Goal: Task Accomplishment & Management: Manage account settings

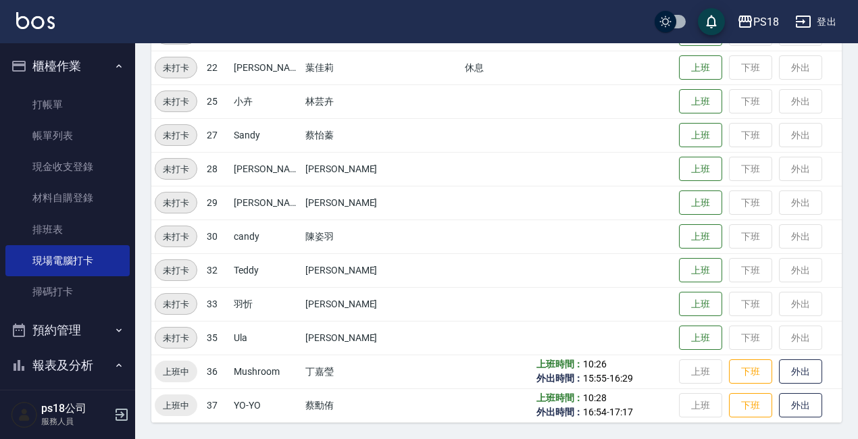
scroll to position [141, 0]
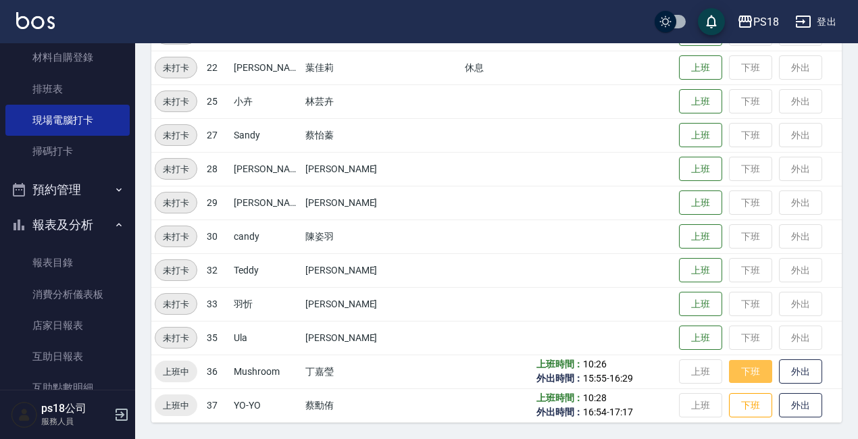
click at [730, 370] on button "下班" at bounding box center [750, 372] width 43 height 24
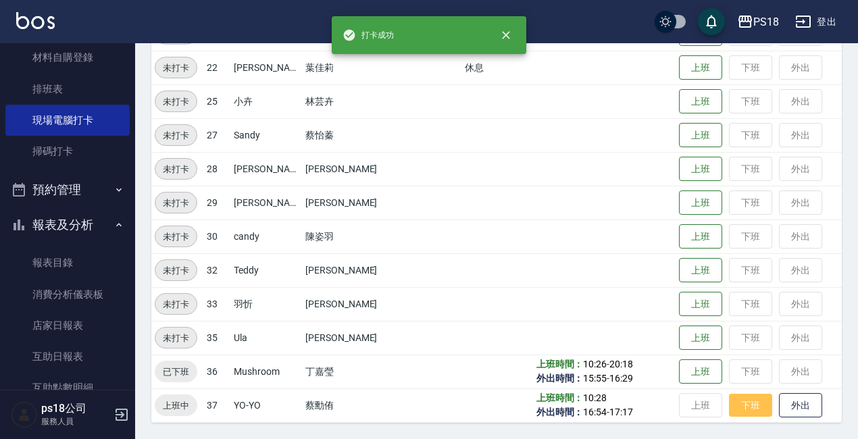
click at [729, 410] on button "下班" at bounding box center [750, 406] width 43 height 24
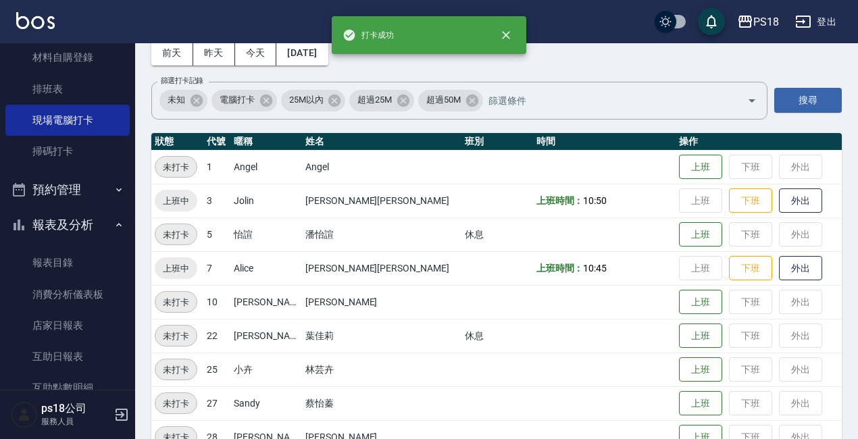
scroll to position [66, 0]
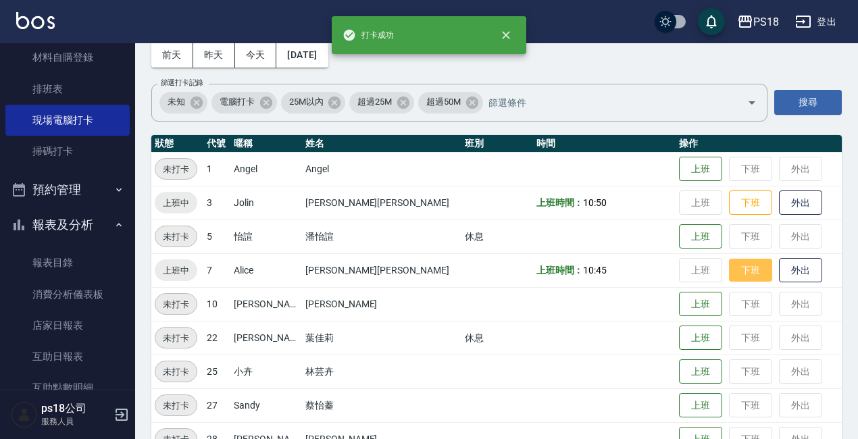
click at [729, 272] on button "下班" at bounding box center [750, 271] width 43 height 24
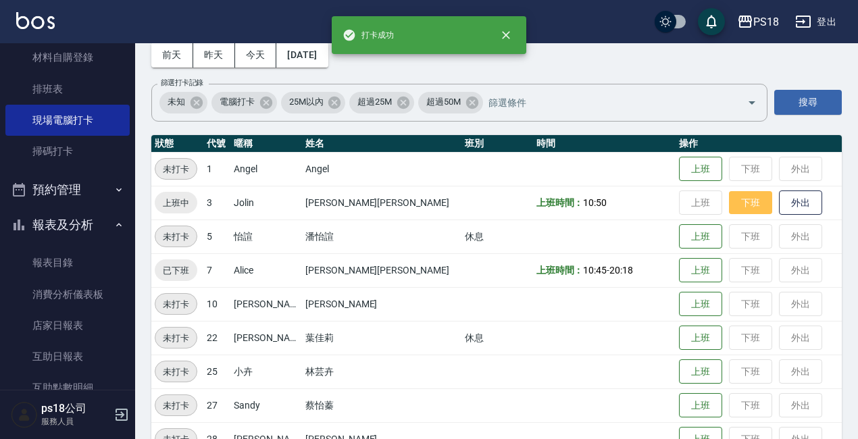
click at [729, 204] on button "下班" at bounding box center [750, 203] width 43 height 24
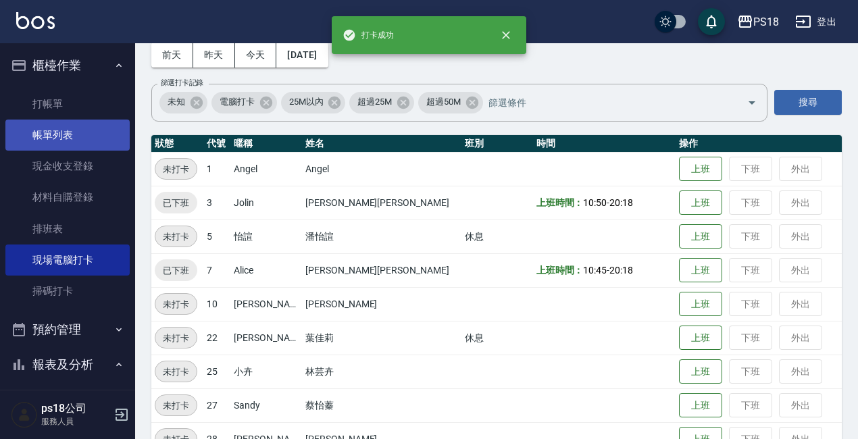
scroll to position [0, 0]
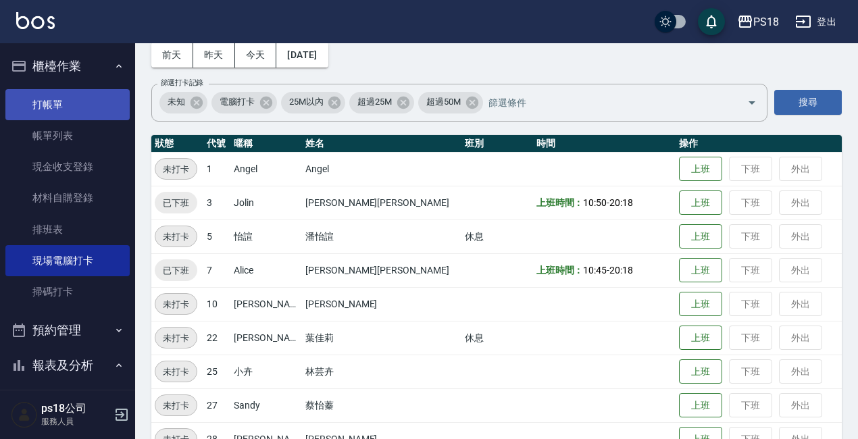
click at [60, 109] on link "打帳單" at bounding box center [67, 104] width 124 height 31
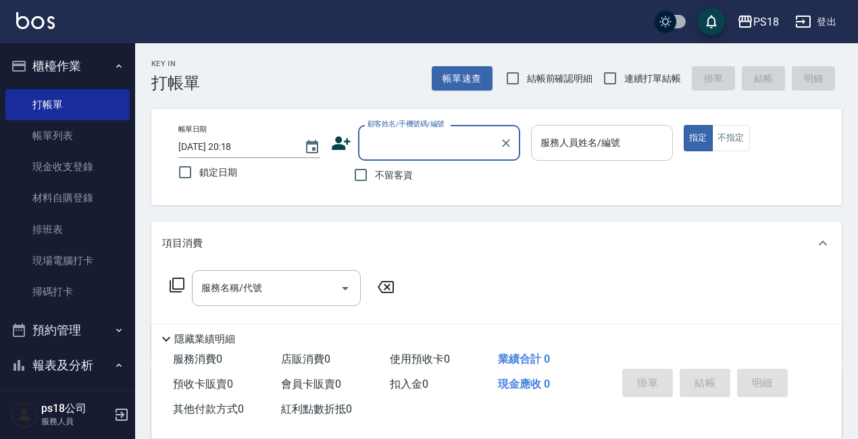
click at [571, 149] on input "服務人員姓名/編號" at bounding box center [602, 143] width 130 height 24
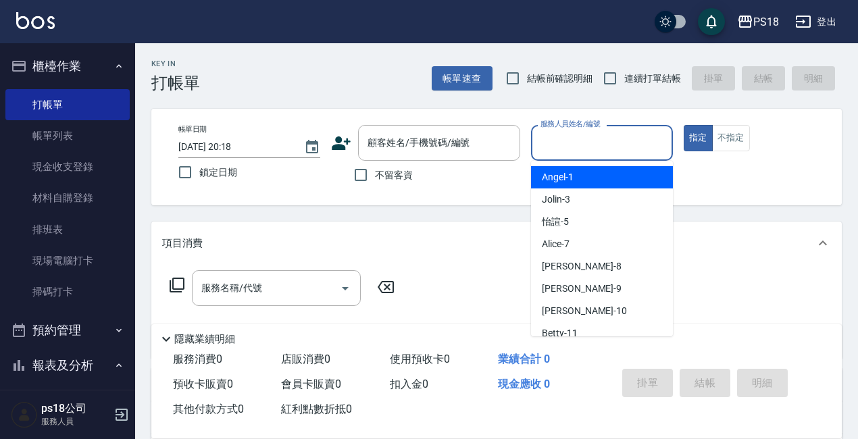
type input "7"
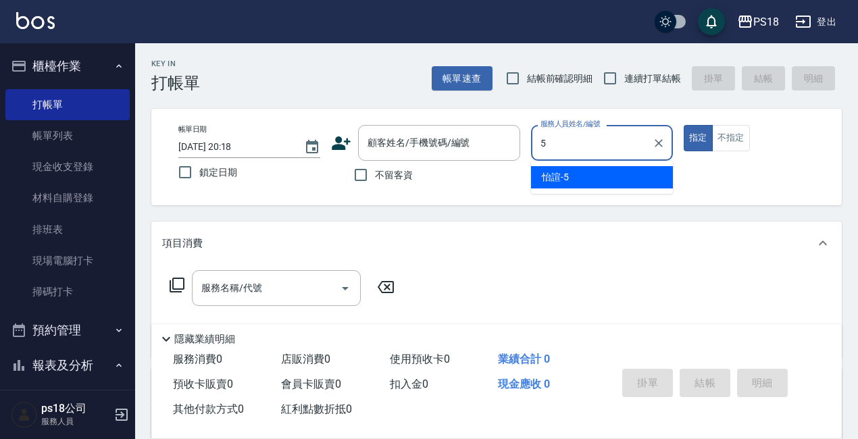
type input "怡諠-5"
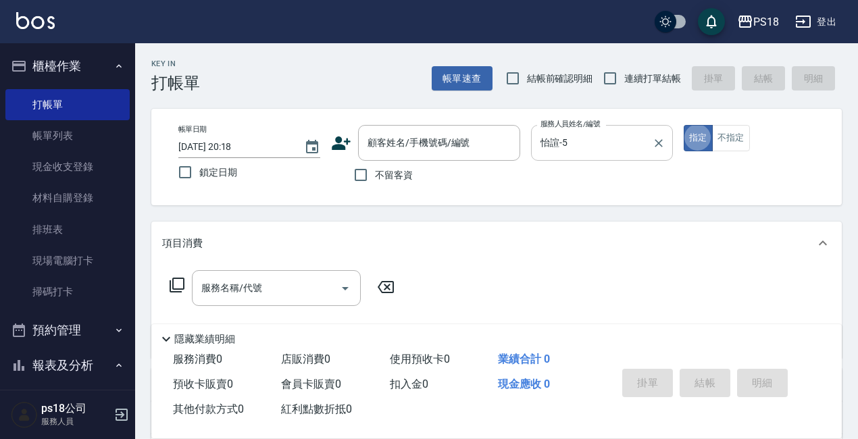
type button "true"
click at [732, 138] on button "不指定" at bounding box center [731, 138] width 38 height 26
click at [175, 284] on icon at bounding box center [177, 285] width 16 height 16
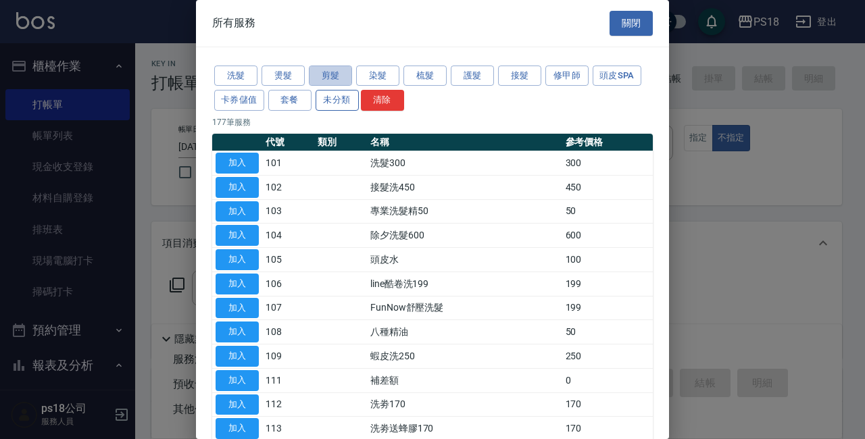
drag, startPoint x: 341, startPoint y: 78, endPoint x: 335, endPoint y: 95, distance: 17.9
click at [338, 78] on button "剪髮" at bounding box center [330, 76] width 43 height 21
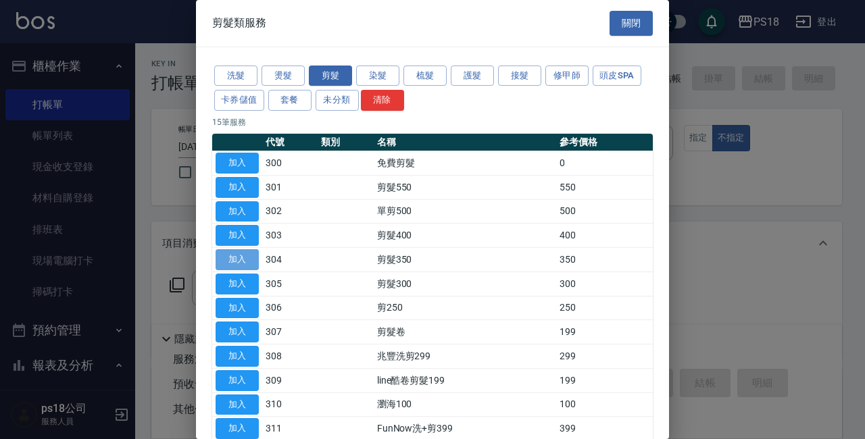
click at [238, 261] on button "加入" at bounding box center [237, 259] width 43 height 21
type input "剪髮350(304)"
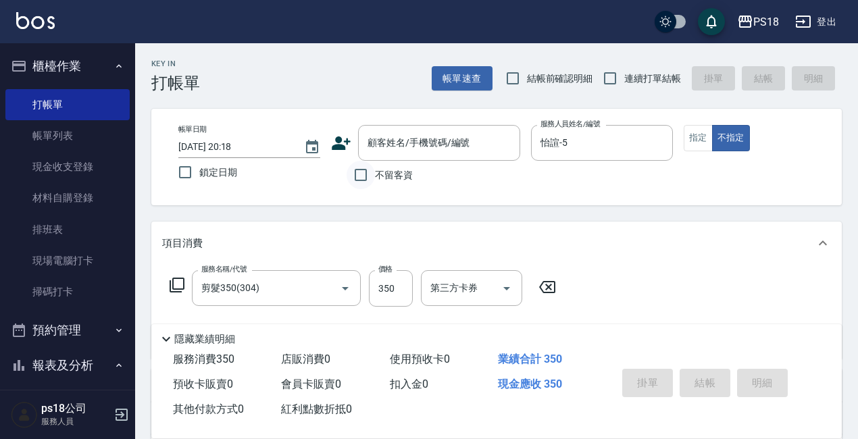
click at [361, 178] on input "不留客資" at bounding box center [361, 175] width 28 height 28
checkbox input "true"
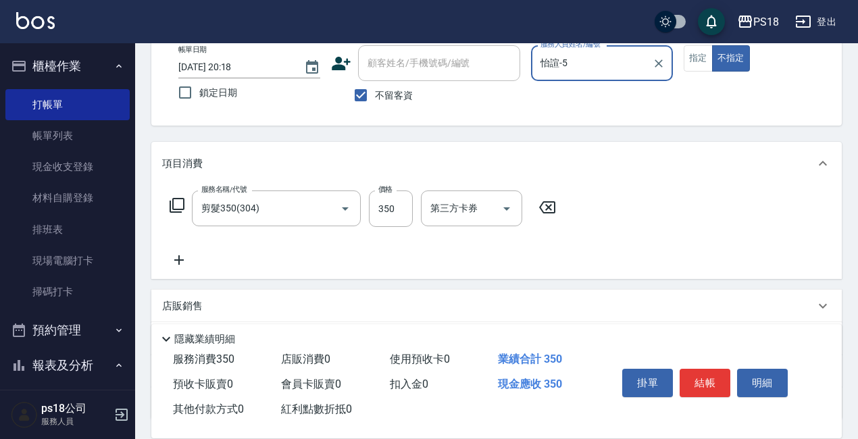
scroll to position [190, 0]
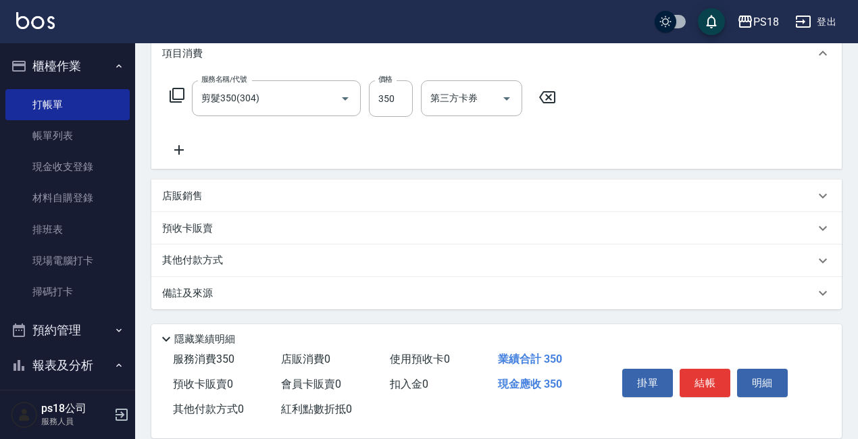
click at [554, 293] on div "備註及來源" at bounding box center [488, 293] width 653 height 14
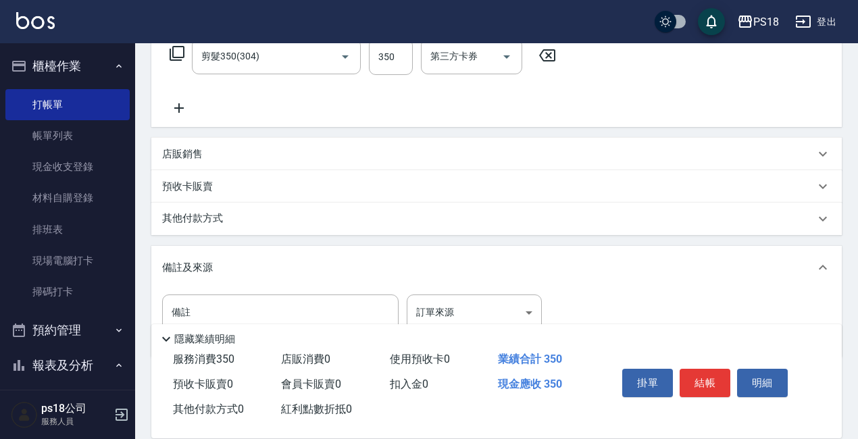
scroll to position [280, 0]
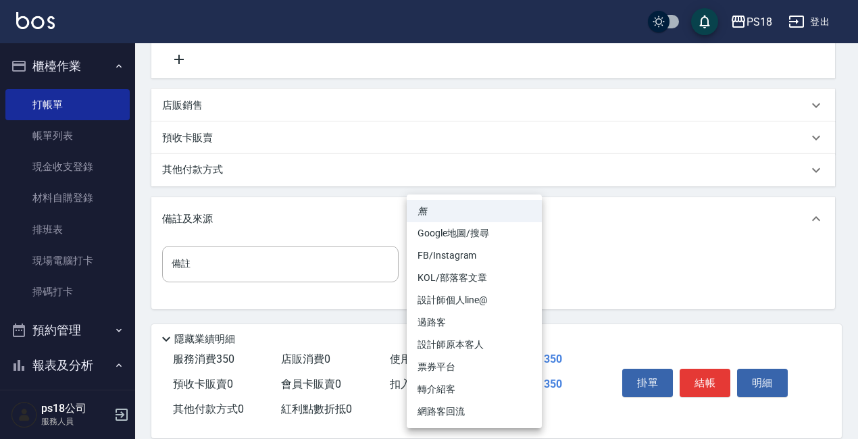
click at [525, 276] on body "PS18 登出 櫃檯作業 打帳單 帳單列表 現金收支登錄 材料自購登錄 排班表 現場電腦打卡 掃碼打卡 預約管理 預約管理 單日預約紀錄 單週預約紀錄 報表及…" at bounding box center [429, 79] width 858 height 719
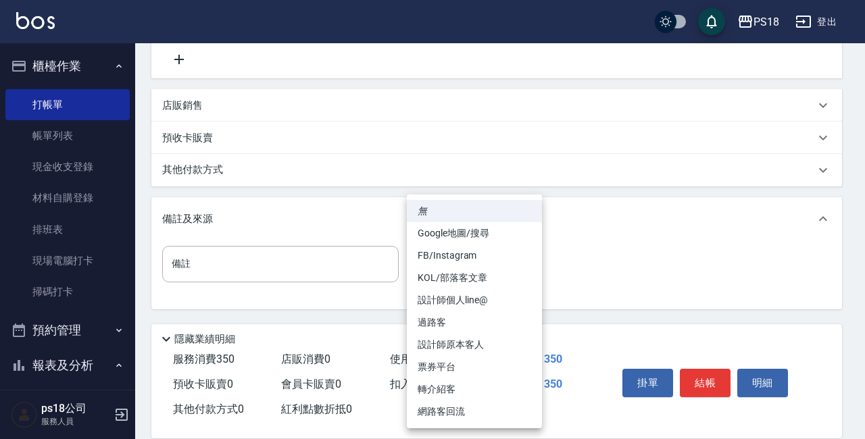
click at [450, 324] on li "過路客" at bounding box center [474, 322] width 135 height 22
type input "過路客"
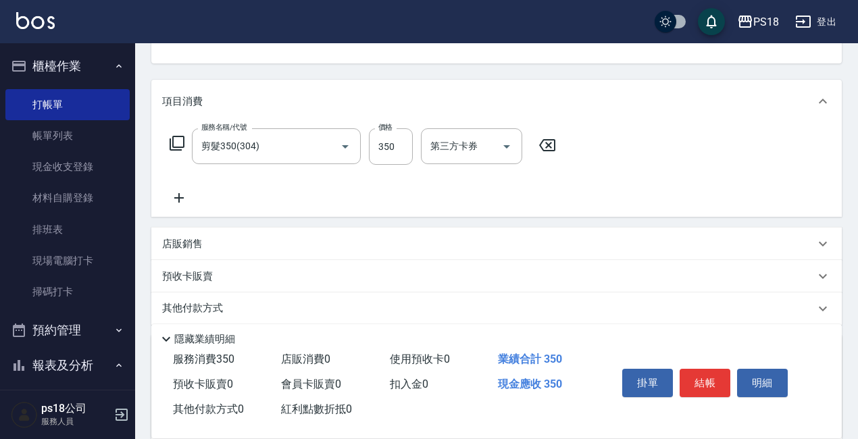
scroll to position [145, 0]
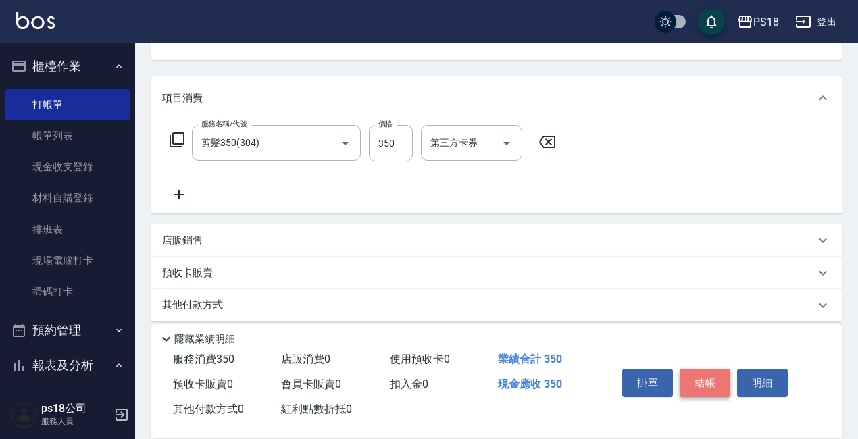
click at [715, 380] on button "結帳" at bounding box center [705, 383] width 51 height 28
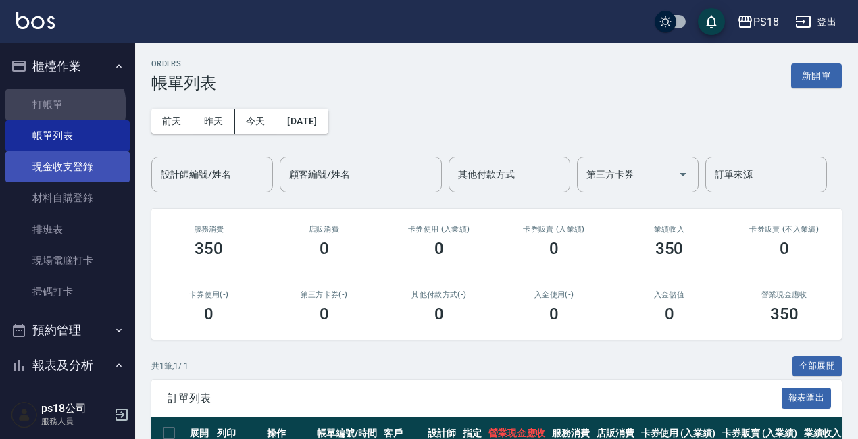
drag, startPoint x: 60, startPoint y: 107, endPoint x: 120, endPoint y: 178, distance: 93.0
click at [62, 107] on link "打帳單" at bounding box center [67, 104] width 124 height 31
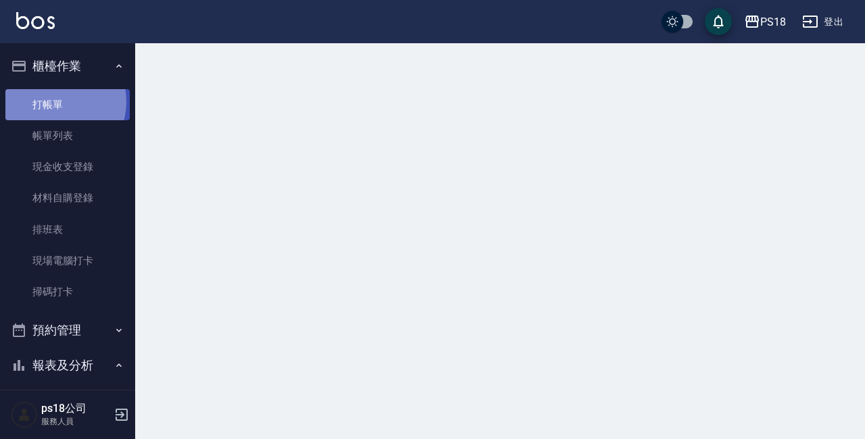
click at [51, 101] on link "打帳單" at bounding box center [67, 104] width 124 height 31
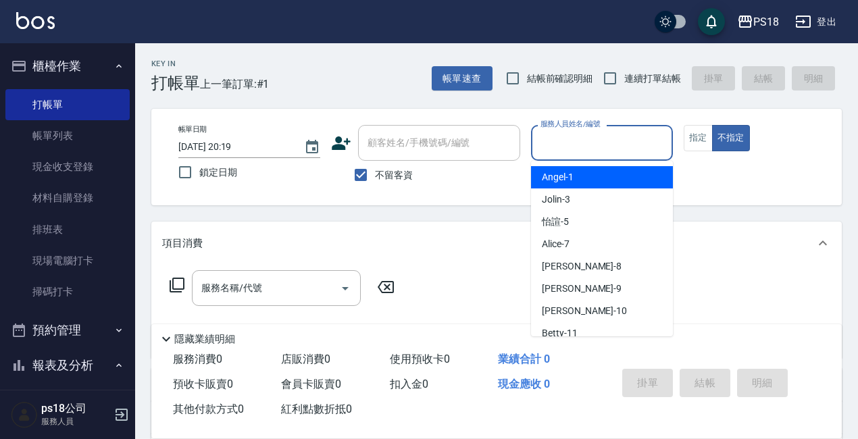
click at [577, 135] on input "服務人員姓名/編號" at bounding box center [602, 143] width 130 height 24
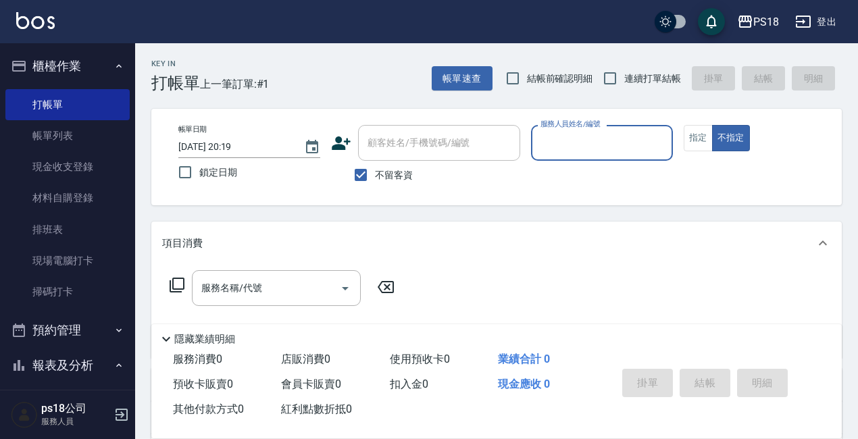
click at [616, 146] on input "服務人員姓名/編號" at bounding box center [602, 143] width 130 height 24
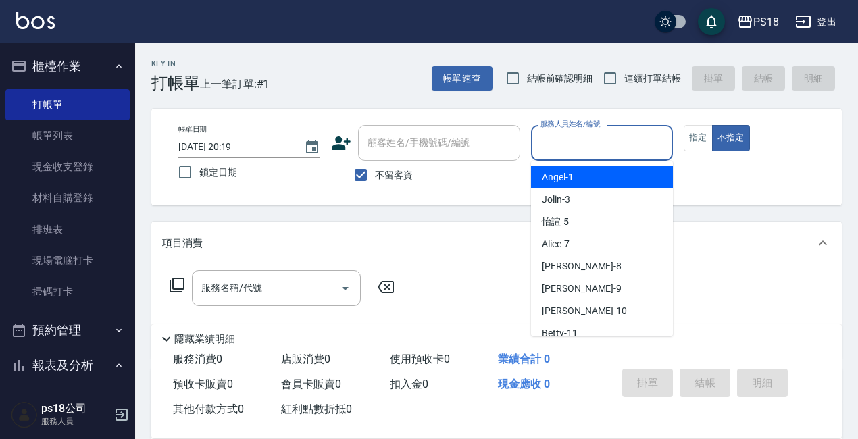
click at [616, 145] on input "服務人員姓名/編號" at bounding box center [602, 143] width 130 height 24
click at [365, 173] on input "不留客資" at bounding box center [361, 175] width 28 height 28
checkbox input "false"
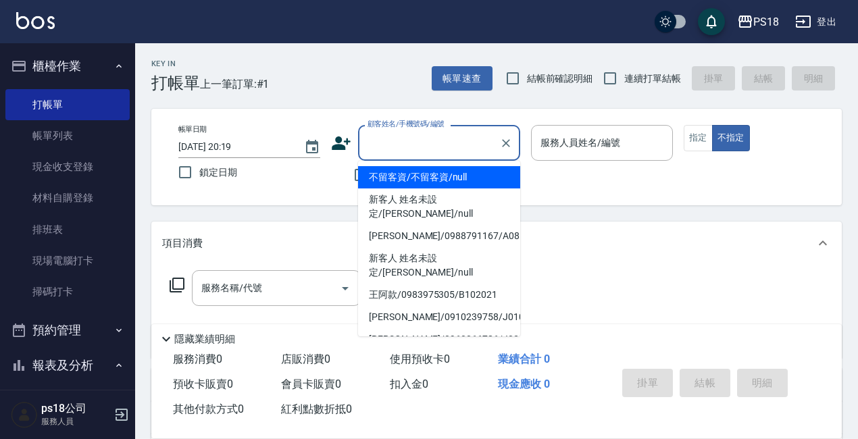
click at [408, 143] on input "顧客姓名/手機號碼/編號" at bounding box center [429, 143] width 130 height 24
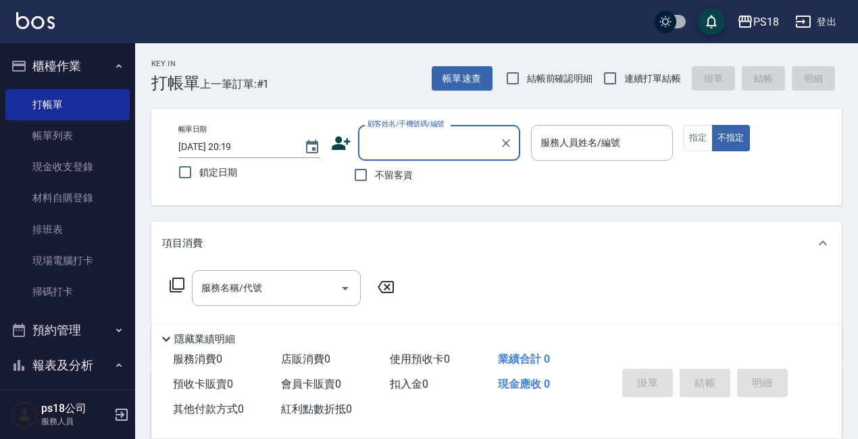
click at [376, 150] on input "顧客姓名/手機號碼/編號" at bounding box center [429, 143] width 130 height 24
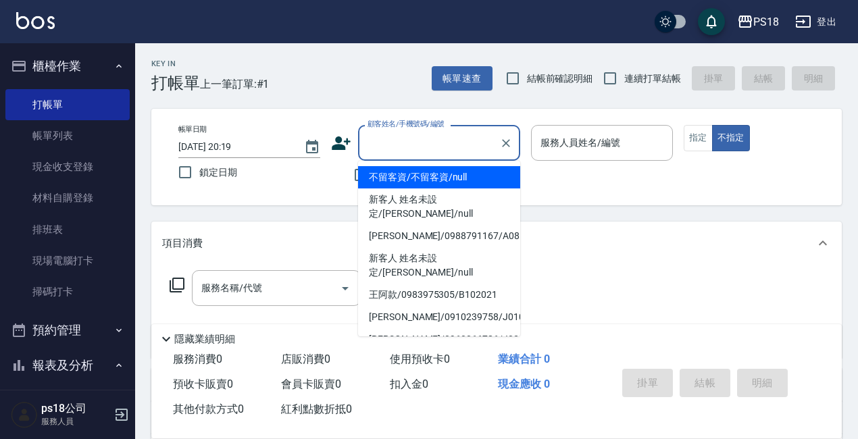
click at [382, 141] on input "顧客姓名/手機號碼/編號" at bounding box center [429, 143] width 130 height 24
type input "l"
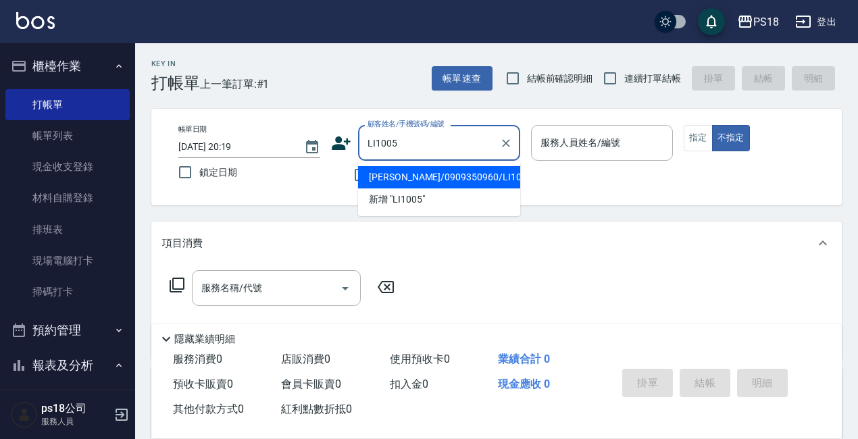
click at [424, 179] on li "[PERSON_NAME]/0909350960/LI100511" at bounding box center [439, 177] width 162 height 22
type input "[PERSON_NAME]/0909350960/LI100511"
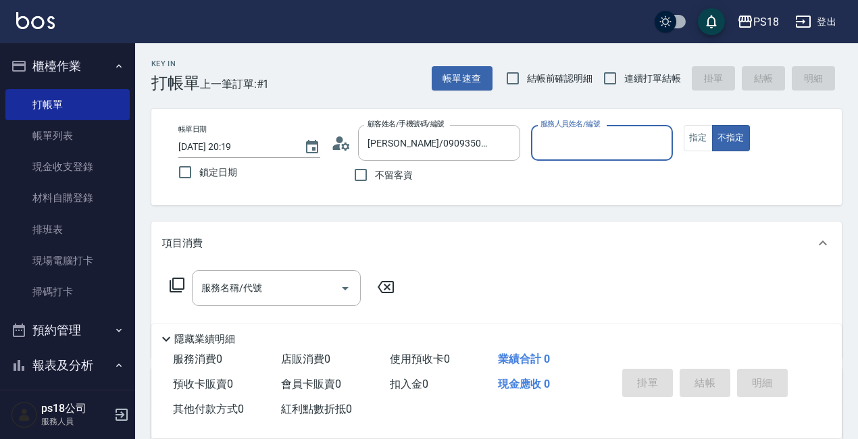
type input "Jolin-3"
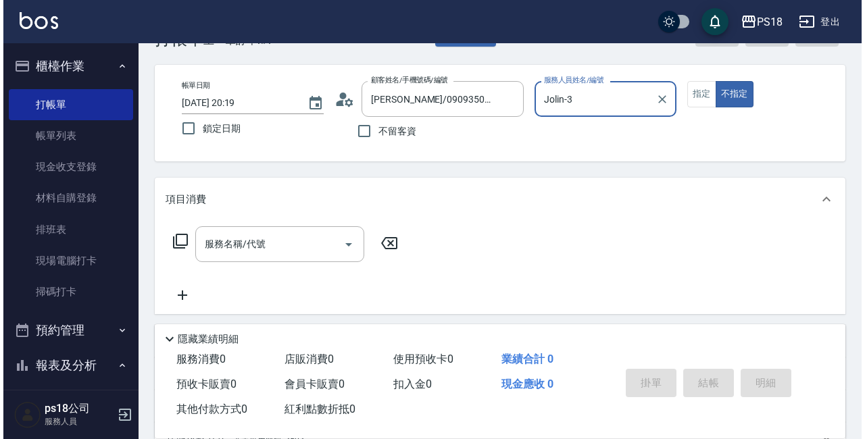
scroll to position [68, 0]
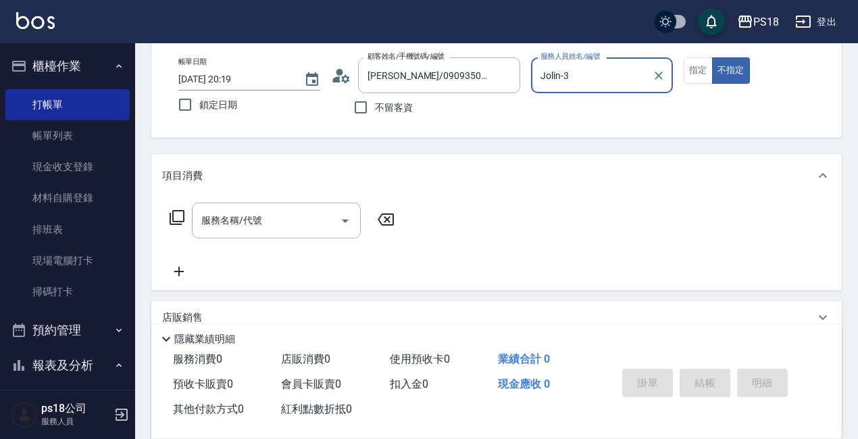
click at [174, 216] on icon at bounding box center [177, 217] width 16 height 16
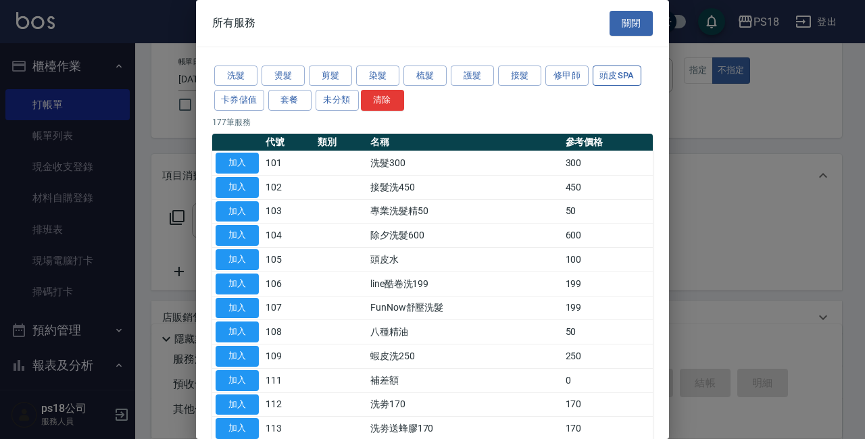
click at [623, 80] on button "頭皮SPA" at bounding box center [616, 76] width 49 height 21
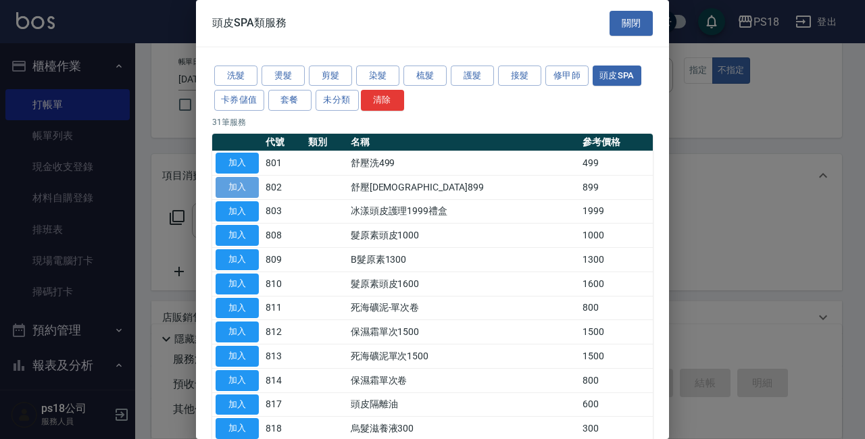
click at [231, 188] on button "加入" at bounding box center [237, 187] width 43 height 21
type input "舒壓洗899(802)"
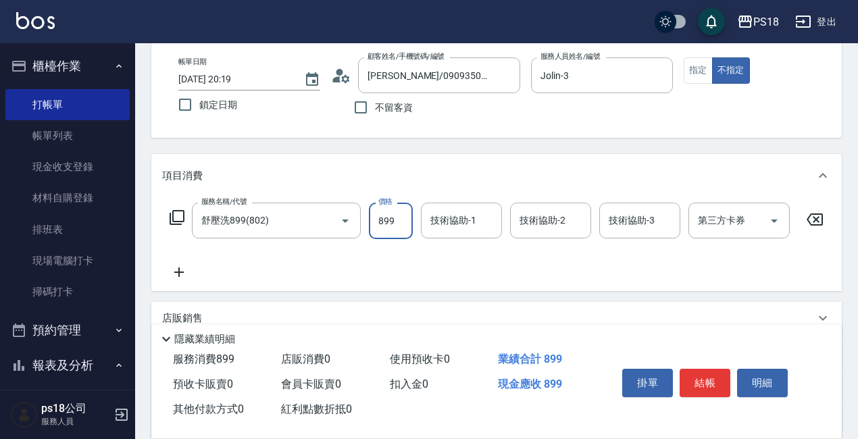
click at [382, 224] on input "899" at bounding box center [391, 221] width 44 height 36
type input "1099"
click at [446, 218] on div "技術協助-1 技術協助-1" at bounding box center [461, 221] width 81 height 36
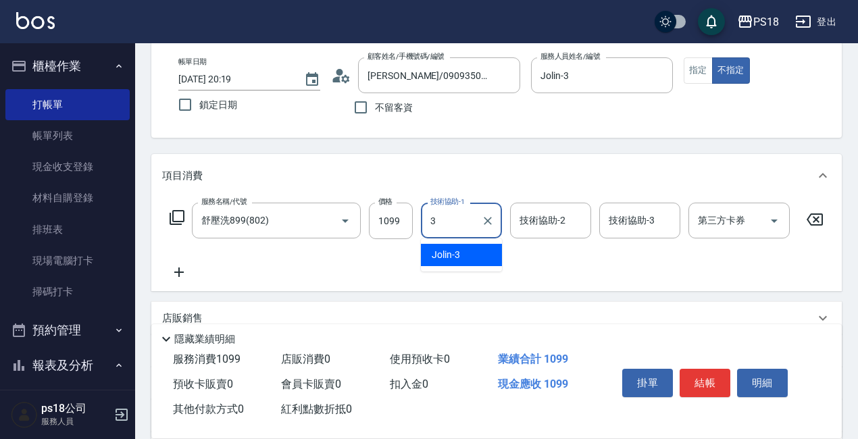
type input "Jolin-3"
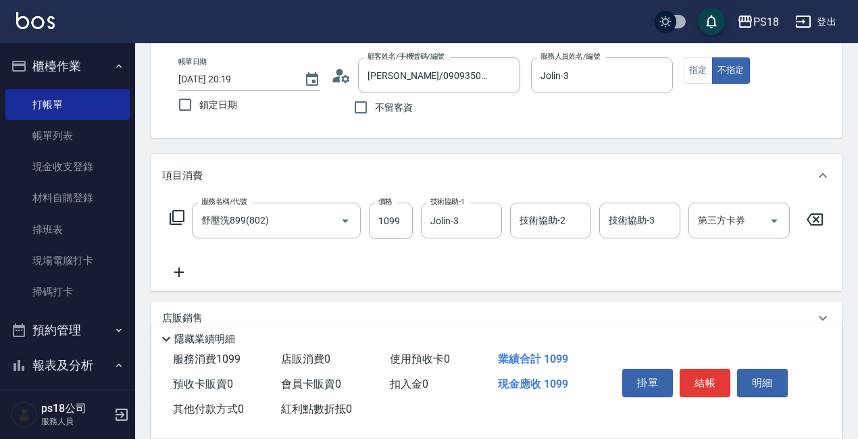
click at [180, 218] on icon at bounding box center [177, 217] width 16 height 16
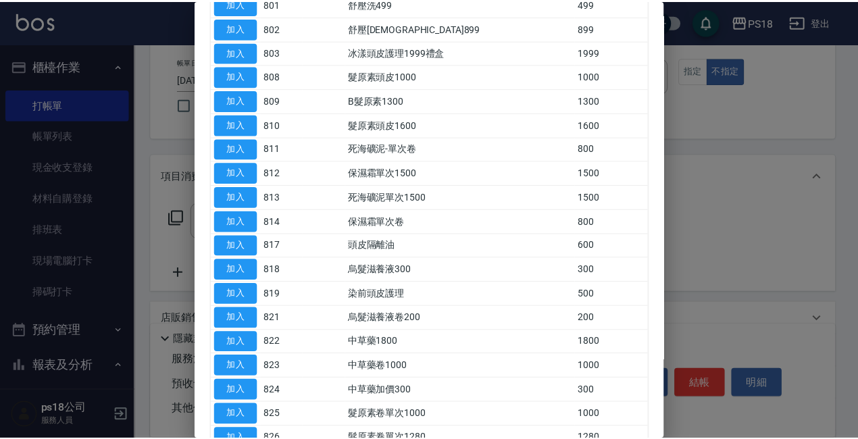
scroll to position [135, 0]
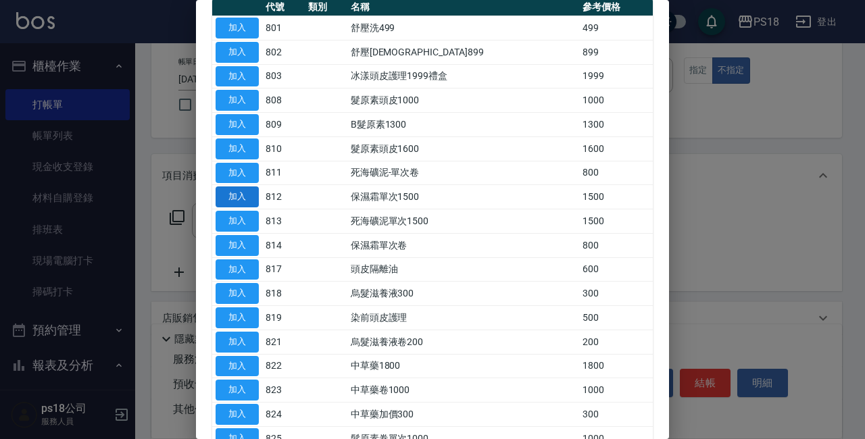
click at [243, 194] on button "加入" at bounding box center [237, 196] width 43 height 21
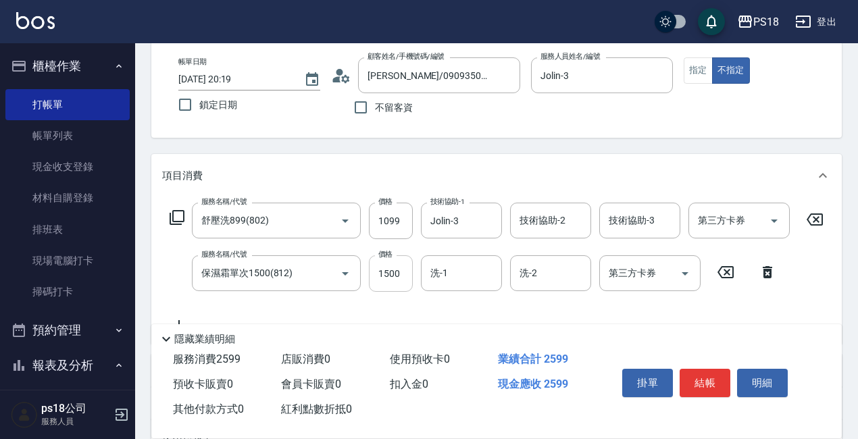
click at [396, 271] on input "1500" at bounding box center [391, 273] width 44 height 36
type input "1275"
type input "Mushroom-36"
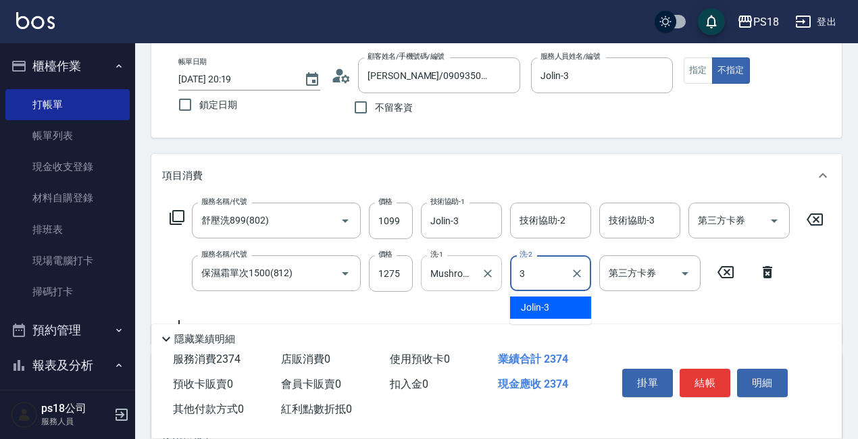
type input "Jolin-3"
click at [177, 219] on icon at bounding box center [177, 217] width 16 height 16
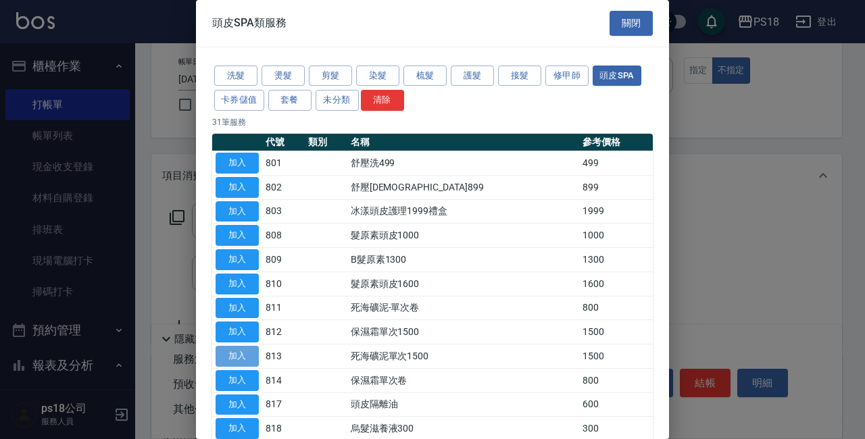
click at [232, 353] on button "加入" at bounding box center [237, 356] width 43 height 21
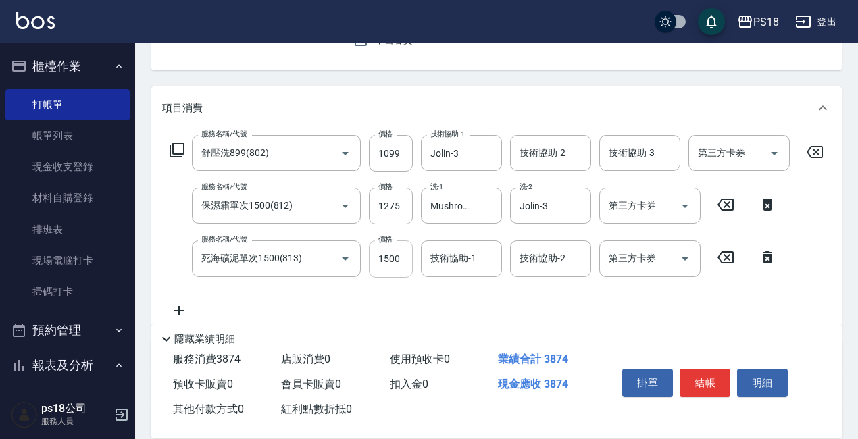
click at [400, 260] on input "1500" at bounding box center [391, 258] width 44 height 36
type input "1275"
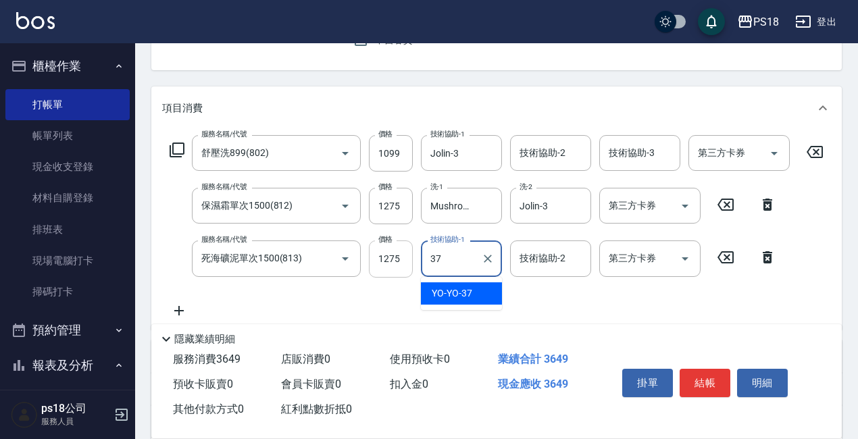
type input "YO-YO-37"
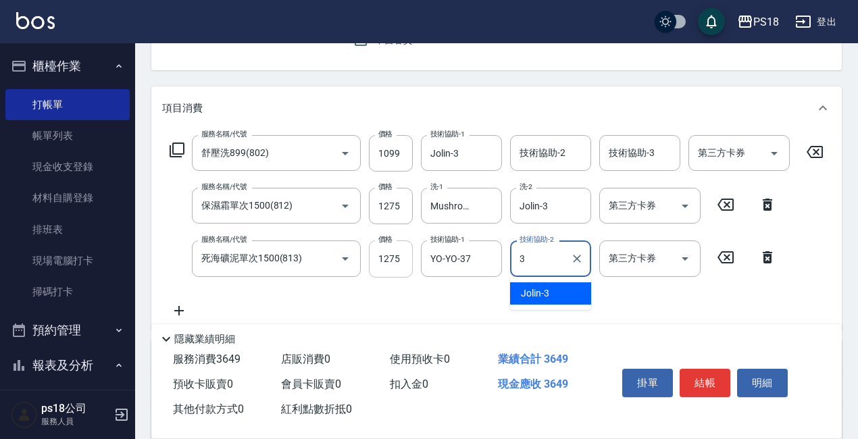
type input "Jolin-3"
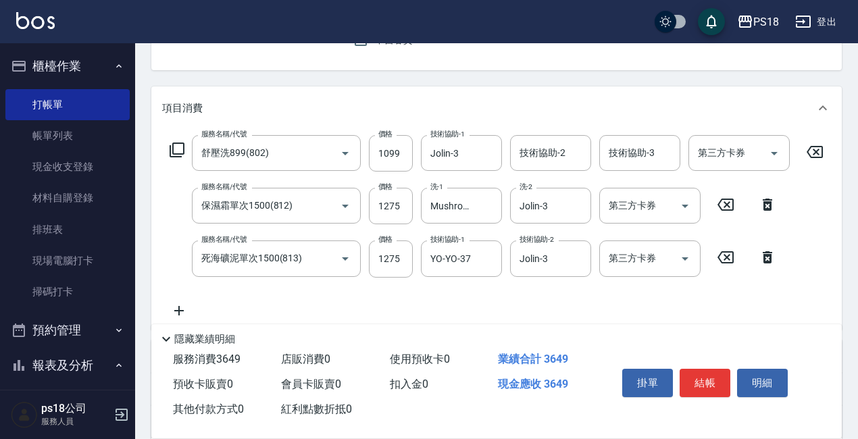
click at [180, 151] on icon at bounding box center [177, 150] width 16 height 16
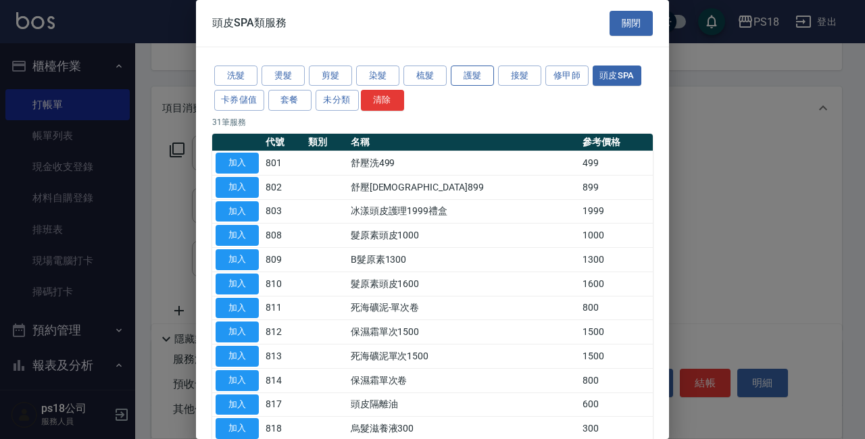
click at [470, 75] on button "護髮" at bounding box center [472, 76] width 43 height 21
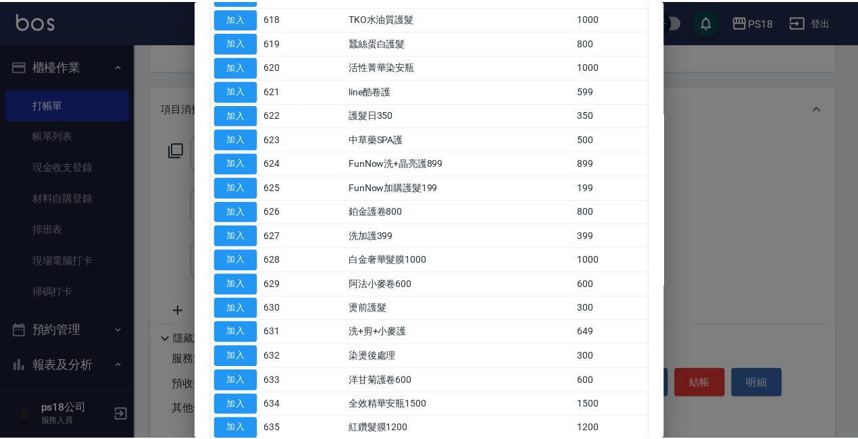
scroll to position [705, 0]
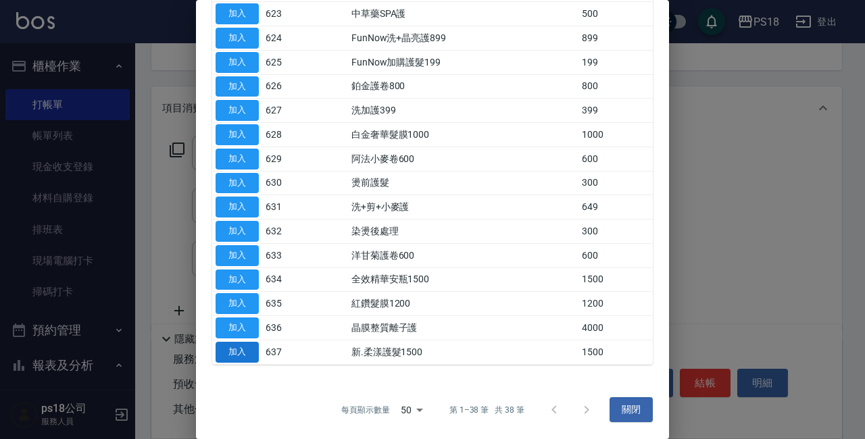
click at [243, 347] on button "加入" at bounding box center [237, 352] width 43 height 21
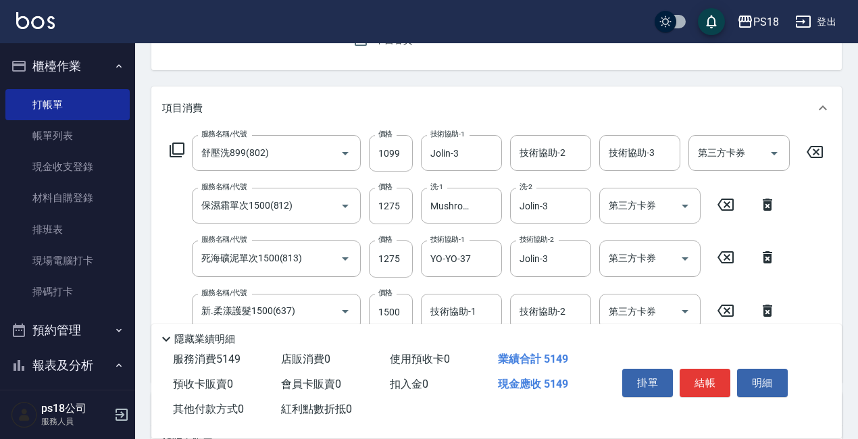
scroll to position [270, 0]
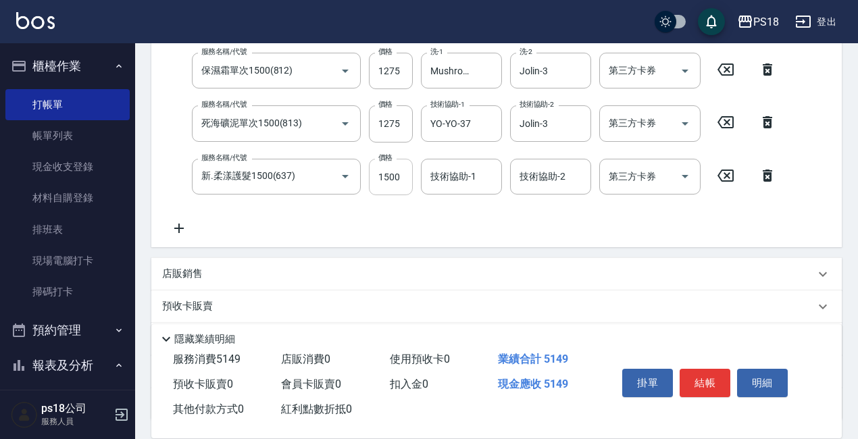
click at [391, 170] on input "1500" at bounding box center [391, 177] width 44 height 36
type input "1200"
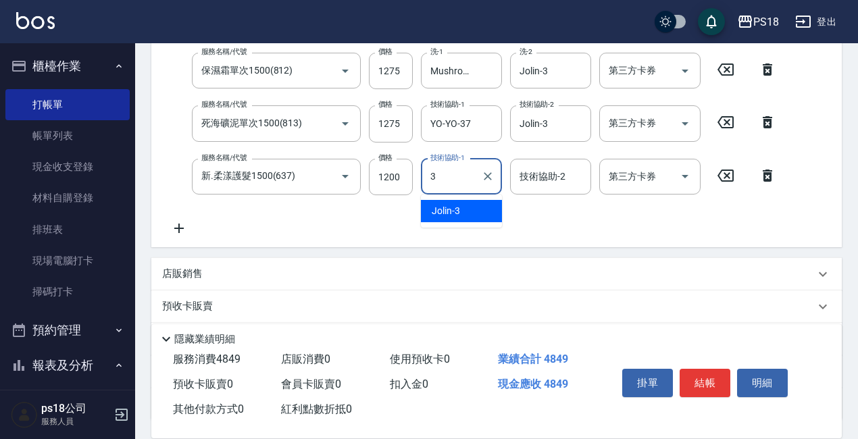
type input "Jolin-3"
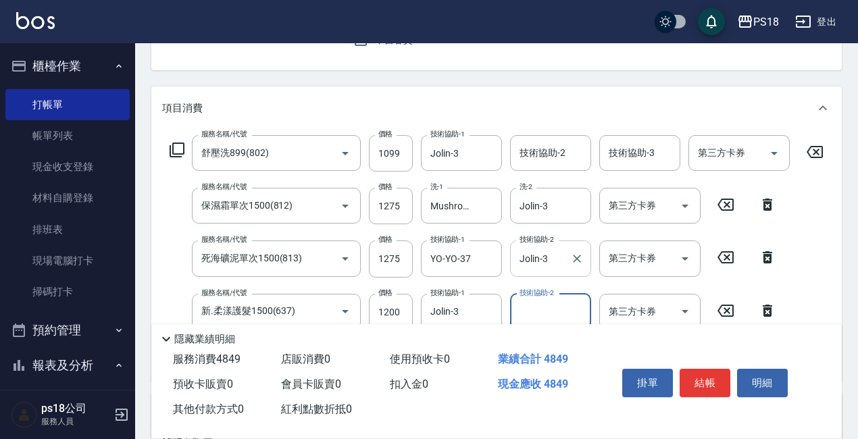
scroll to position [203, 0]
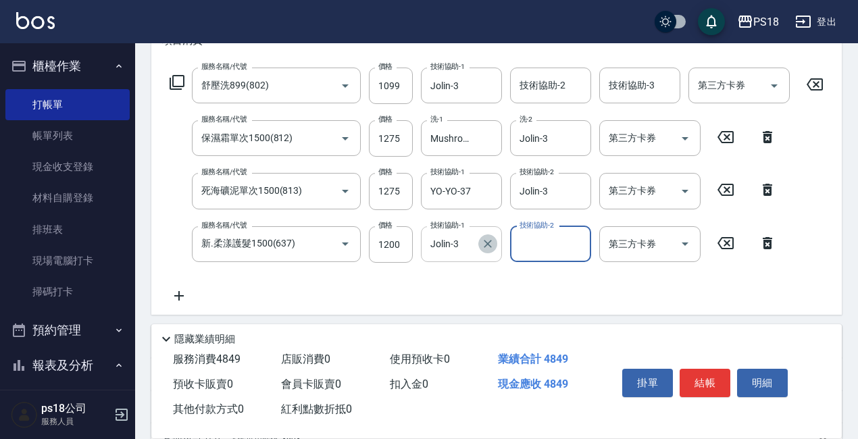
click at [488, 245] on icon "Clear" at bounding box center [488, 244] width 14 height 14
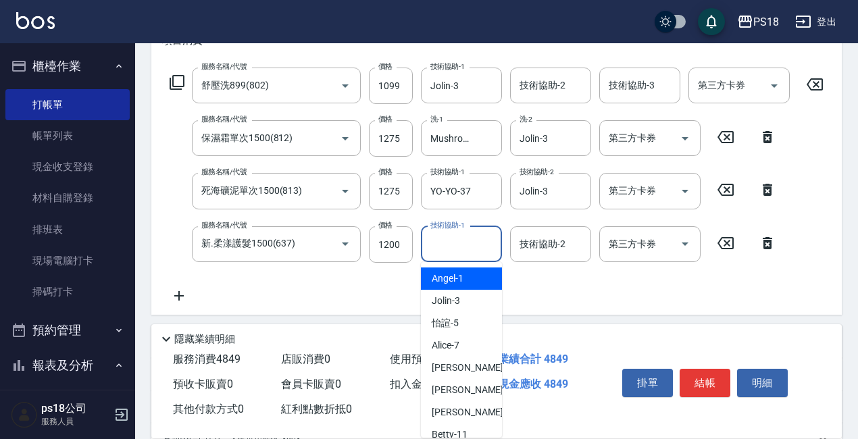
click at [439, 248] on input "技術協助-1" at bounding box center [461, 244] width 69 height 24
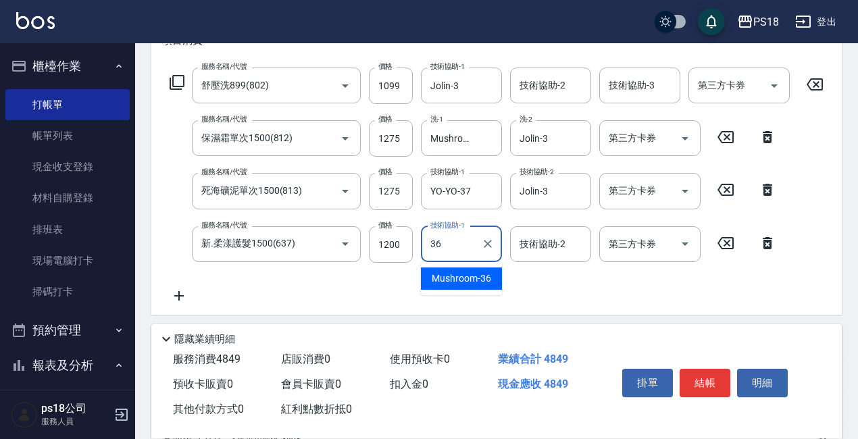
type input "Mushroom-36"
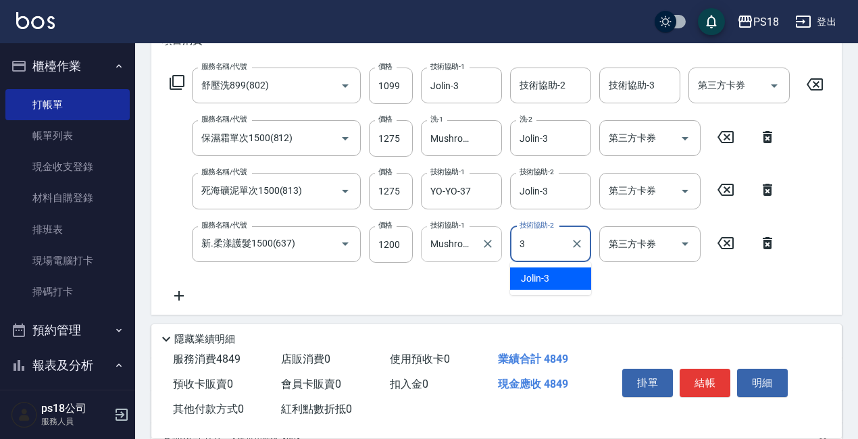
type input "Jolin-3"
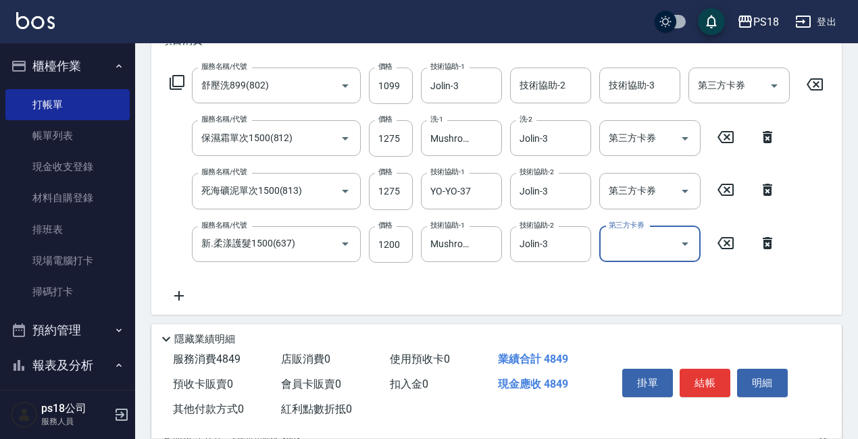
click at [173, 80] on icon at bounding box center [177, 82] width 15 height 15
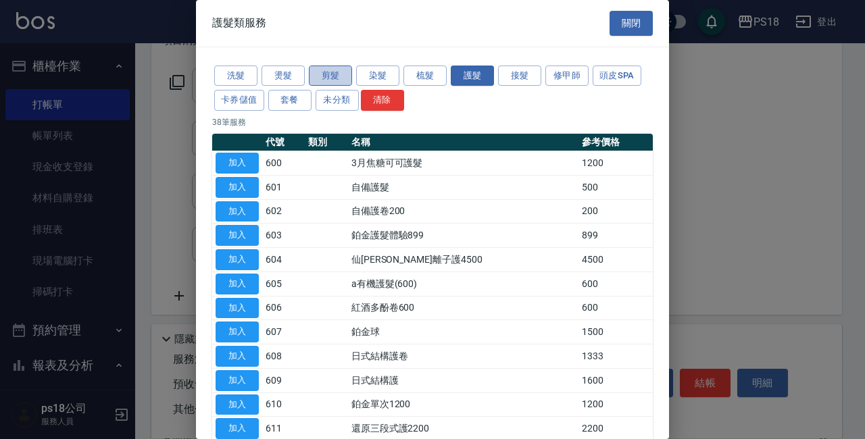
click at [323, 71] on button "剪髮" at bounding box center [330, 76] width 43 height 21
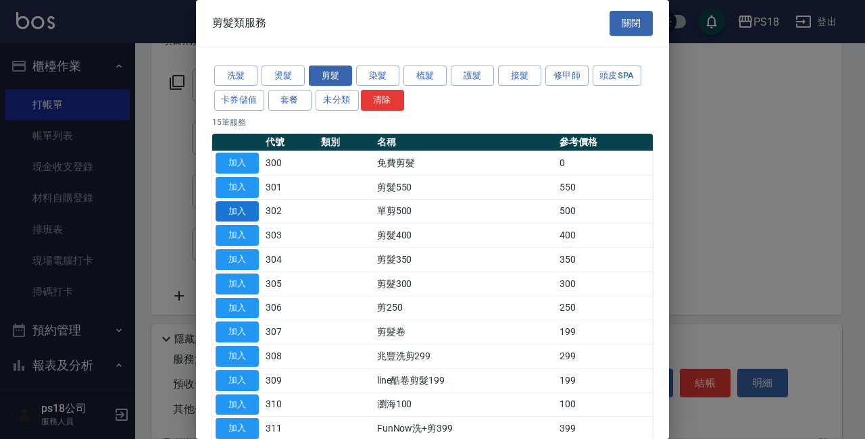
click at [254, 211] on button "加入" at bounding box center [237, 211] width 43 height 21
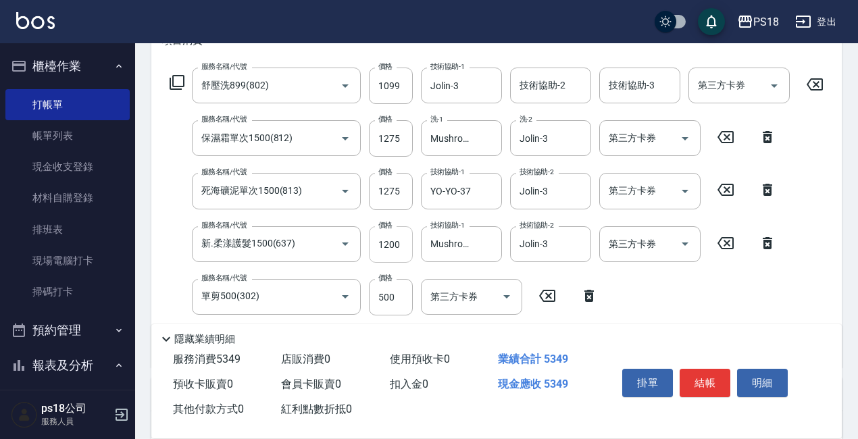
click at [397, 238] on input "1200" at bounding box center [391, 244] width 44 height 36
click at [397, 241] on input "1200" at bounding box center [391, 244] width 44 height 36
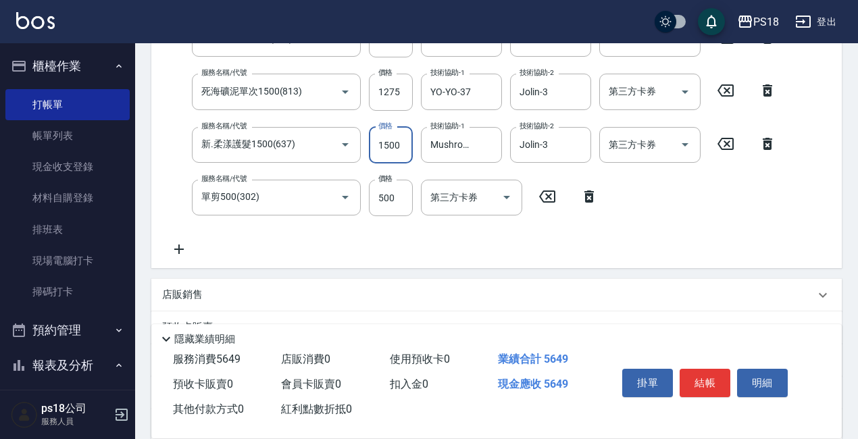
scroll to position [445, 0]
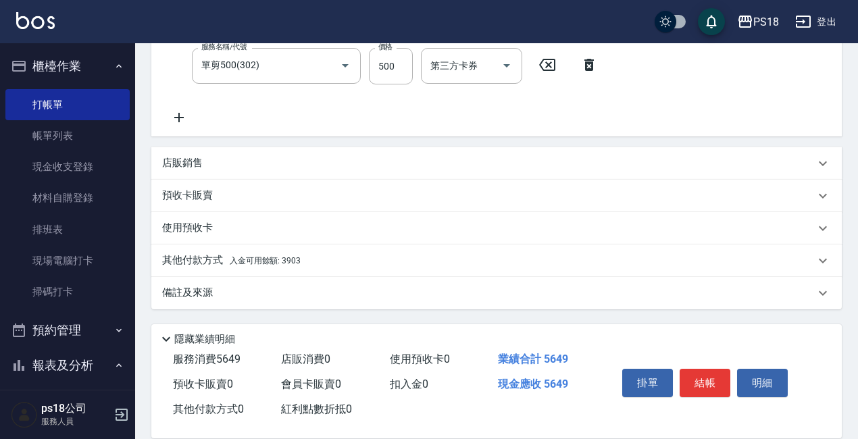
type input "1500"
click at [255, 261] on span "入金可用餘額: 3903" at bounding box center [265, 260] width 71 height 9
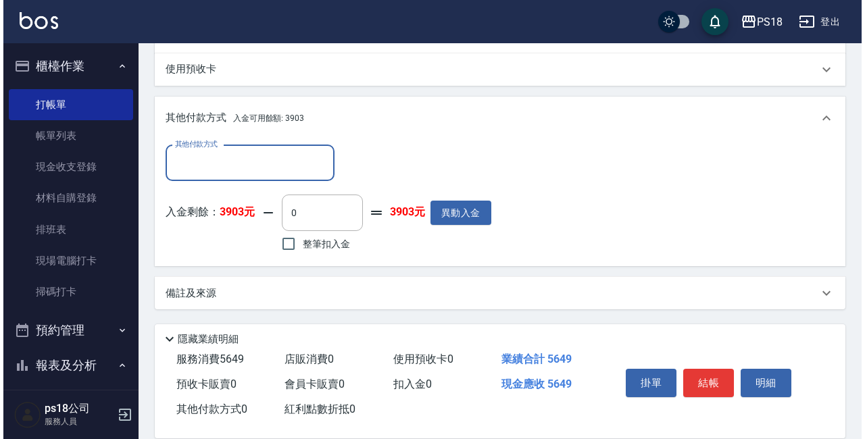
scroll to position [604, 0]
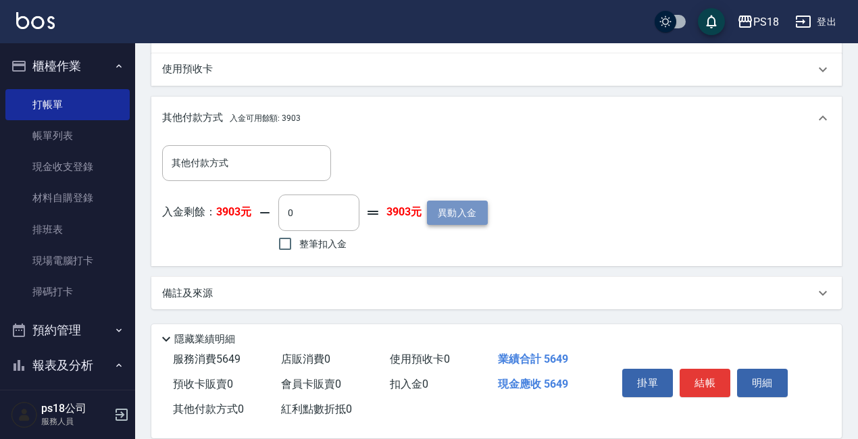
click at [457, 211] on button "異動入金" at bounding box center [457, 213] width 61 height 25
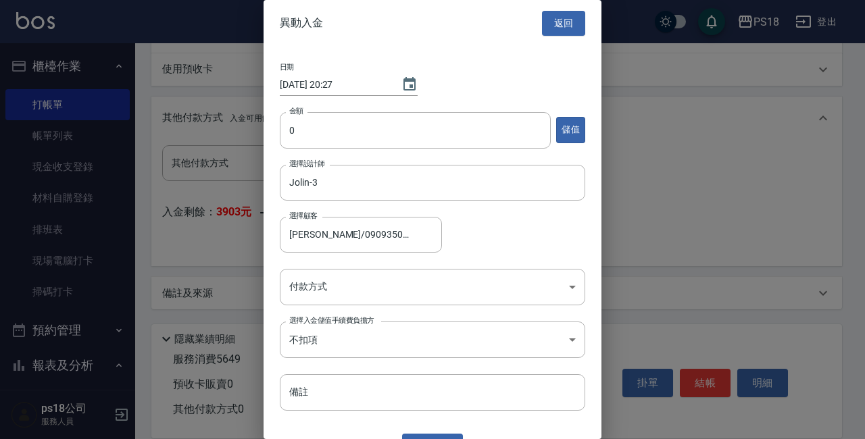
type input "[PERSON_NAME]/0909350960/LI100511"
click at [434, 132] on input "0" at bounding box center [415, 130] width 271 height 36
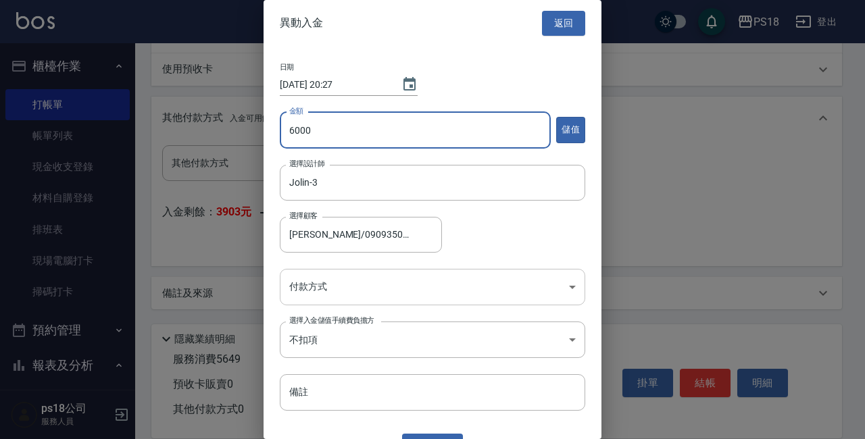
type input "6000"
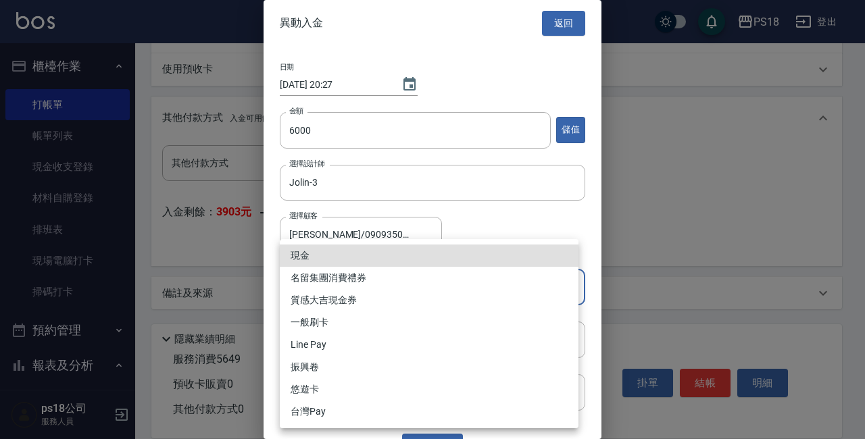
click at [382, 255] on li "現金" at bounding box center [429, 256] width 299 height 22
type input "現金"
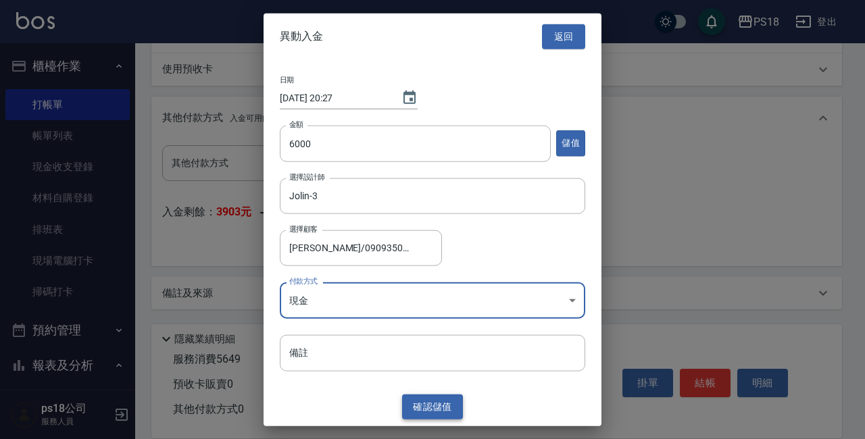
click at [432, 406] on button "確認 儲值" at bounding box center [432, 407] width 61 height 25
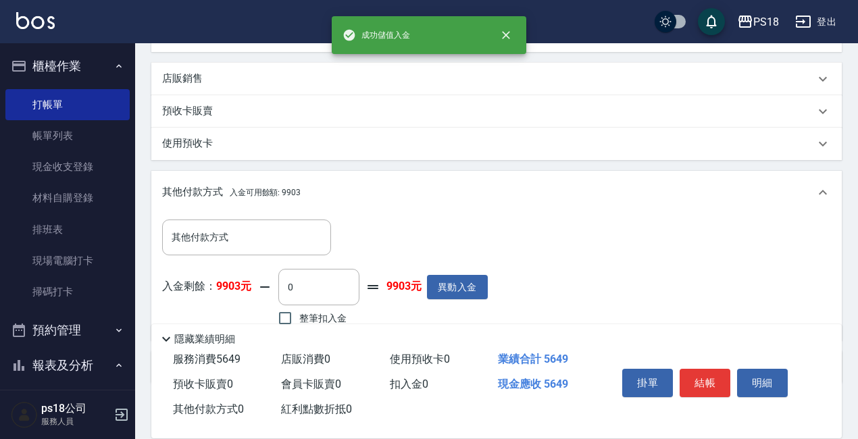
scroll to position [592, 0]
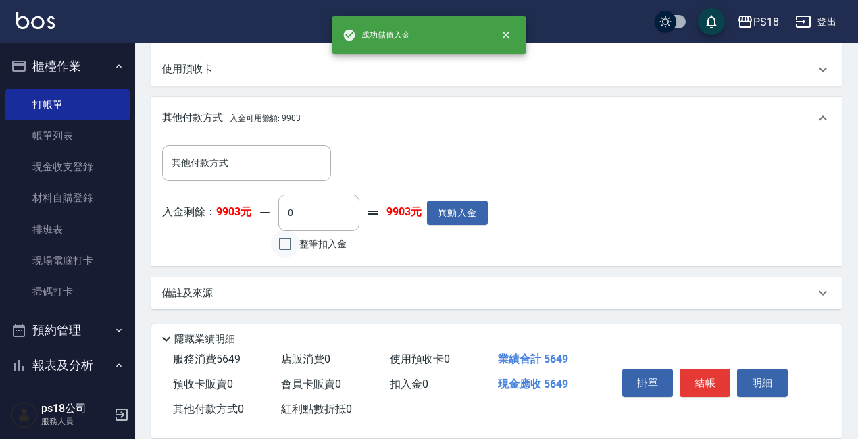
click at [283, 243] on input "整筆扣入金" at bounding box center [285, 244] width 28 height 28
checkbox input "true"
type input "5649"
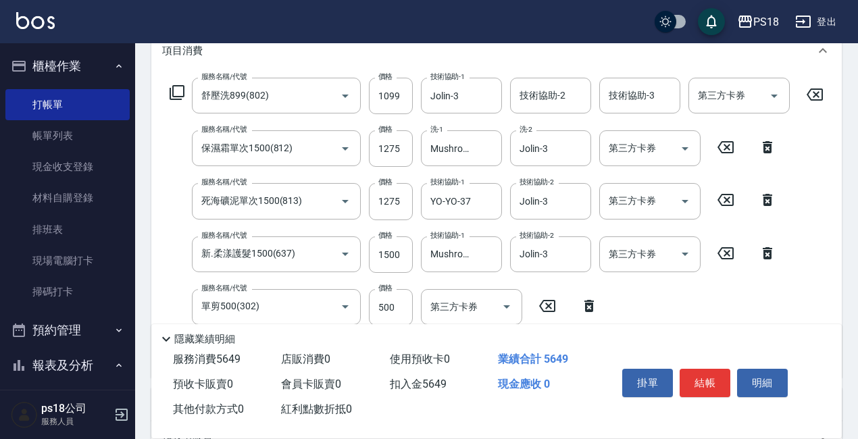
scroll to position [0, 0]
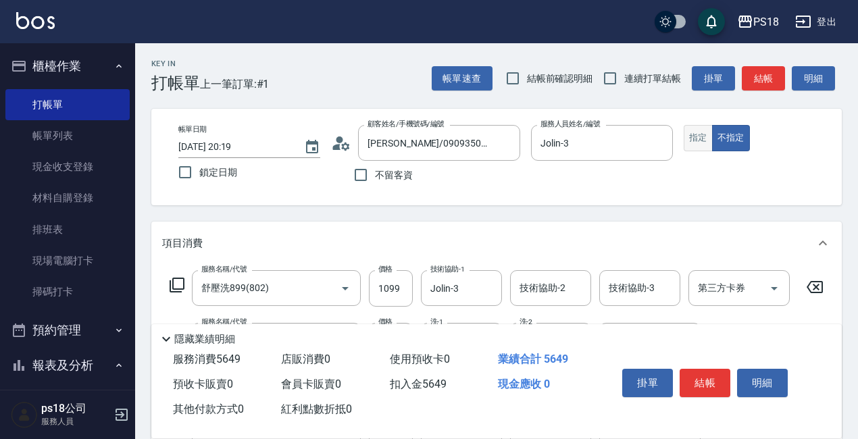
click at [693, 138] on button "指定" at bounding box center [698, 138] width 29 height 26
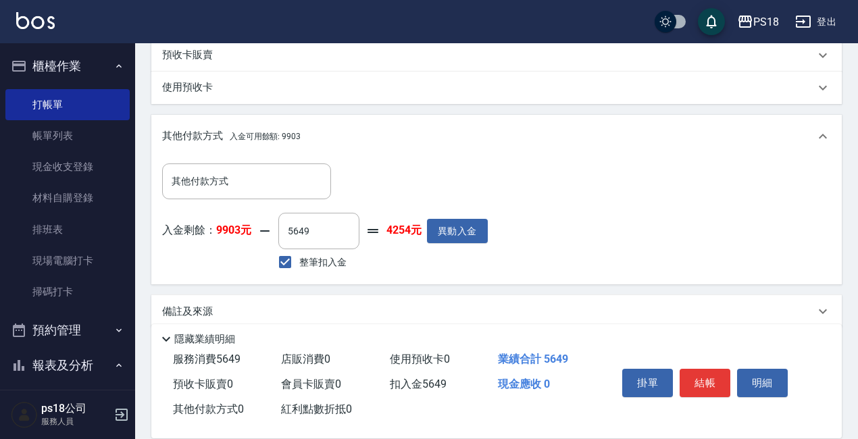
scroll to position [592, 0]
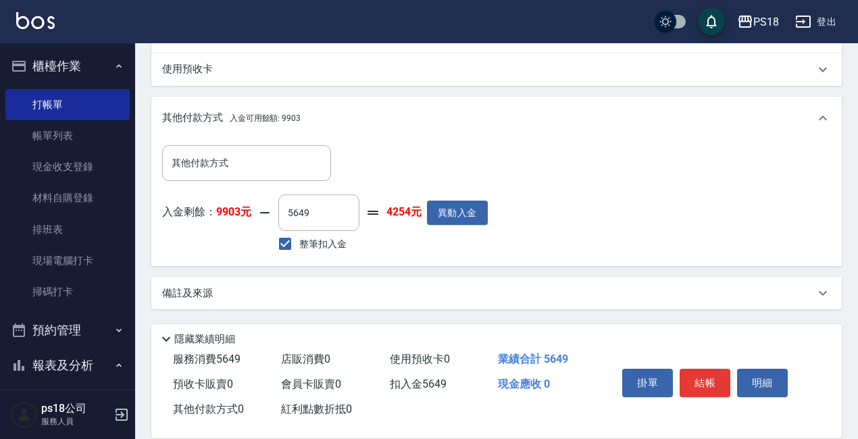
click at [487, 304] on div "備註及來源" at bounding box center [496, 293] width 690 height 32
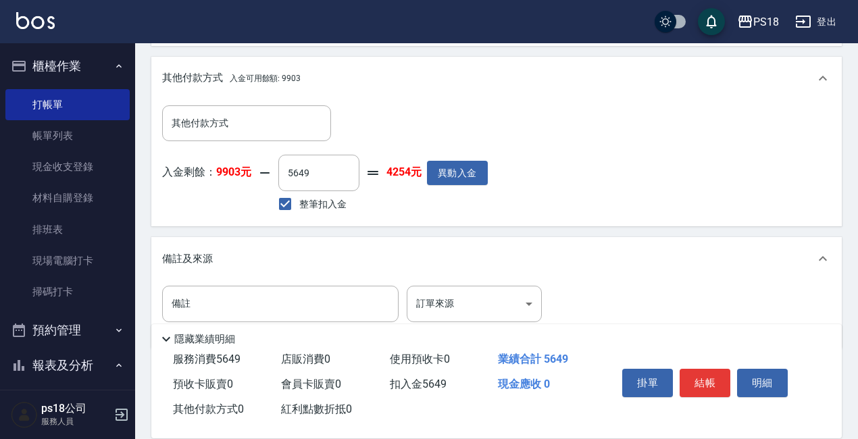
scroll to position [672, 0]
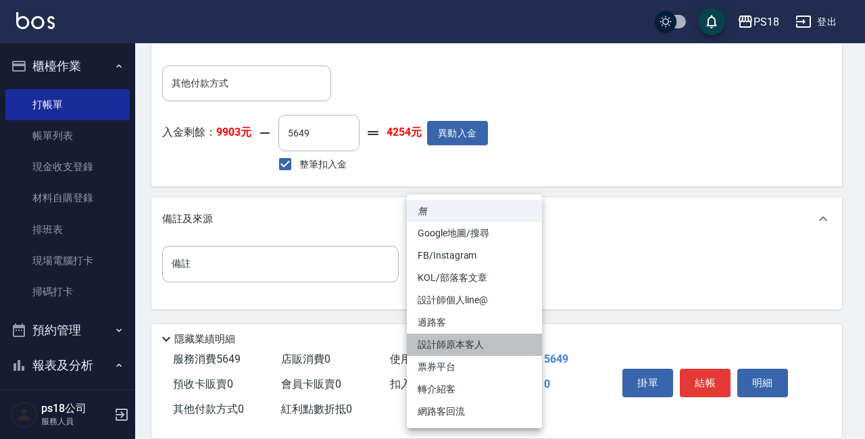
click at [467, 343] on li "設計師原本客人" at bounding box center [474, 345] width 135 height 22
type input "設計師原本客人"
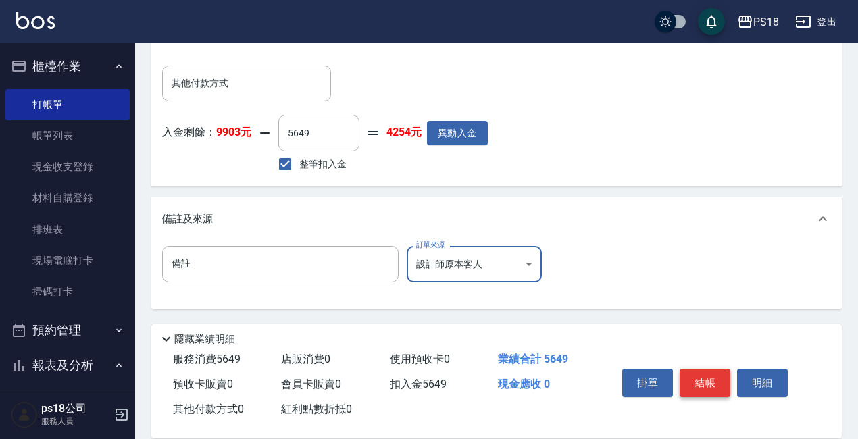
click at [715, 374] on button "結帳" at bounding box center [705, 383] width 51 height 28
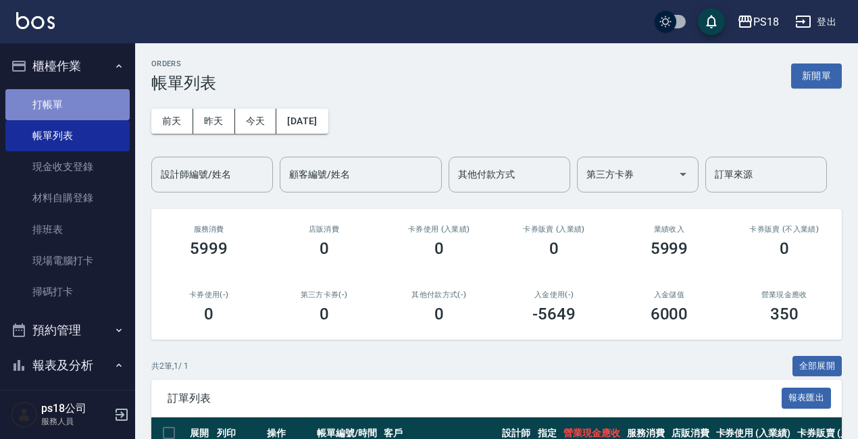
click at [74, 101] on link "打帳單" at bounding box center [67, 104] width 124 height 31
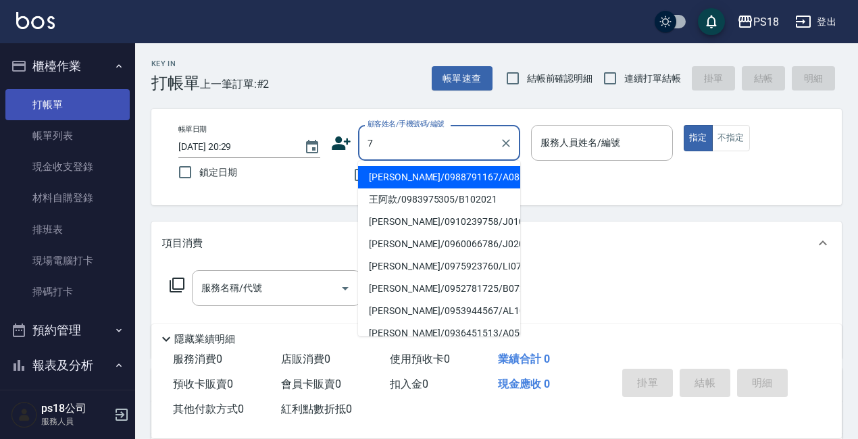
type input "[PERSON_NAME]/0988791167/A081911"
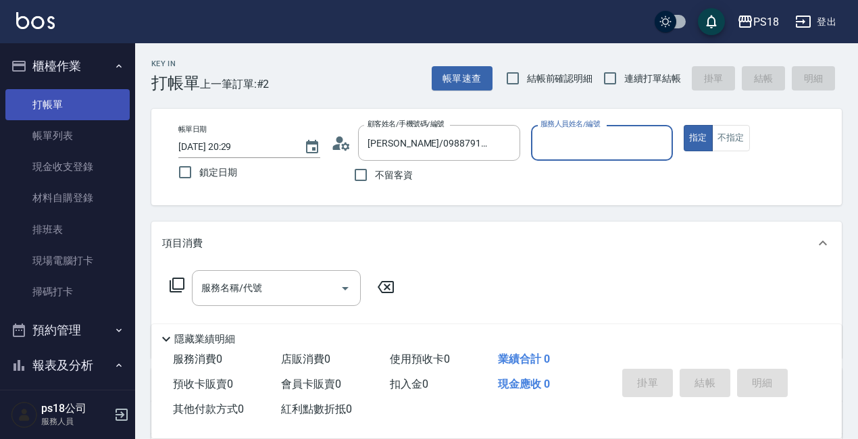
type input "[PERSON_NAME]-1"
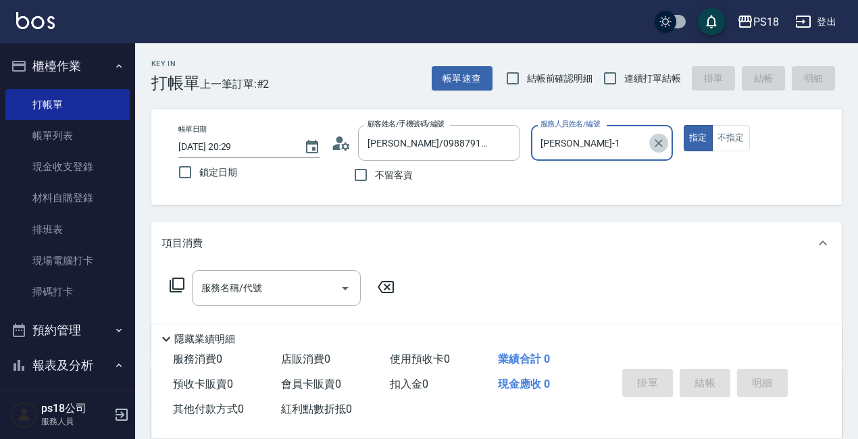
click at [659, 145] on icon "Clear" at bounding box center [659, 143] width 14 height 14
click at [505, 139] on icon "Clear" at bounding box center [506, 143] width 14 height 14
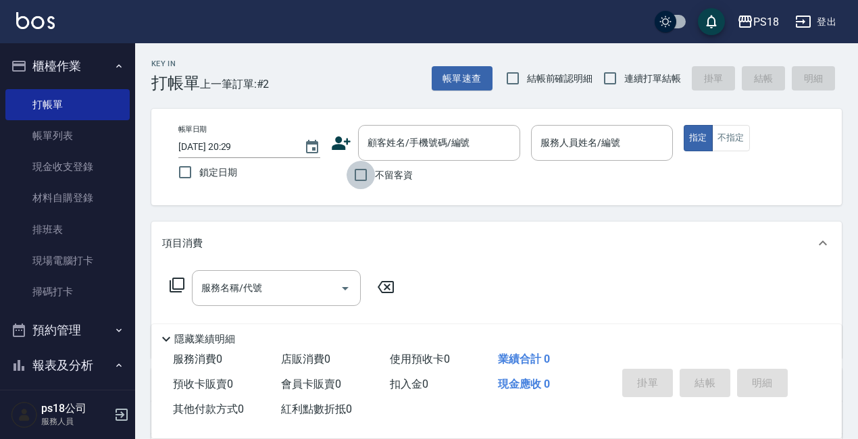
click at [361, 176] on input "不留客資" at bounding box center [361, 175] width 28 height 28
checkbox input "true"
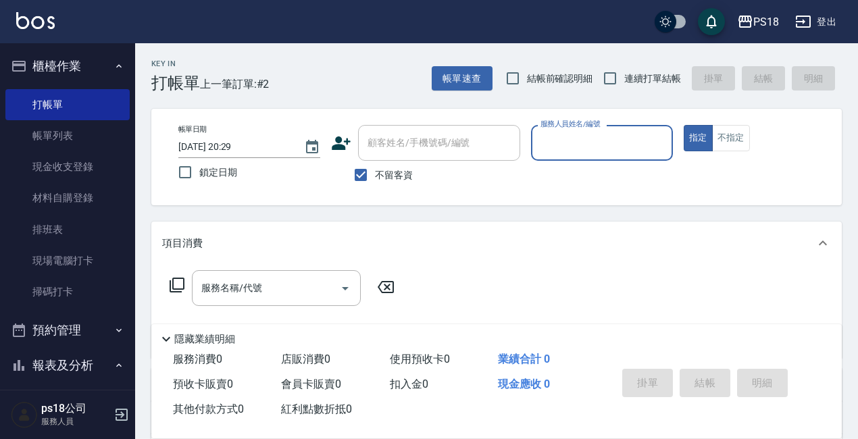
click at [576, 144] on input "服務人員姓名/編號" at bounding box center [602, 143] width 130 height 24
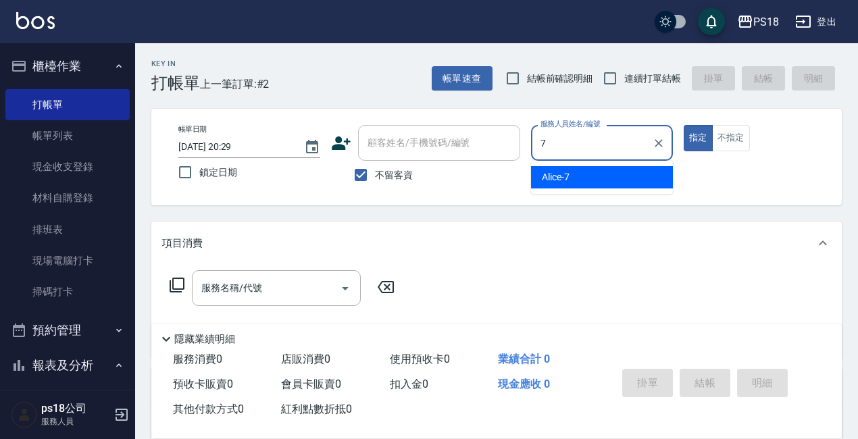
type input "Alice-7"
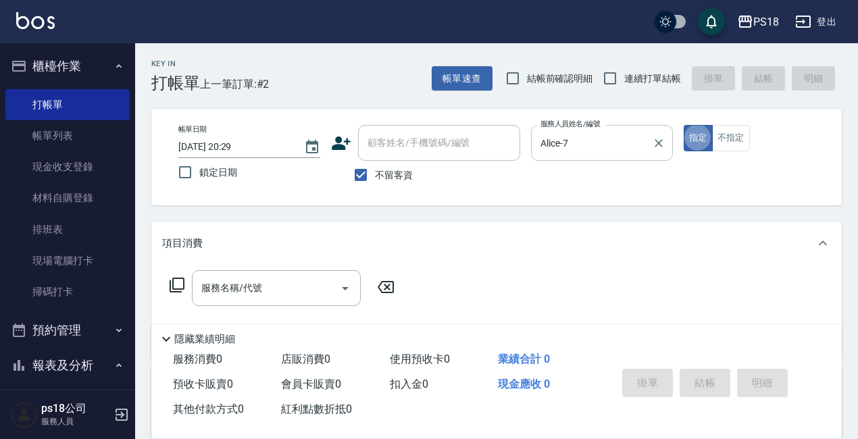
type button "true"
click at [178, 278] on icon at bounding box center [177, 285] width 16 height 16
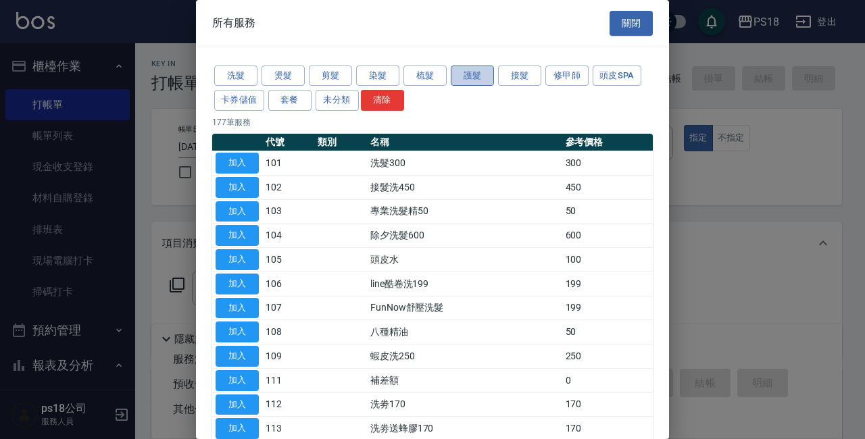
click at [478, 76] on button "護髮" at bounding box center [472, 76] width 43 height 21
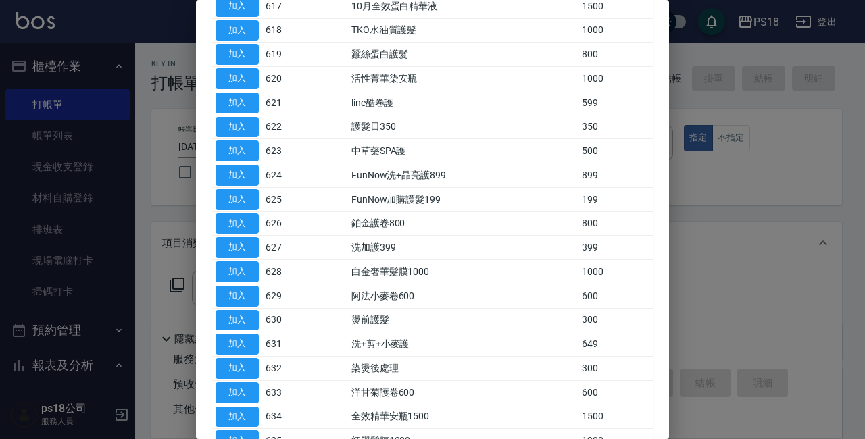
scroll to position [705, 0]
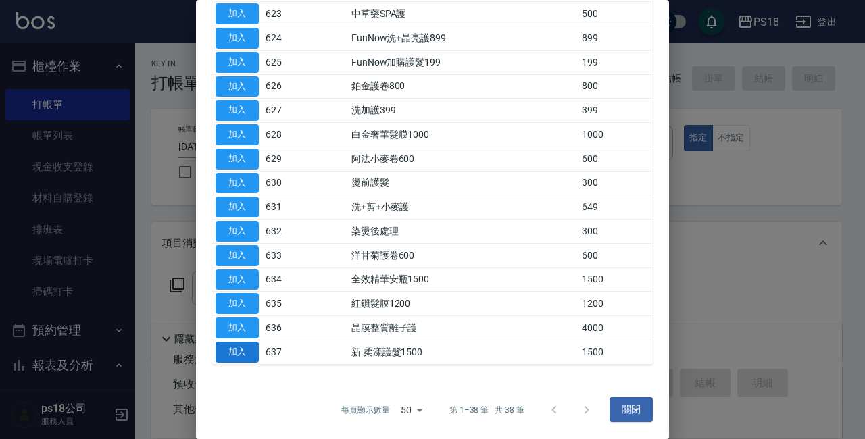
click at [249, 342] on button "加入" at bounding box center [237, 352] width 43 height 21
type input "新.柔漾護髮1500(637)"
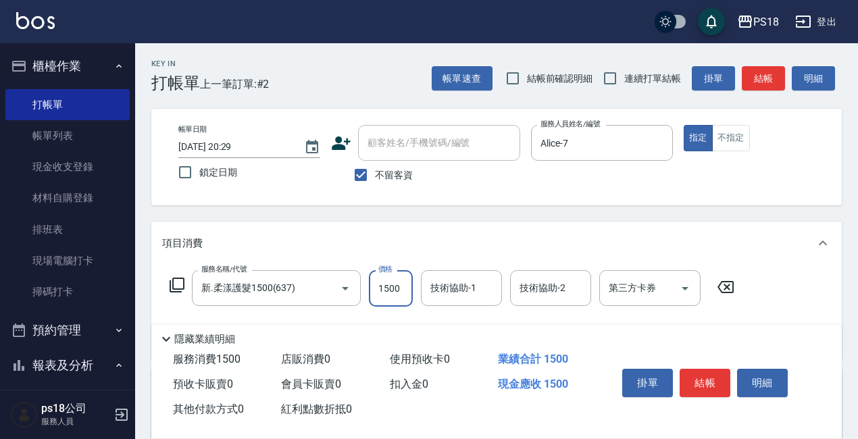
click at [386, 288] on input "1500" at bounding box center [391, 288] width 44 height 36
type input "2000"
click at [727, 288] on icon at bounding box center [725, 287] width 16 height 12
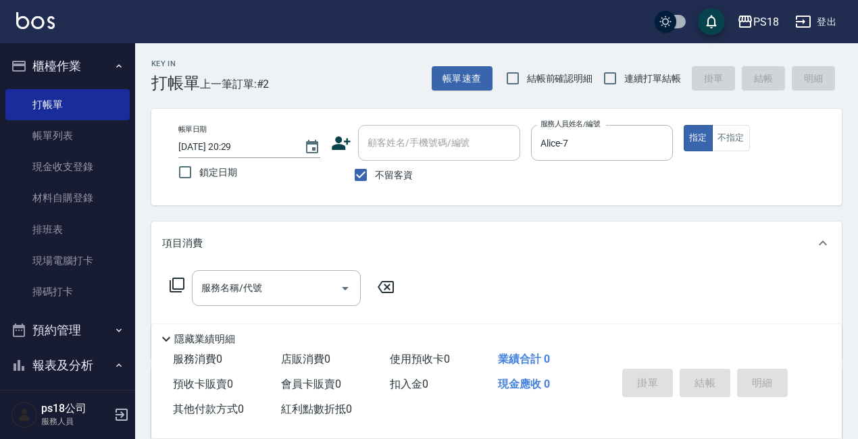
click at [174, 281] on icon at bounding box center [177, 285] width 15 height 15
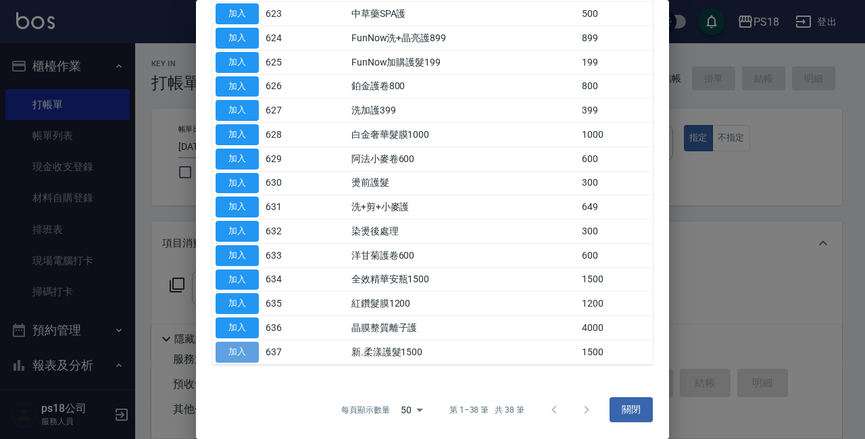
click at [234, 351] on button "加入" at bounding box center [237, 352] width 43 height 21
type input "新.柔漾護髮1500(637)"
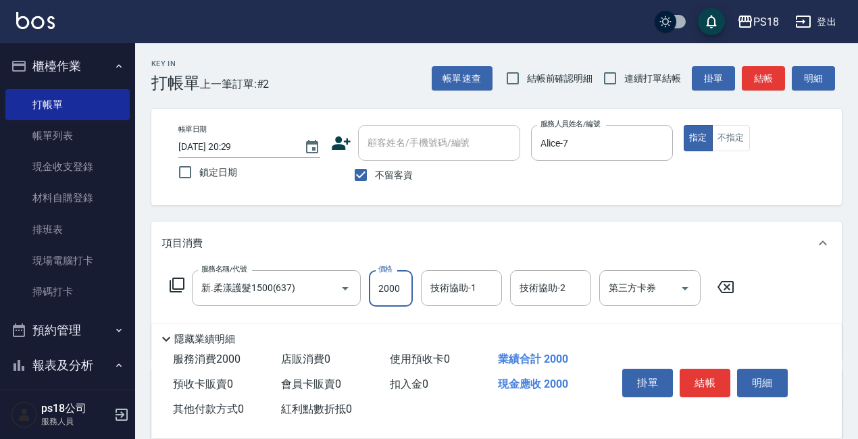
type input "2000"
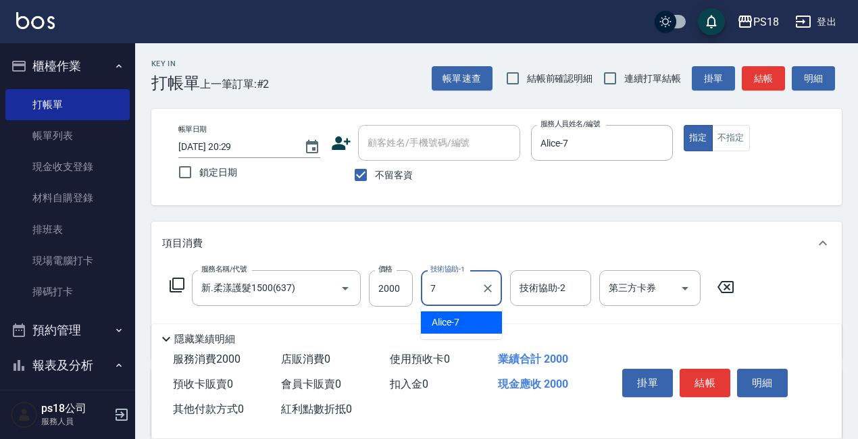
type input "Alice-7"
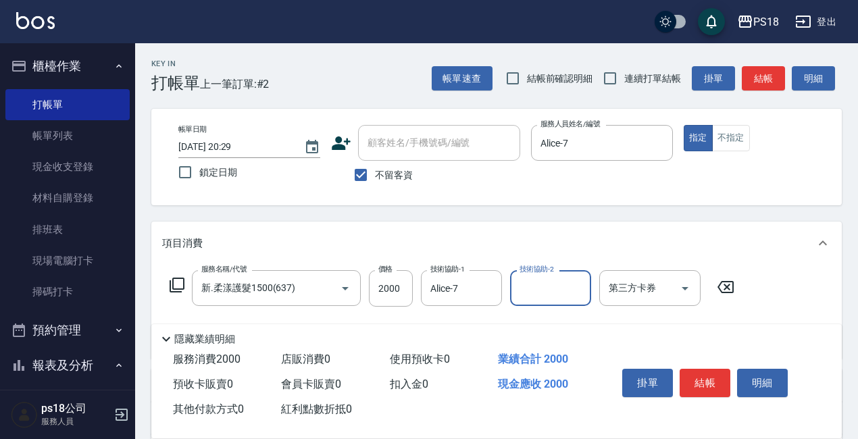
scroll to position [190, 0]
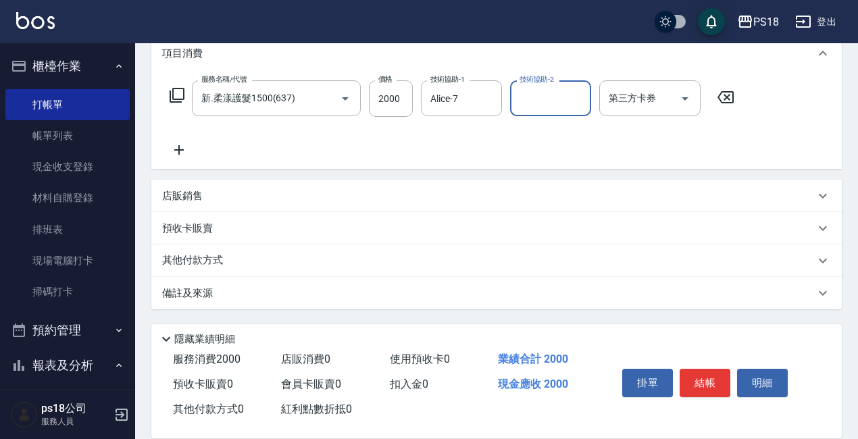
click at [483, 301] on div "備註及來源" at bounding box center [496, 293] width 690 height 32
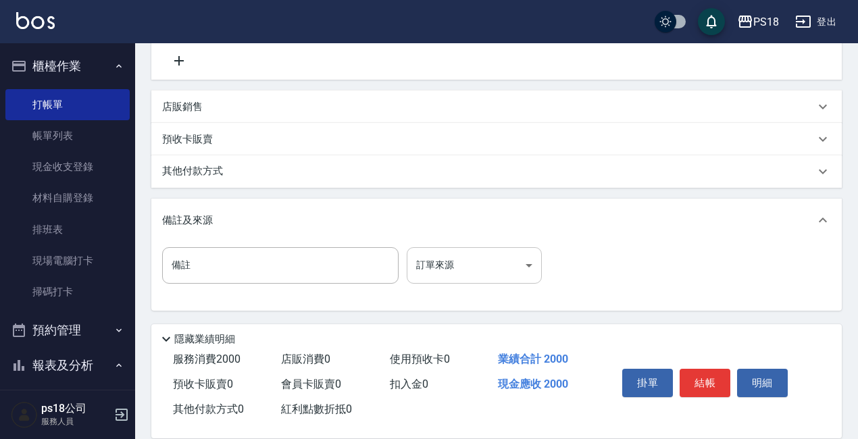
scroll to position [280, 0]
click at [481, 265] on body "PS18 登出 櫃檯作業 打帳單 帳單列表 現金收支登錄 材料自購登錄 排班表 現場電腦打卡 掃碼打卡 預約管理 預約管理 單日預約紀錄 單週預約紀錄 報表及…" at bounding box center [429, 79] width 858 height 719
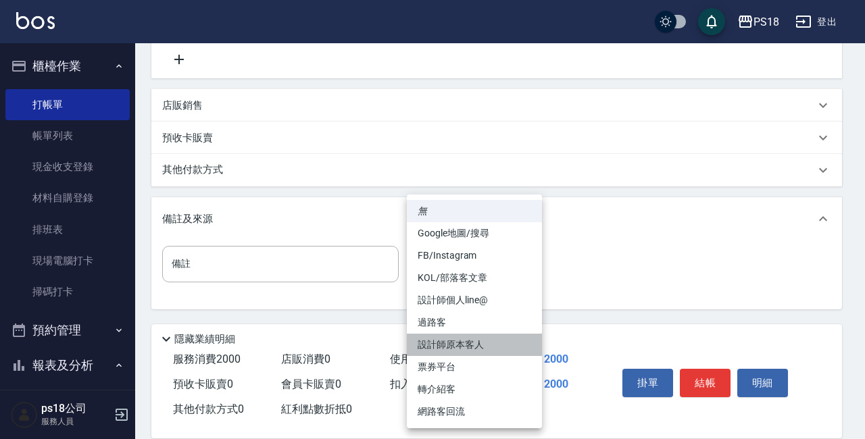
click at [465, 347] on li "設計師原本客人" at bounding box center [474, 345] width 135 height 22
type input "設計師原本客人"
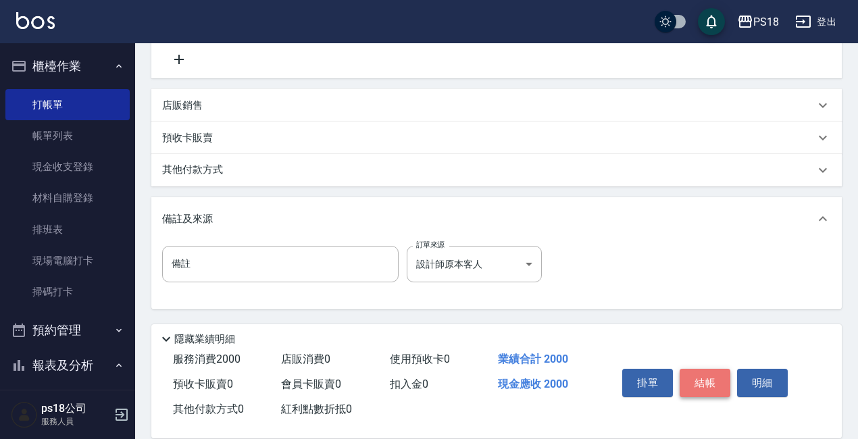
click at [730, 374] on button "結帳" at bounding box center [705, 383] width 51 height 28
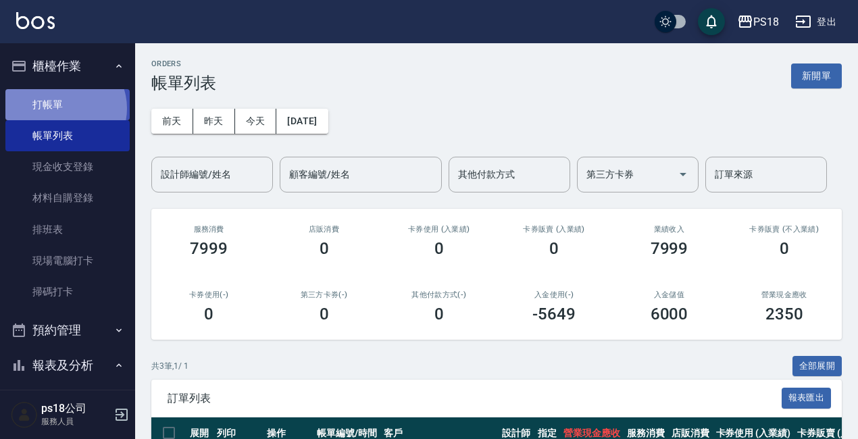
click at [62, 108] on link "打帳單" at bounding box center [67, 104] width 124 height 31
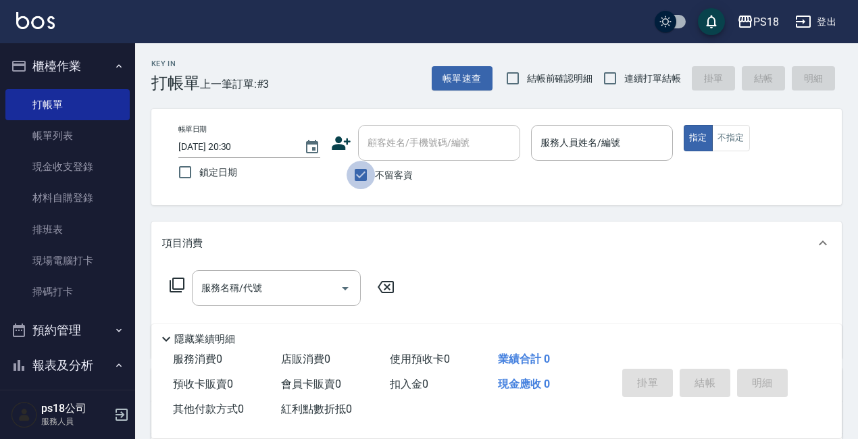
click at [359, 172] on input "不留客資" at bounding box center [361, 175] width 28 height 28
checkbox input "false"
click at [388, 141] on input "顧客姓名/手機號碼/編號" at bounding box center [429, 143] width 130 height 24
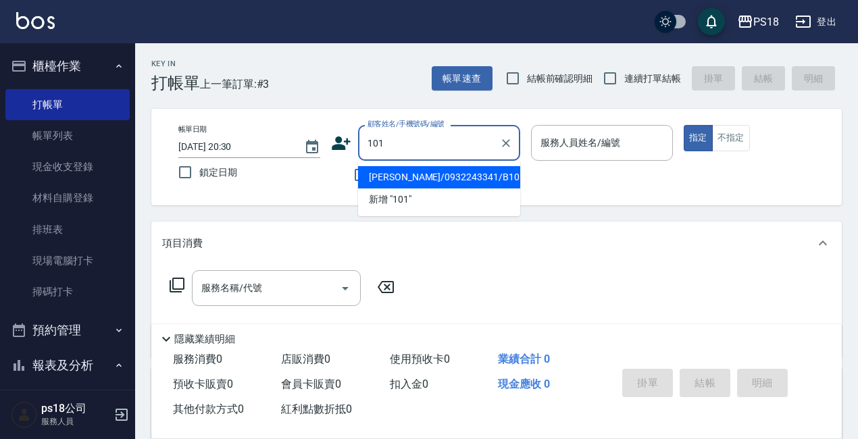
type input "1018"
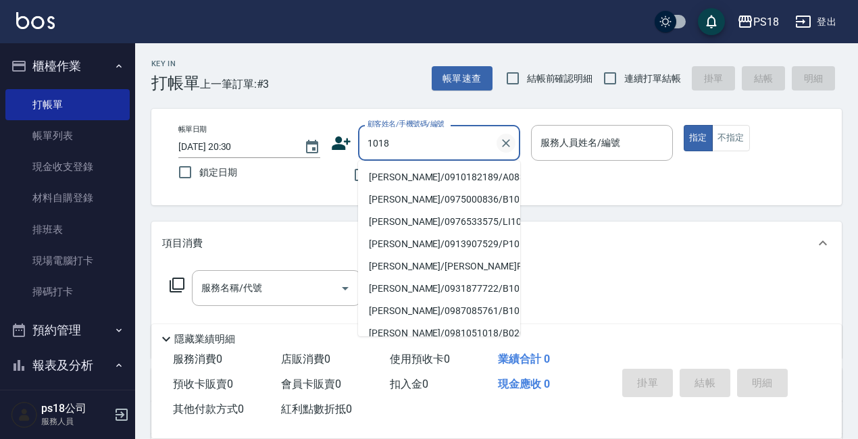
click at [505, 142] on icon "Clear" at bounding box center [506, 143] width 8 height 8
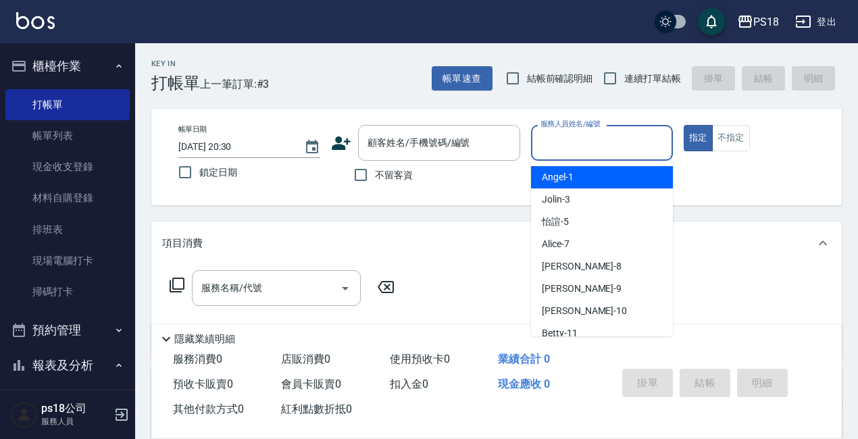
click at [576, 144] on div "服務人員姓名/編號 服務人員姓名/編號" at bounding box center [602, 143] width 142 height 36
click at [572, 145] on input "服務人員姓名/編號" at bounding box center [602, 143] width 130 height 24
click at [573, 145] on input "服務人員姓名/編號" at bounding box center [602, 143] width 130 height 24
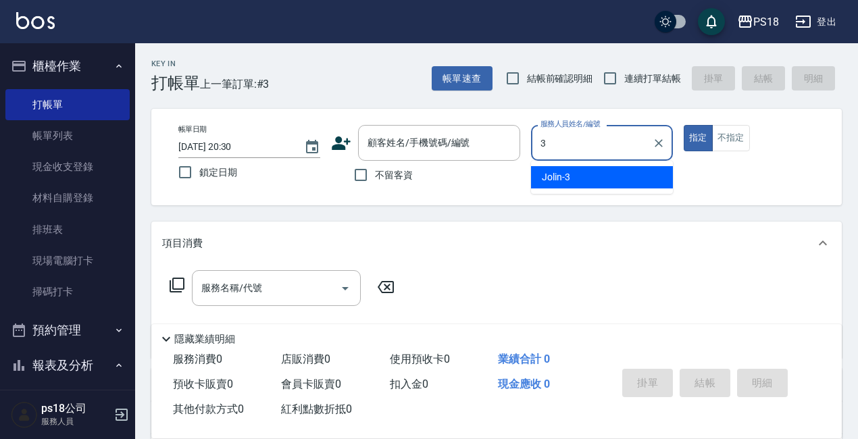
type input "Jolin-3"
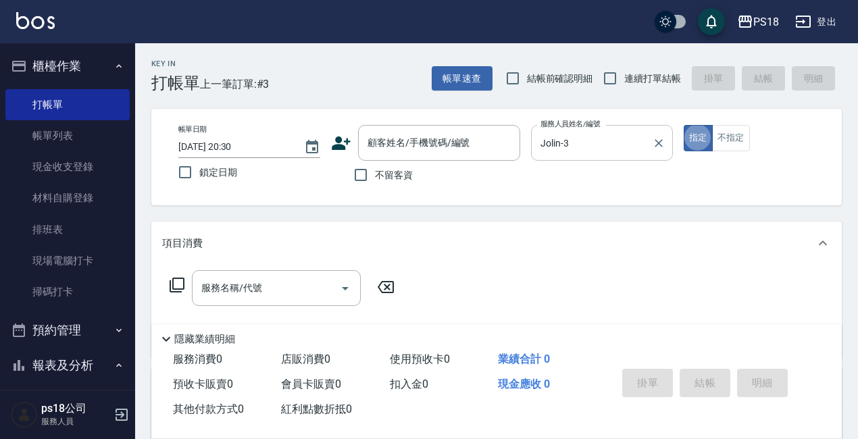
type button "true"
click at [362, 174] on input "不留客資" at bounding box center [361, 175] width 28 height 28
click at [356, 171] on input "不留客資" at bounding box center [361, 175] width 28 height 28
checkbox input "false"
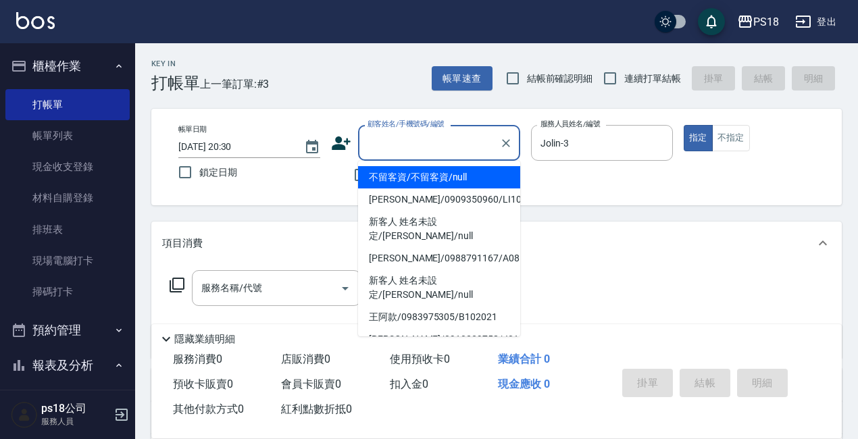
click at [385, 143] on input "顧客姓名/手機號碼/編號" at bounding box center [429, 143] width 130 height 24
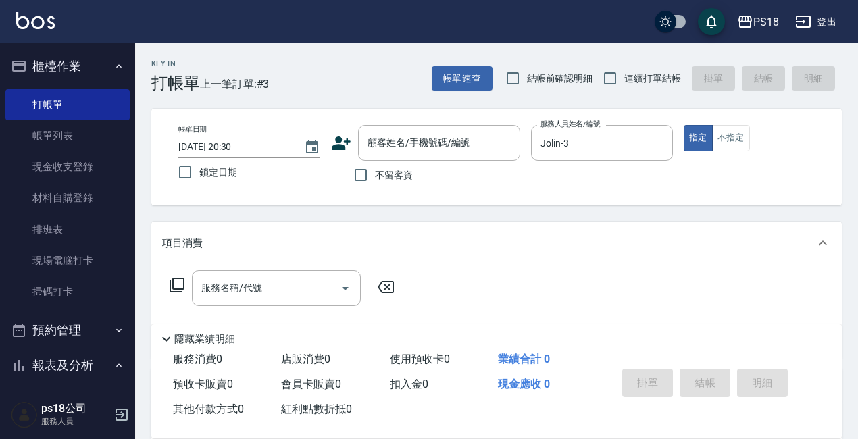
click at [280, 212] on div "Key In 打帳單 上一筆訂單:#3 帳單速查 結帳前確認明細 連續打單結帳 掛單 結帳 明細 帳單日期 [DATE] 20:30 鎖定日期 顧客姓名/手機…" at bounding box center [496, 351] width 723 height 617
click at [178, 286] on icon at bounding box center [177, 285] width 16 height 16
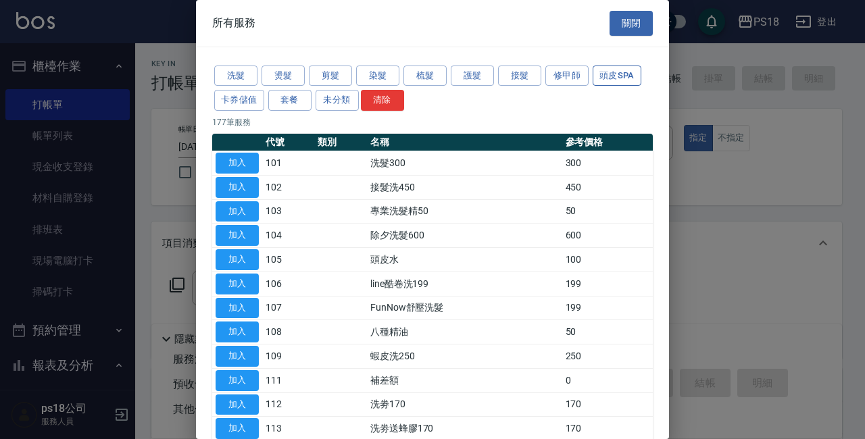
click at [609, 68] on button "頭皮SPA" at bounding box center [616, 76] width 49 height 21
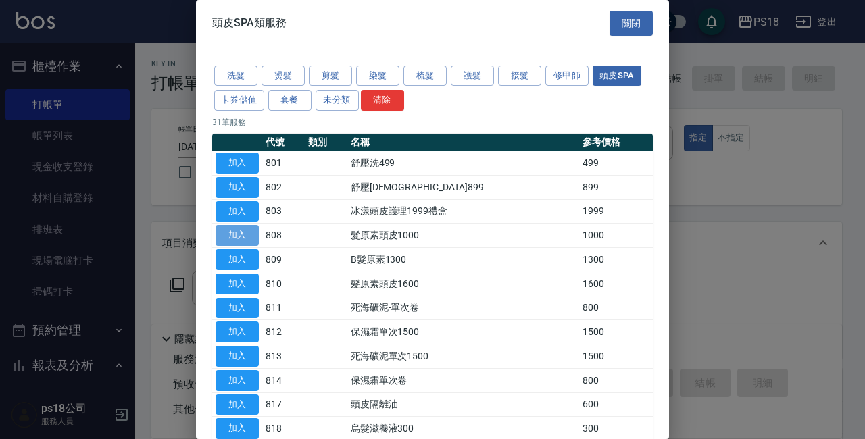
click at [249, 236] on button "加入" at bounding box center [237, 235] width 43 height 21
type input "髮原素頭皮1000(808)"
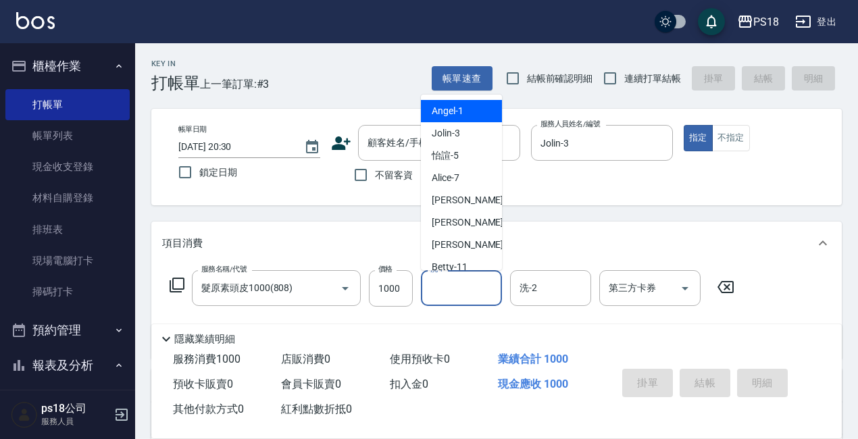
click at [440, 293] on input "洗-1" at bounding box center [461, 288] width 69 height 24
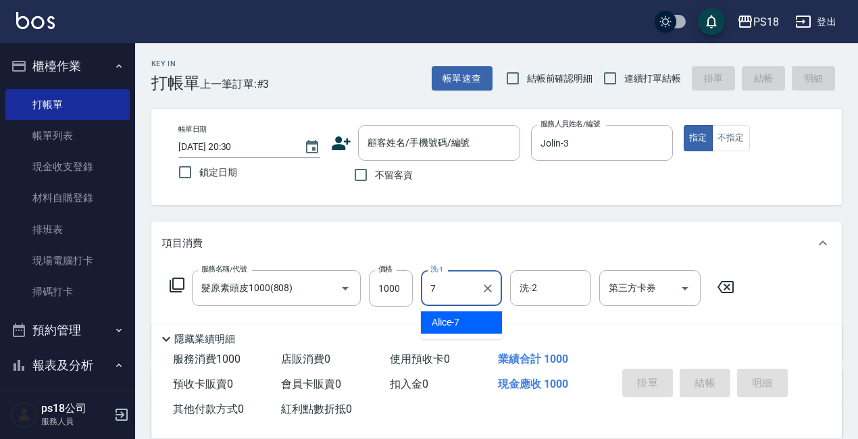
type input "Alice-7"
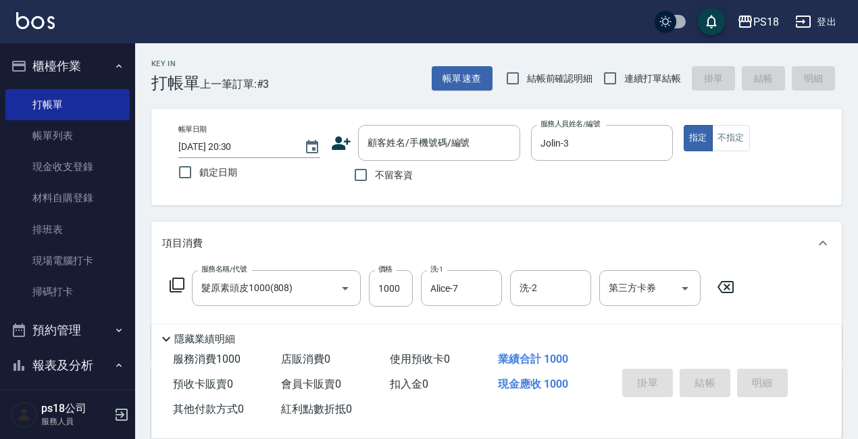
click at [179, 282] on icon at bounding box center [177, 285] width 16 height 16
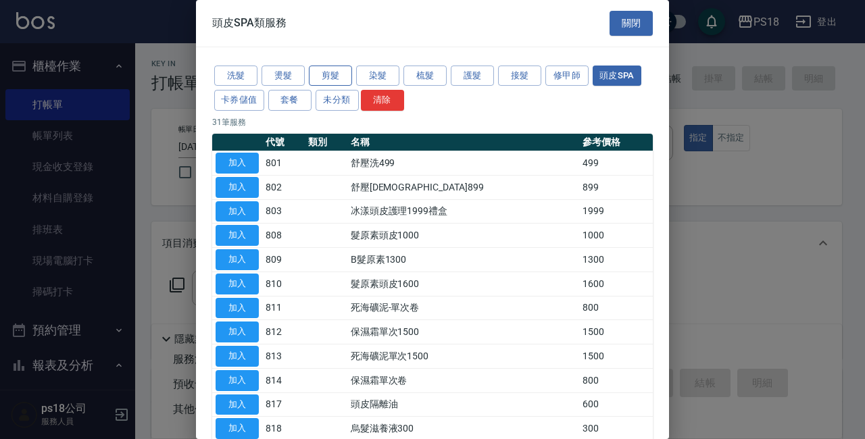
click at [328, 74] on button "剪髮" at bounding box center [330, 76] width 43 height 21
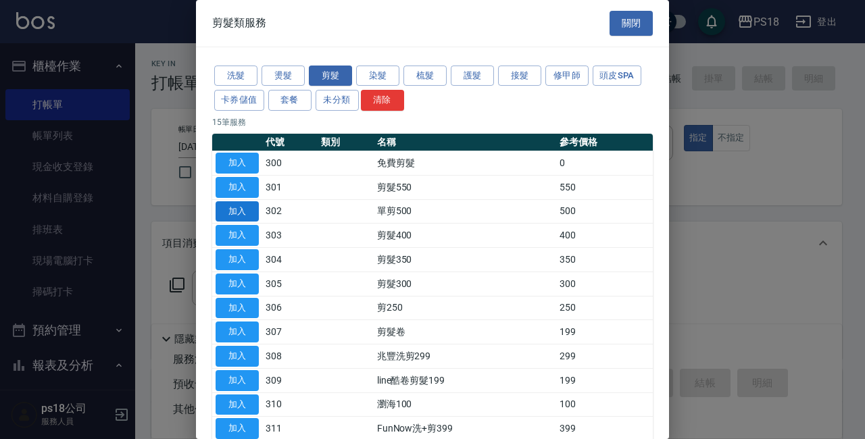
click at [247, 211] on button "加入" at bounding box center [237, 211] width 43 height 21
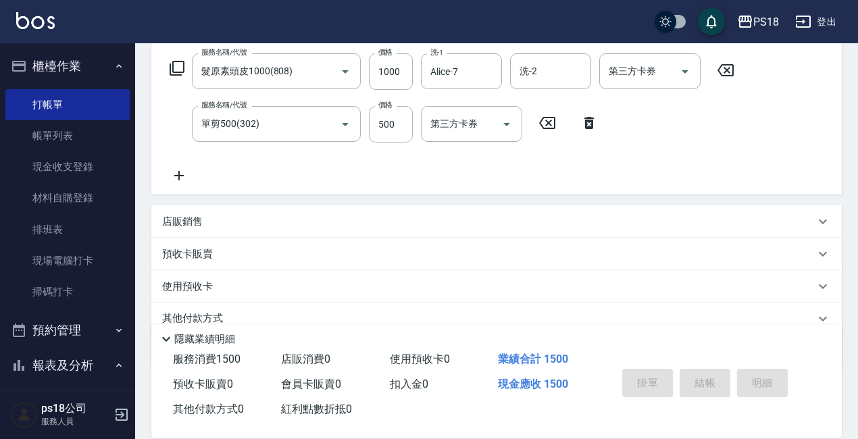
scroll to position [275, 0]
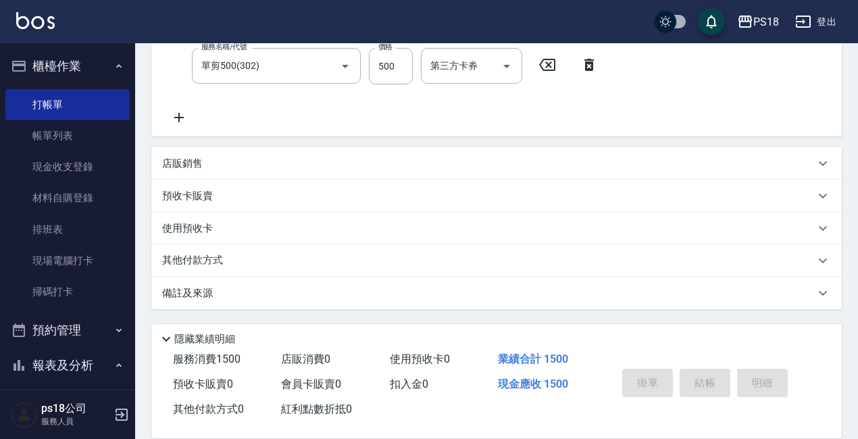
click at [392, 297] on div "備註及來源" at bounding box center [488, 293] width 653 height 14
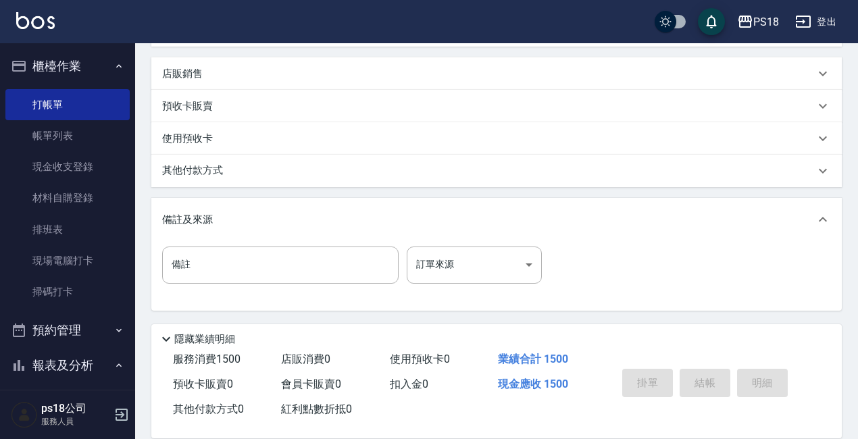
scroll to position [366, 0]
click at [451, 269] on body "PS18 登出 櫃檯作業 打帳單 帳單列表 現金收支登錄 材料自購登錄 排班表 現場電腦打卡 掃碼打卡 預約管理 預約管理 單日預約紀錄 單週預約紀錄 報表及…" at bounding box center [429, 36] width 858 height 805
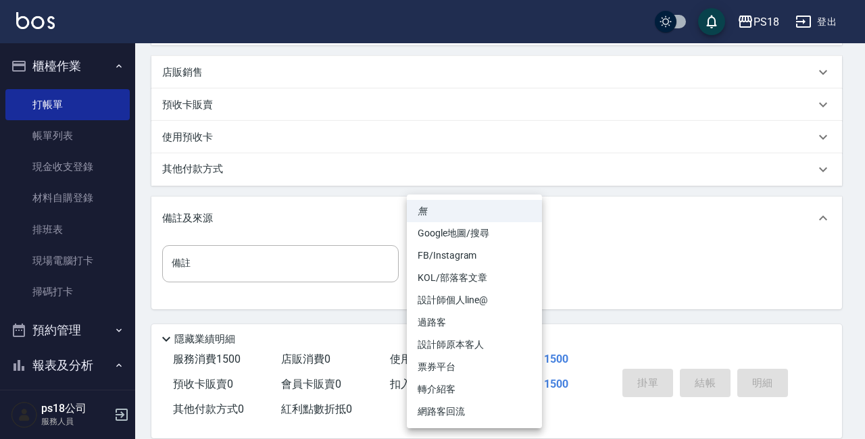
drag, startPoint x: 455, startPoint y: 342, endPoint x: 536, endPoint y: 355, distance: 82.9
click at [455, 341] on li "設計師原本客人" at bounding box center [474, 345] width 135 height 22
type input "設計師原本客人"
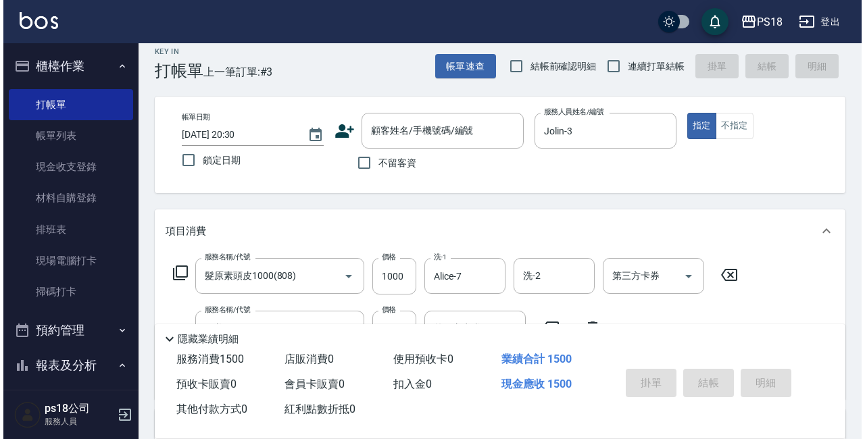
scroll to position [0, 0]
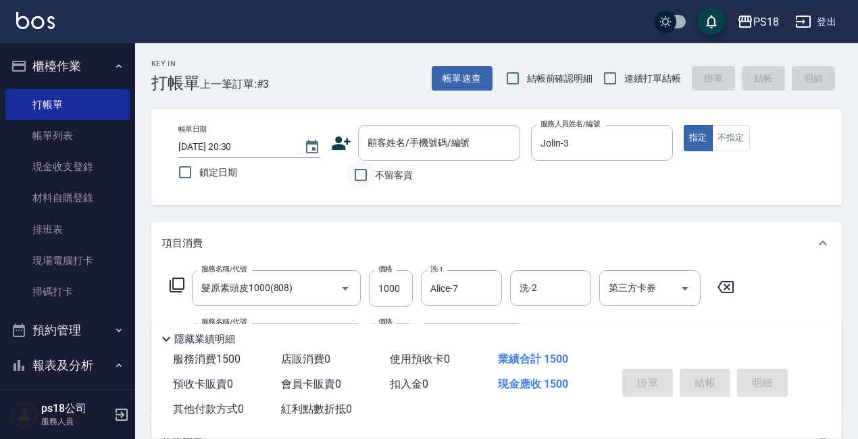
click at [361, 173] on input "不留客資" at bounding box center [361, 175] width 28 height 28
checkbox input "true"
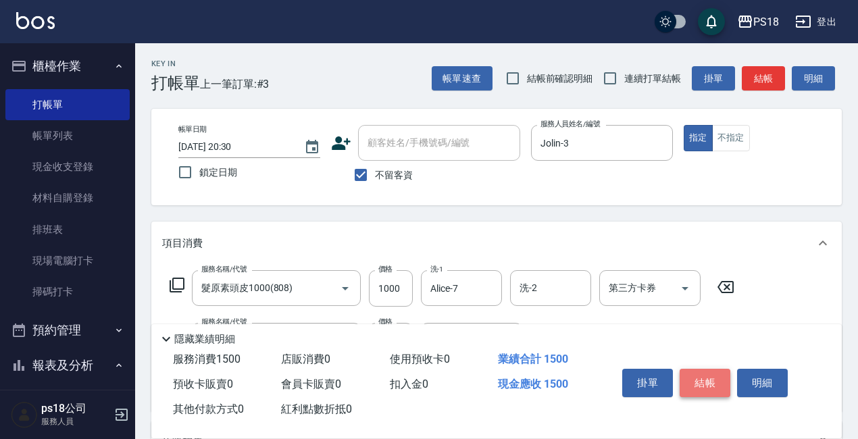
click at [715, 382] on button "結帳" at bounding box center [705, 383] width 51 height 28
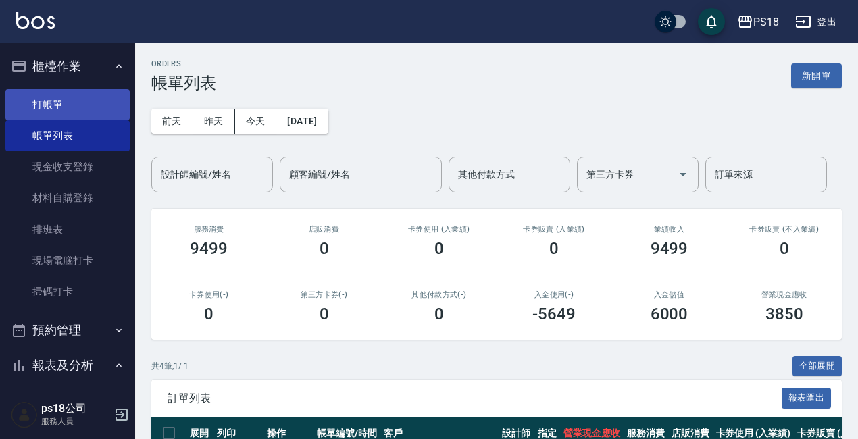
click at [34, 101] on link "打帳單" at bounding box center [67, 104] width 124 height 31
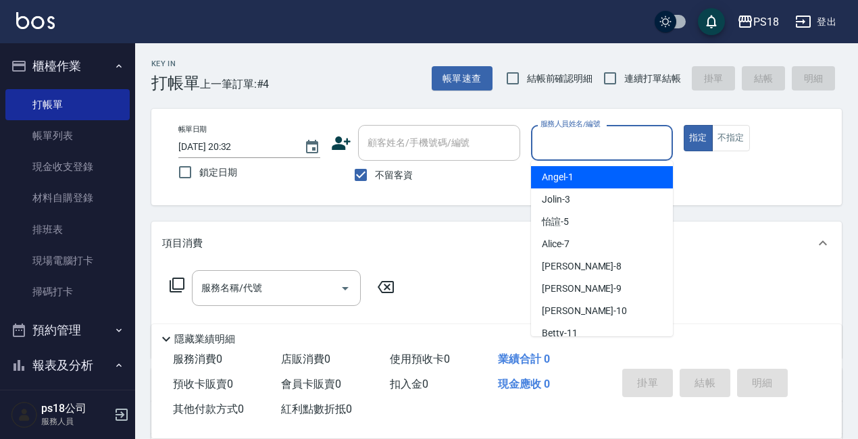
drag, startPoint x: 600, startPoint y: 138, endPoint x: 583, endPoint y: 145, distance: 17.9
click at [598, 141] on input "服務人員姓名/編號" at bounding box center [602, 143] width 130 height 24
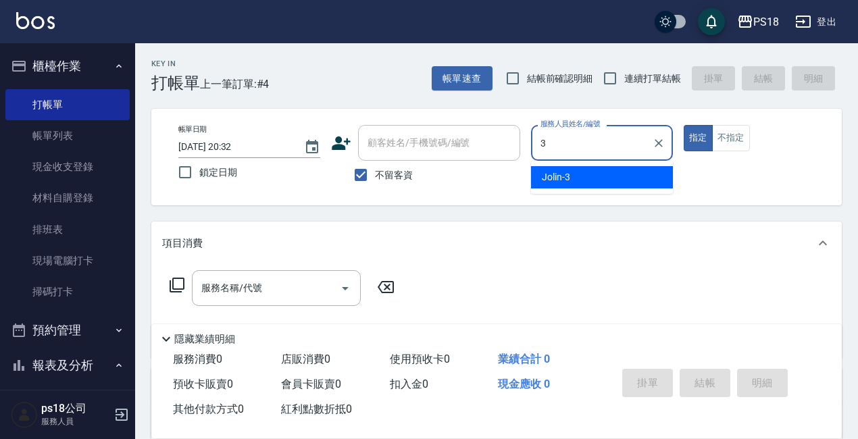
type input "Jolin-3"
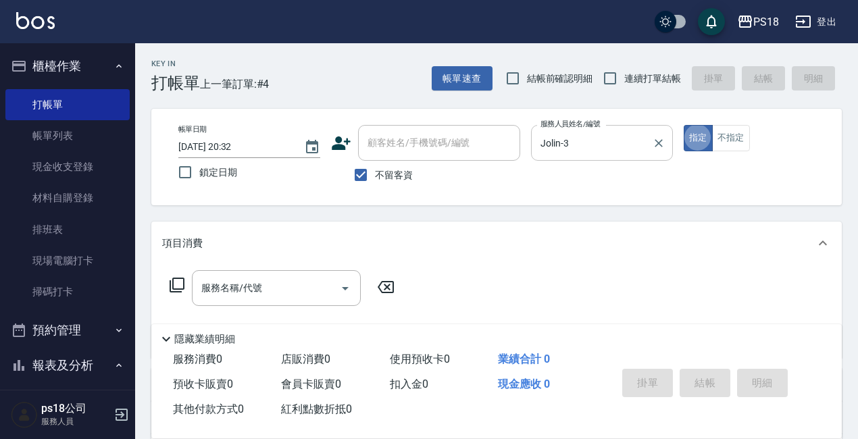
type button "true"
click at [176, 288] on icon at bounding box center [177, 285] width 16 height 16
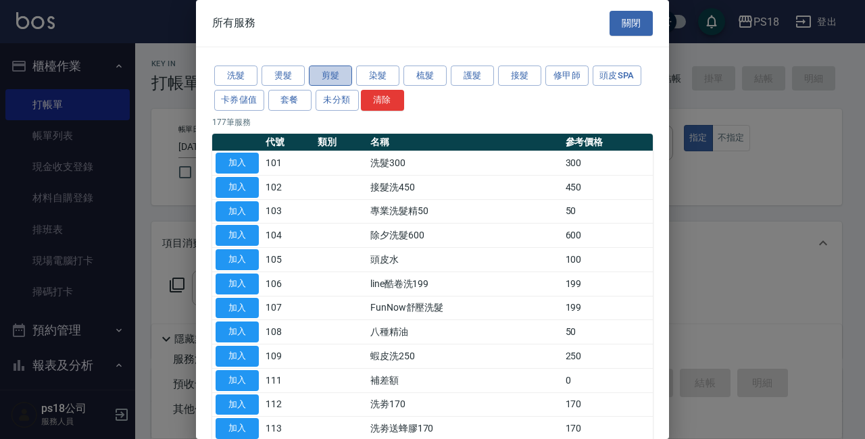
click at [326, 79] on button "剪髮" at bounding box center [330, 76] width 43 height 21
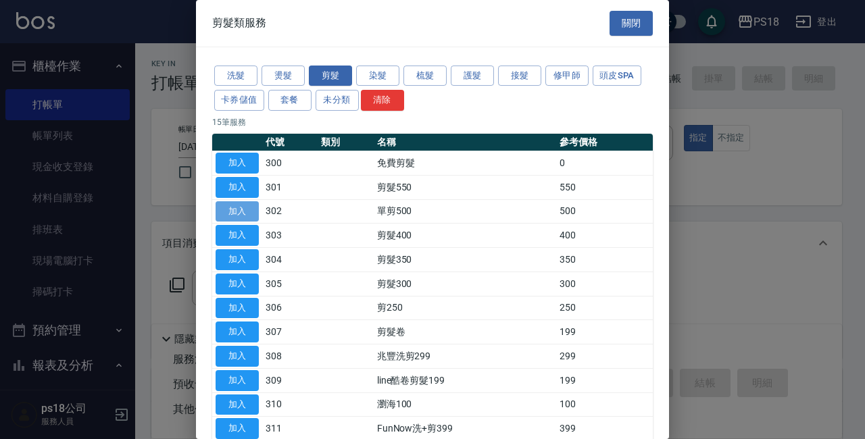
click at [232, 211] on button "加入" at bounding box center [237, 211] width 43 height 21
type input "單剪500(302)"
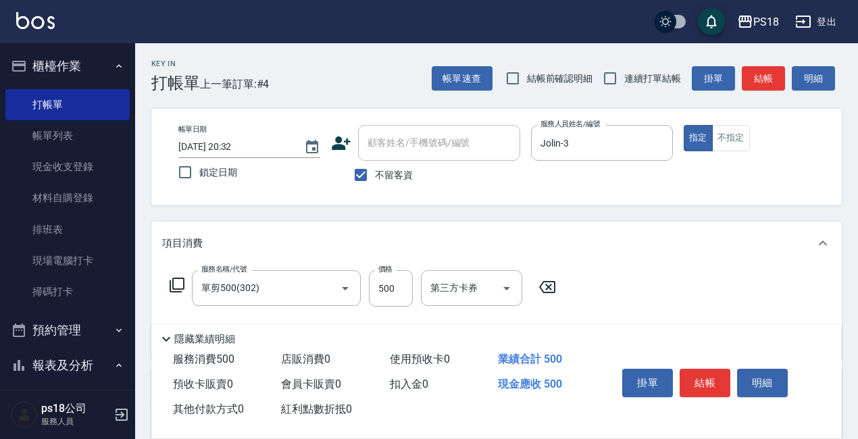
click at [178, 286] on icon at bounding box center [177, 285] width 16 height 16
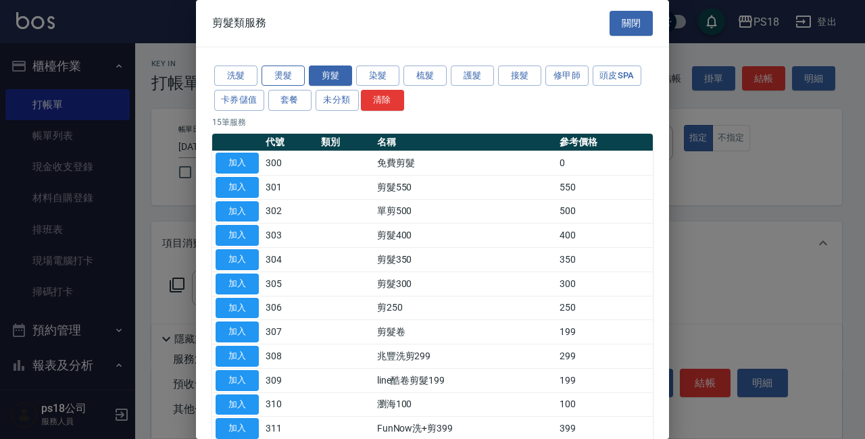
drag, startPoint x: 287, startPoint y: 74, endPoint x: 297, endPoint y: 82, distance: 12.5
click at [288, 74] on button "燙髮" at bounding box center [282, 76] width 43 height 21
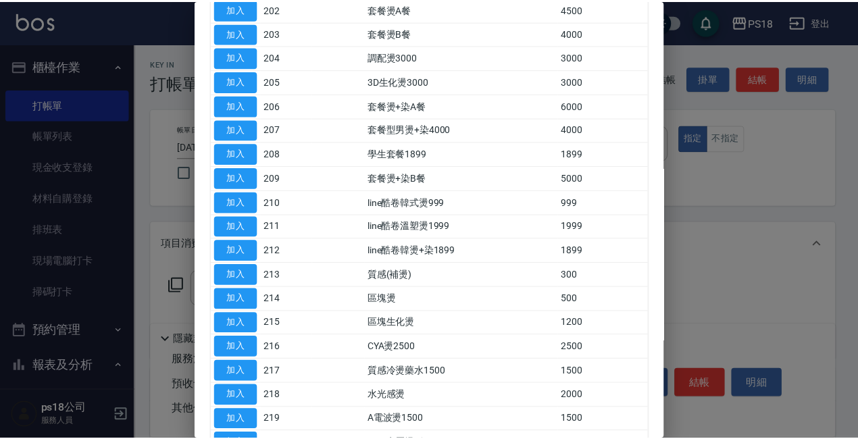
scroll to position [203, 0]
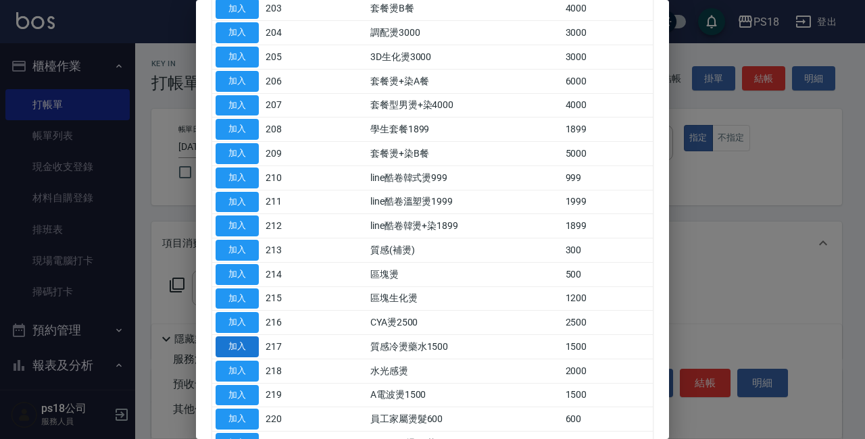
click at [245, 345] on button "加入" at bounding box center [237, 346] width 43 height 21
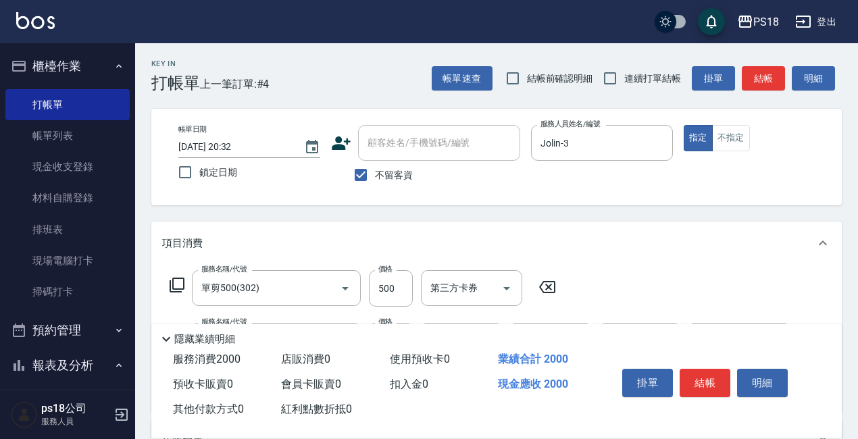
scroll to position [135, 0]
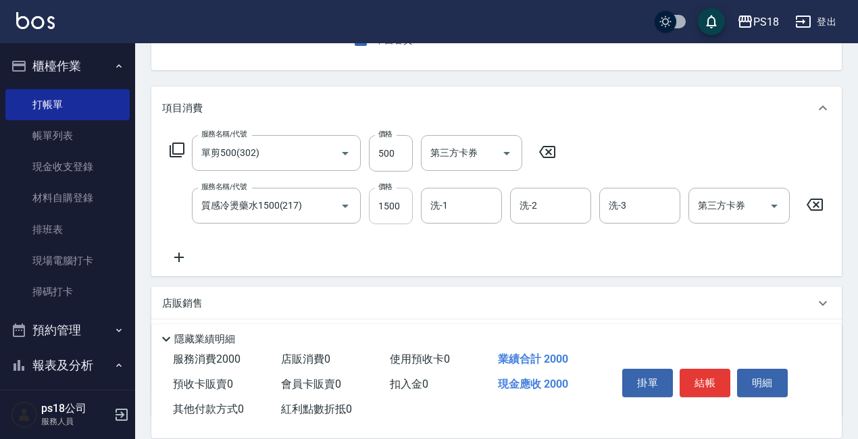
click at [395, 207] on input "1500" at bounding box center [391, 206] width 44 height 36
type input "2500"
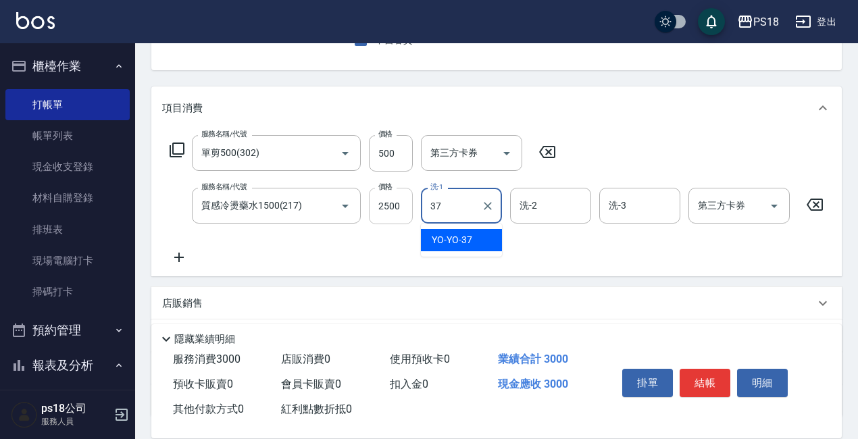
type input "YO-YO-37"
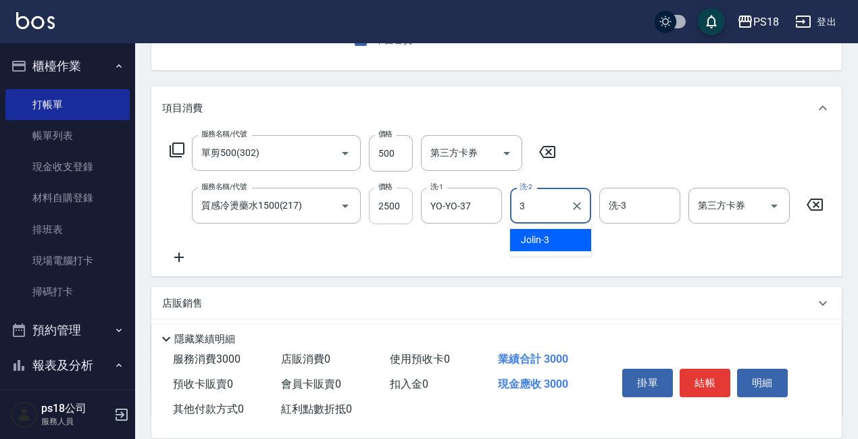
type input "Jolin-3"
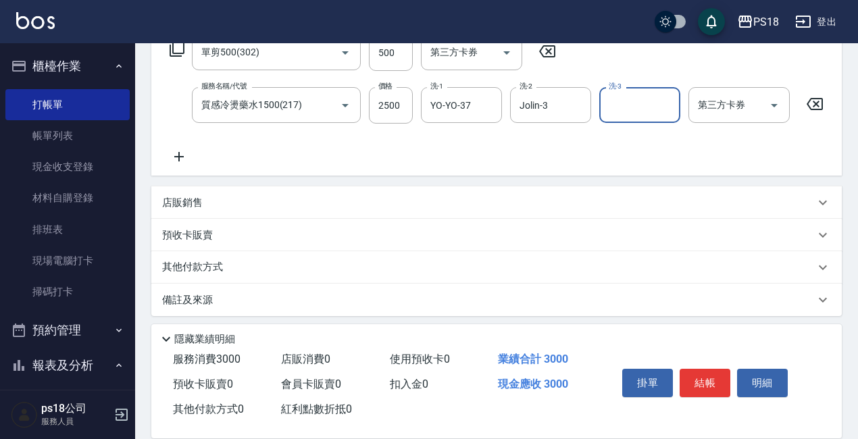
scroll to position [254, 0]
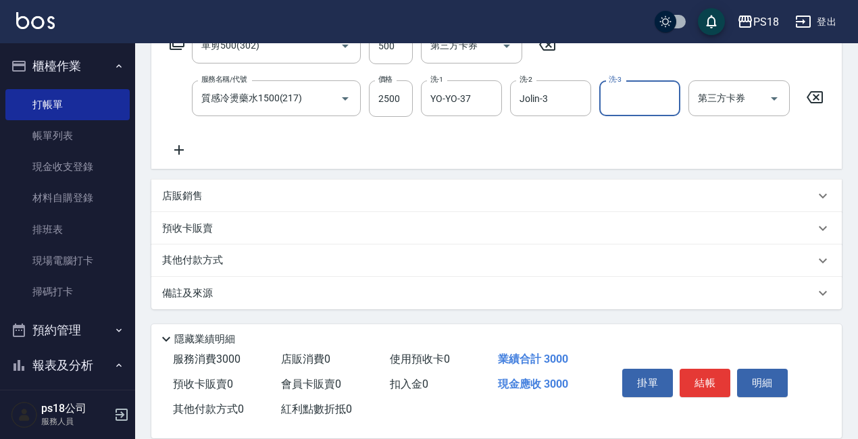
click at [528, 301] on div "備註及來源" at bounding box center [496, 293] width 690 height 32
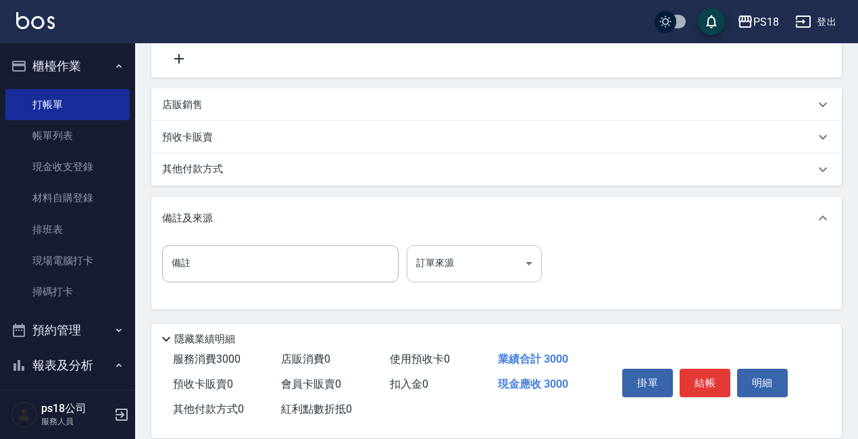
scroll to position [345, 0]
click at [522, 257] on body "PS18 登出 櫃檯作業 打帳單 帳單列表 現金收支登錄 材料自購登錄 排班表 現場電腦打卡 掃碼打卡 預約管理 預約管理 單日預約紀錄 單週預約紀錄 報表及…" at bounding box center [429, 52] width 858 height 773
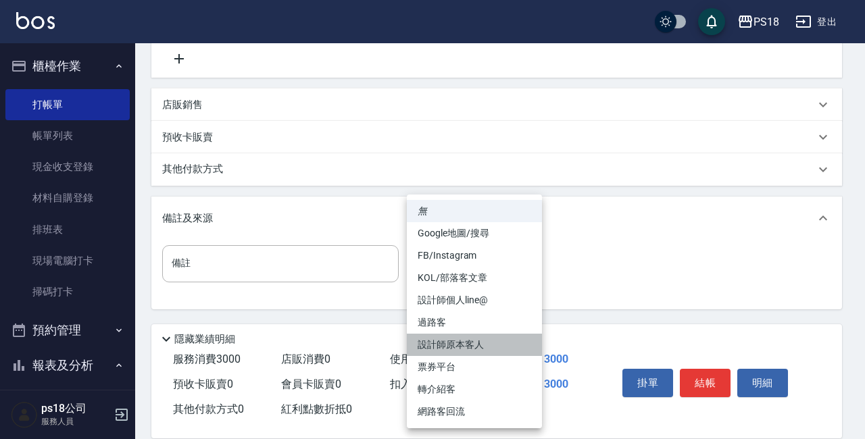
click at [458, 346] on li "設計師原本客人" at bounding box center [474, 345] width 135 height 22
type input "設計師原本客人"
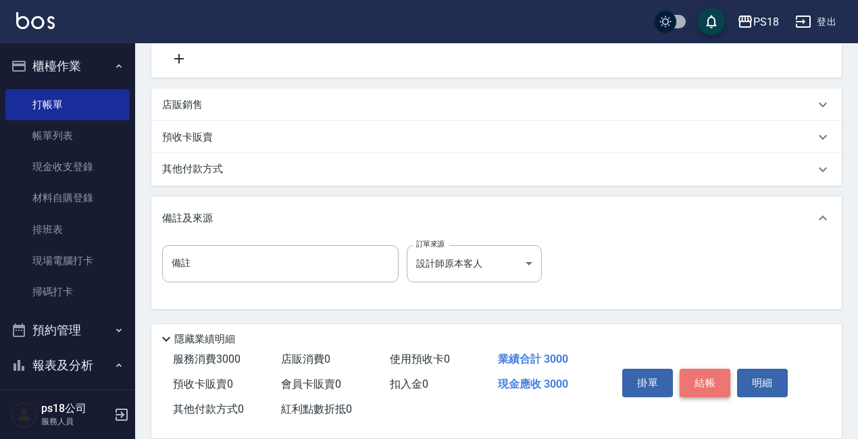
click at [700, 372] on button "結帳" at bounding box center [705, 383] width 51 height 28
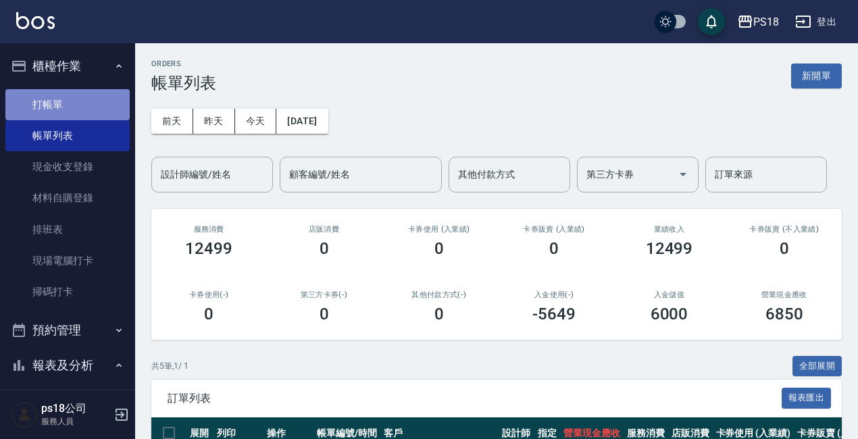
click at [78, 107] on link "打帳單" at bounding box center [67, 104] width 124 height 31
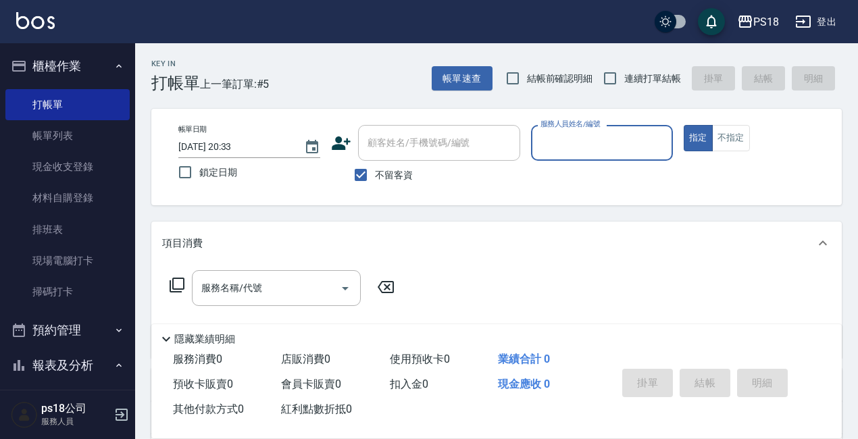
click at [613, 148] on input "服務人員姓名/編號" at bounding box center [602, 143] width 130 height 24
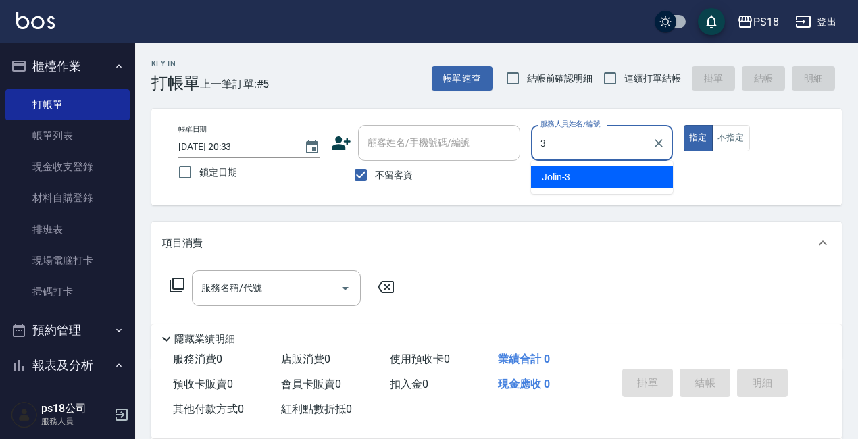
type input "Jolin-3"
type button "true"
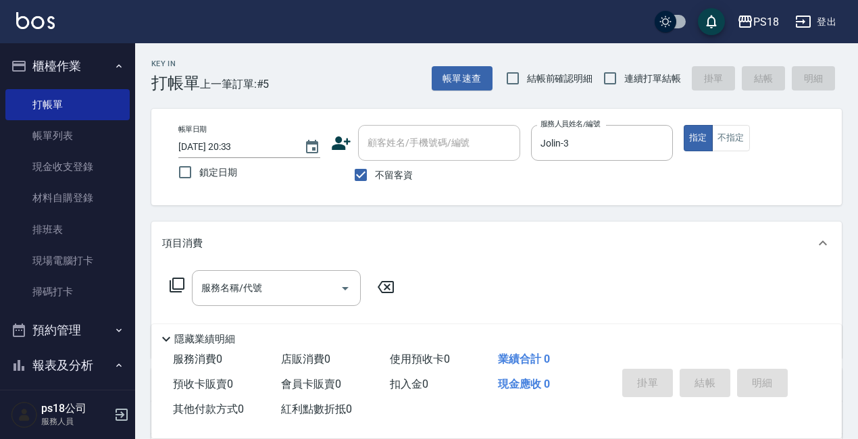
click at [175, 288] on icon at bounding box center [177, 285] width 16 height 16
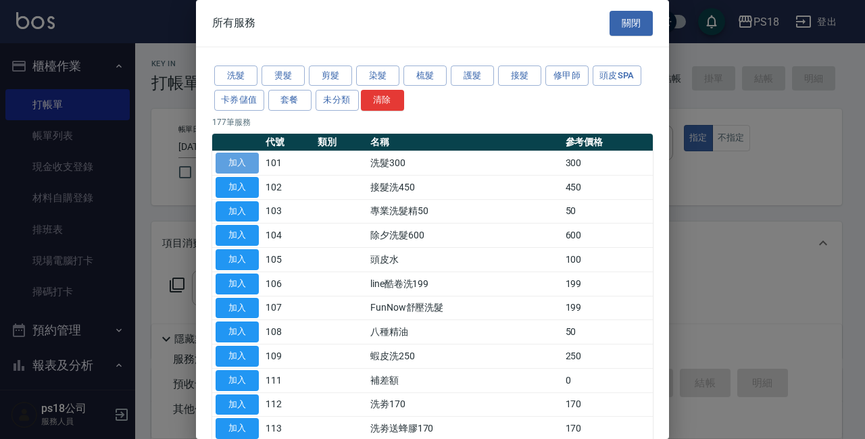
click at [239, 154] on button "加入" at bounding box center [237, 163] width 43 height 21
type input "洗髮300(101)"
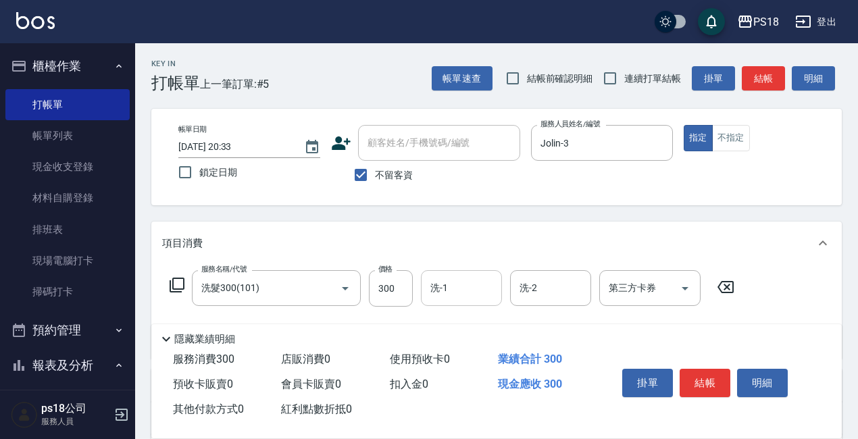
click at [466, 284] on input "洗-1" at bounding box center [461, 288] width 69 height 24
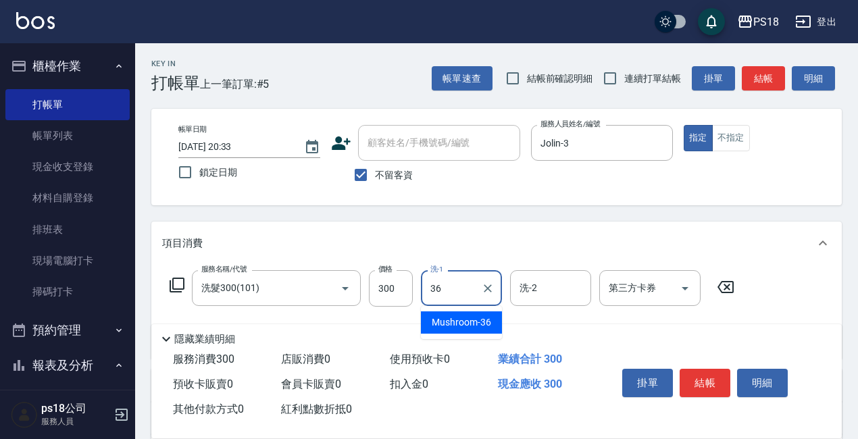
type input "Mushroom-36"
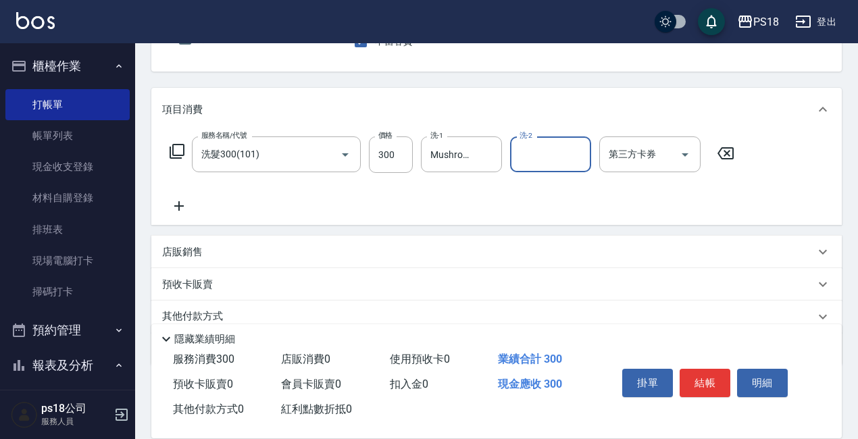
scroll to position [135, 0]
click at [191, 247] on p "店販銷售" at bounding box center [182, 251] width 41 height 14
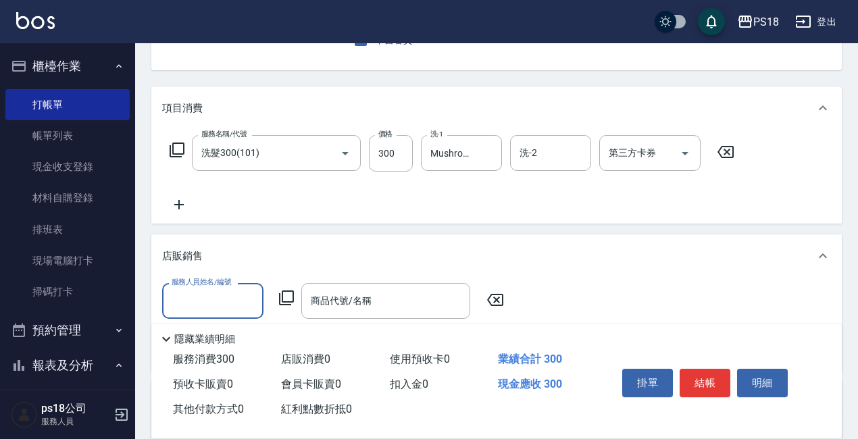
scroll to position [0, 0]
click at [220, 291] on input "服務人員姓名/編號" at bounding box center [212, 301] width 89 height 24
type input "Mushroom-36"
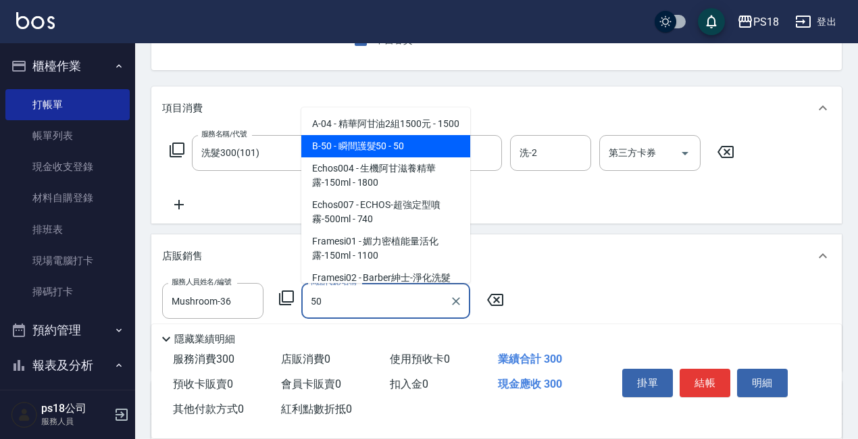
drag, startPoint x: 383, startPoint y: 157, endPoint x: 407, endPoint y: 186, distance: 36.9
click at [383, 157] on span "B-50 - 瞬間護髮50 - 50" at bounding box center [385, 146] width 169 height 22
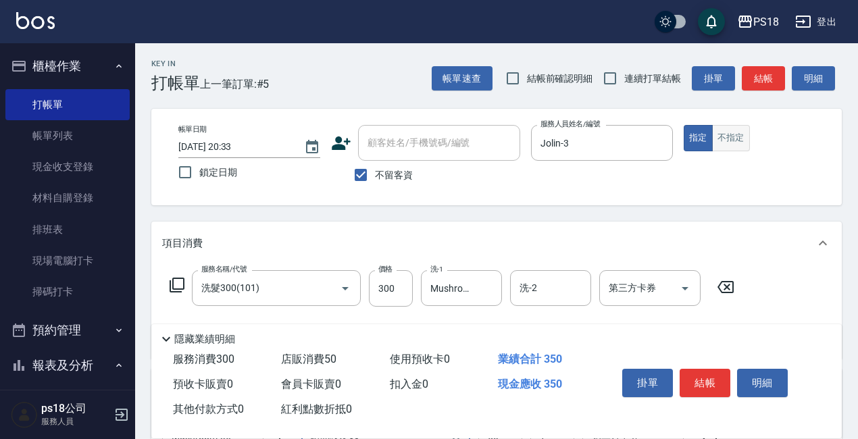
type input "瞬間護髮50"
click at [732, 145] on button "不指定" at bounding box center [731, 138] width 38 height 26
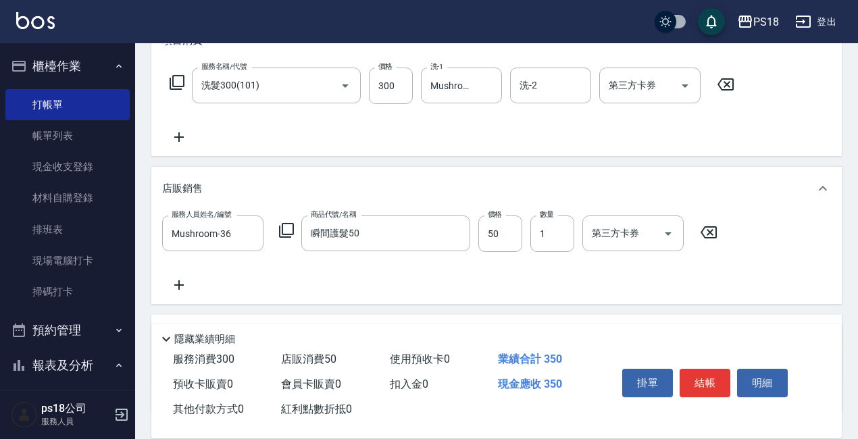
scroll to position [305, 0]
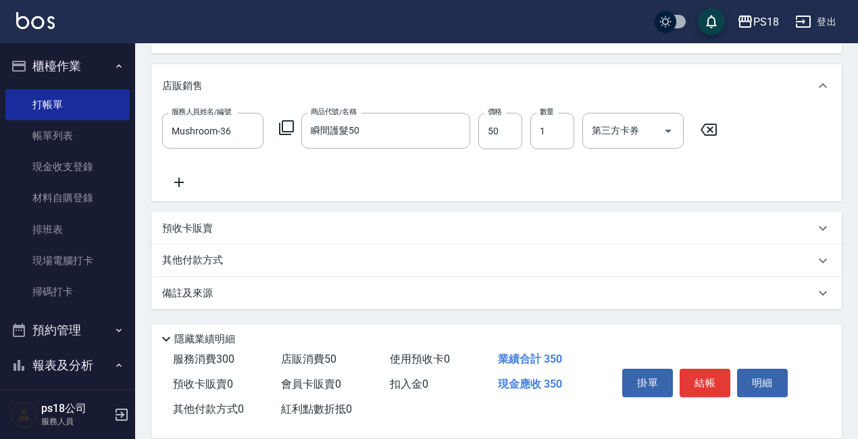
click at [507, 299] on div "備註及來源" at bounding box center [488, 293] width 653 height 14
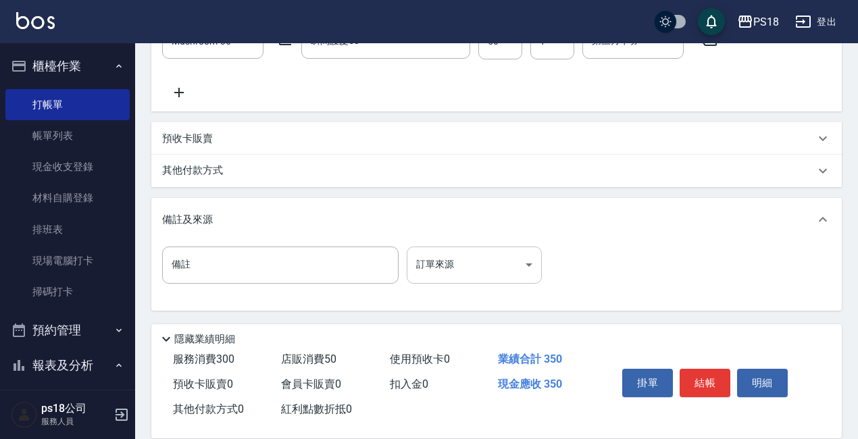
scroll to position [397, 0]
click at [453, 259] on body "PS18 登出 櫃檯作業 打帳單 帳單列表 現金收支登錄 材料自購登錄 排班表 現場電腦打卡 掃碼打卡 預約管理 預約管理 單日預約紀錄 單週預約紀錄 報表及…" at bounding box center [429, 21] width 858 height 836
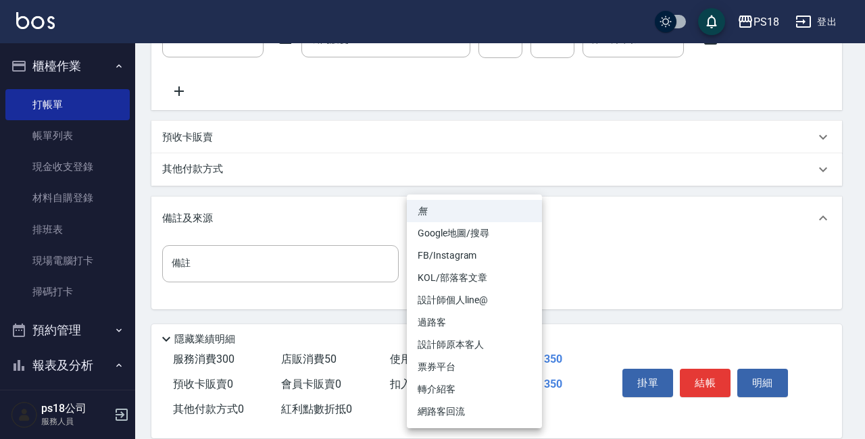
click at [451, 318] on li "過路客" at bounding box center [474, 322] width 135 height 22
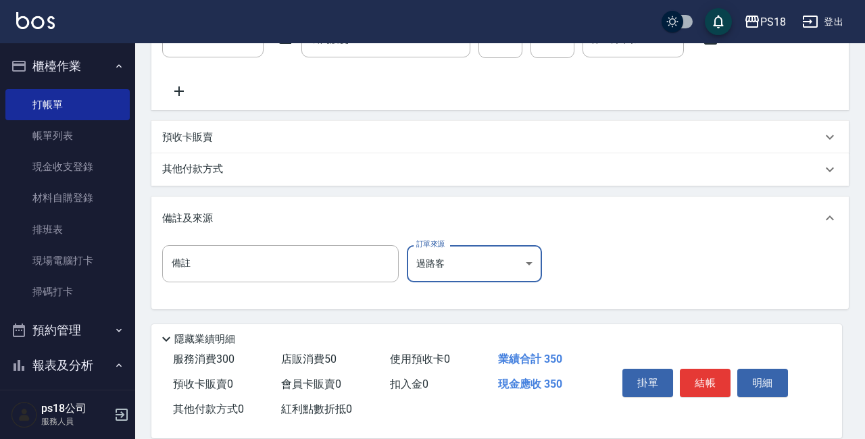
type input "過路客"
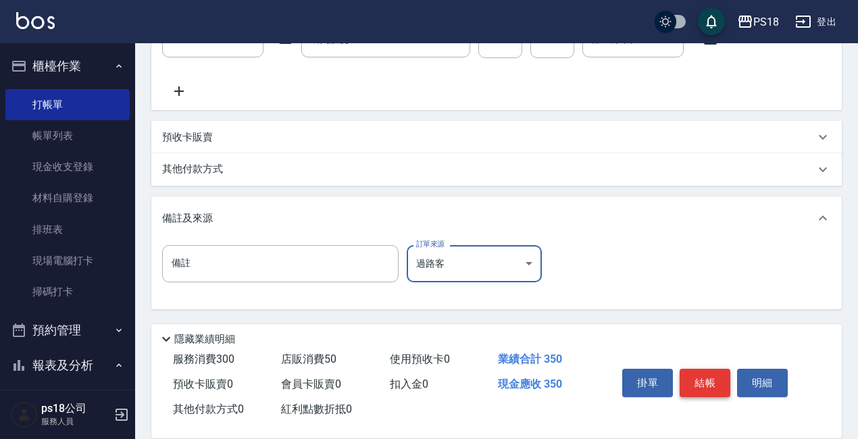
click at [713, 374] on button "結帳" at bounding box center [705, 383] width 51 height 28
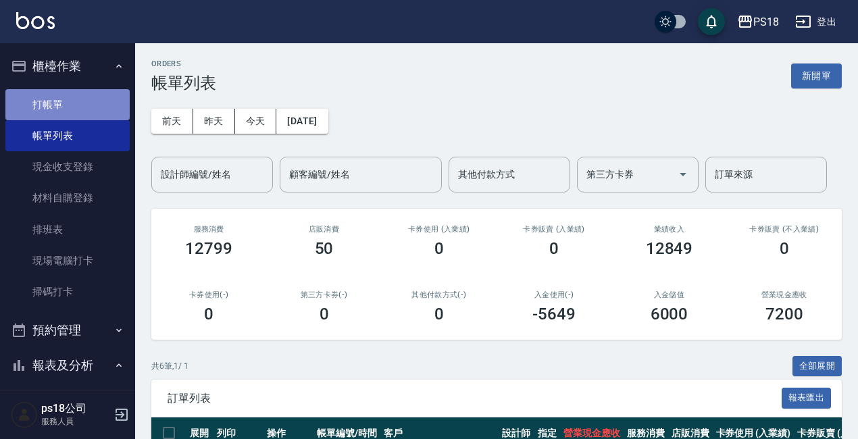
drag, startPoint x: 68, startPoint y: 109, endPoint x: 89, endPoint y: 110, distance: 21.7
click at [67, 109] on link "打帳單" at bounding box center [67, 104] width 124 height 31
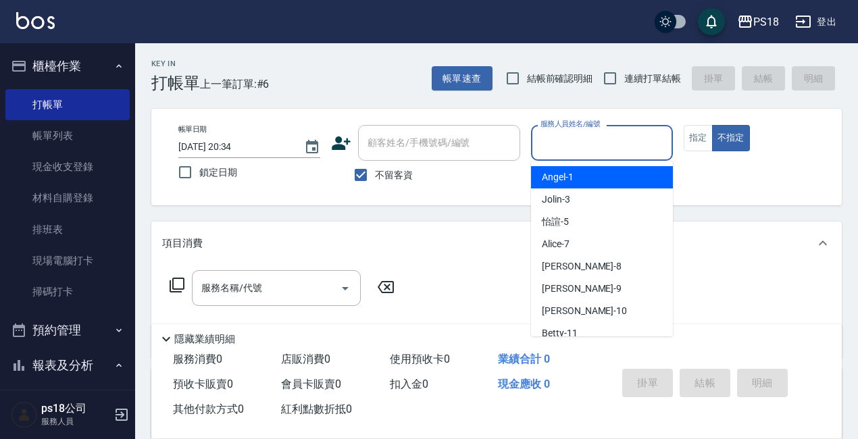
click at [602, 141] on input "服務人員姓名/編號" at bounding box center [602, 143] width 130 height 24
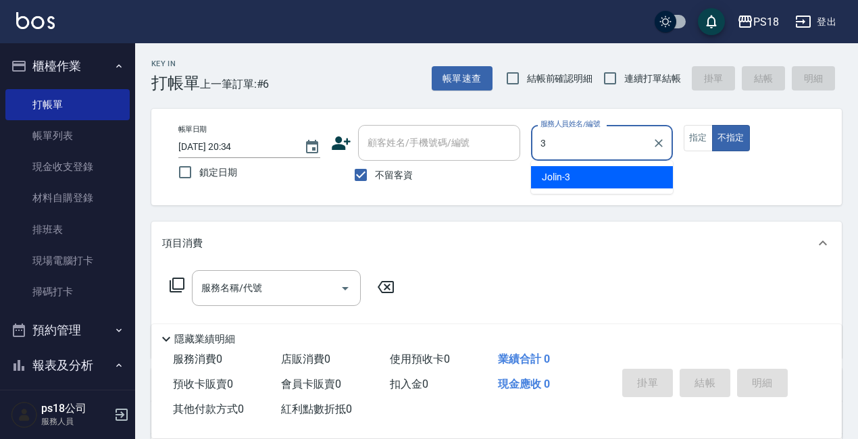
type input "Jolin-3"
type button "false"
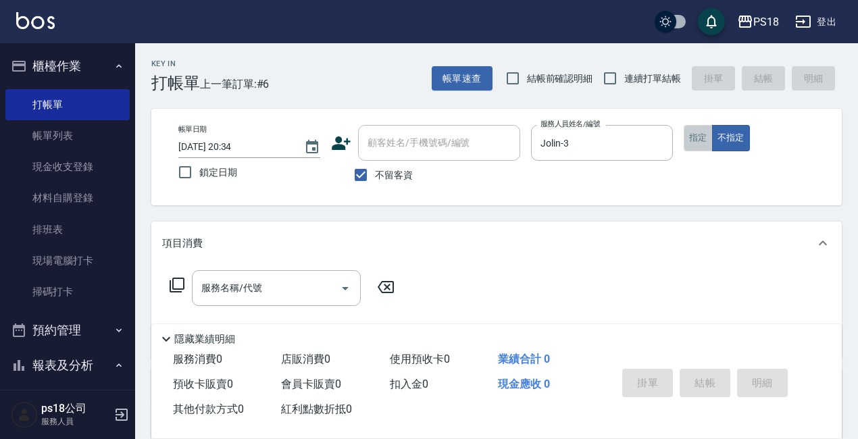
click at [690, 134] on button "指定" at bounding box center [698, 138] width 29 height 26
drag, startPoint x: 168, startPoint y: 282, endPoint x: 189, endPoint y: 282, distance: 20.9
click at [178, 282] on div "服務名稱/代號 服務名稱/代號" at bounding box center [282, 288] width 240 height 36
click at [176, 290] on icon at bounding box center [177, 285] width 16 height 16
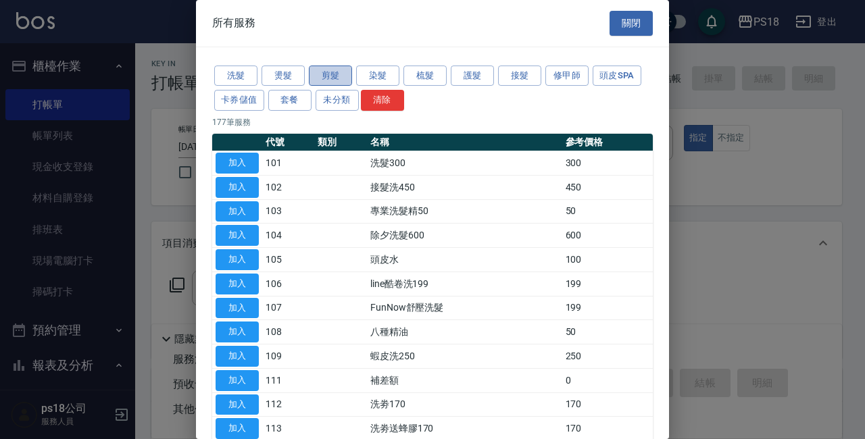
click at [330, 67] on button "剪髮" at bounding box center [330, 76] width 43 height 21
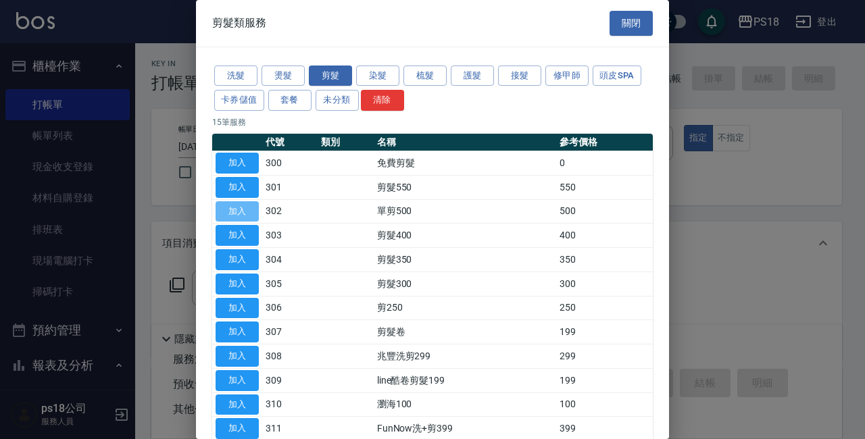
drag, startPoint x: 241, startPoint y: 207, endPoint x: 251, endPoint y: 207, distance: 9.5
click at [241, 207] on button "加入" at bounding box center [237, 211] width 43 height 21
type input "單剪500(302)"
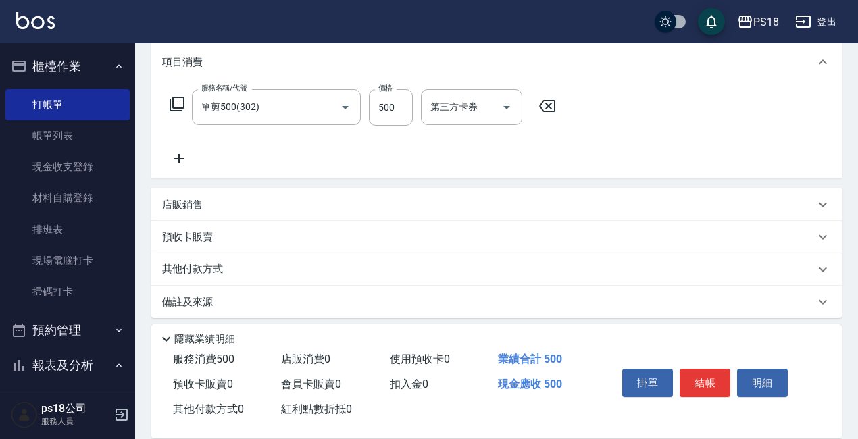
scroll to position [190, 0]
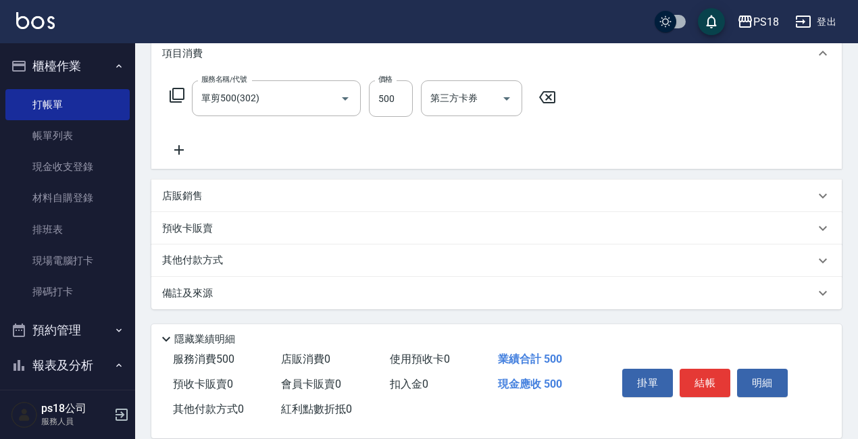
click at [505, 287] on div "備註及來源" at bounding box center [488, 293] width 653 height 14
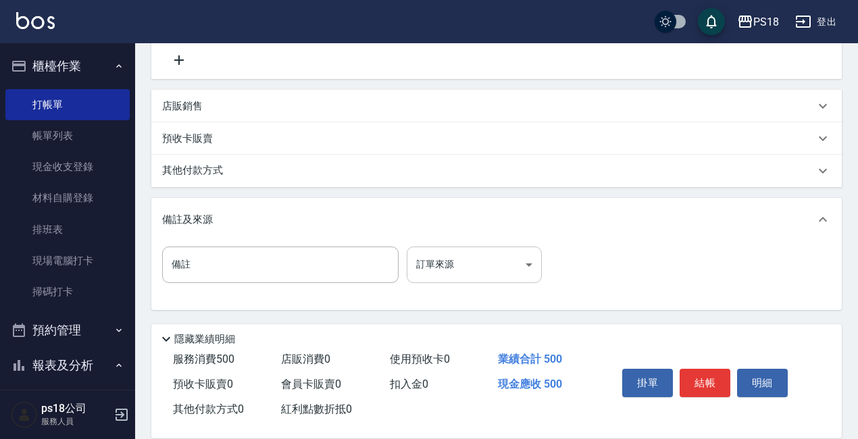
scroll to position [280, 0]
click at [479, 265] on body "PS18 登出 櫃檯作業 打帳單 帳單列表 現金收支登錄 材料自購登錄 排班表 現場電腦打卡 掃碼打卡 預約管理 預約管理 單日預約紀錄 單週預約紀錄 報表及…" at bounding box center [429, 79] width 858 height 719
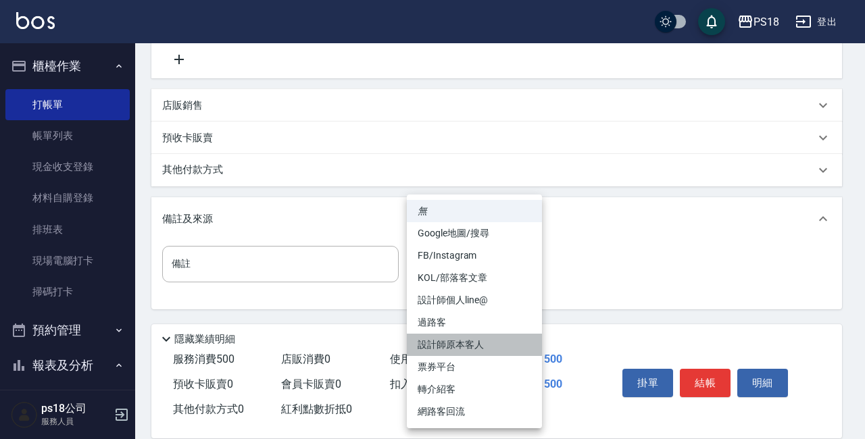
click at [451, 343] on li "設計師原本客人" at bounding box center [474, 345] width 135 height 22
type input "設計師原本客人"
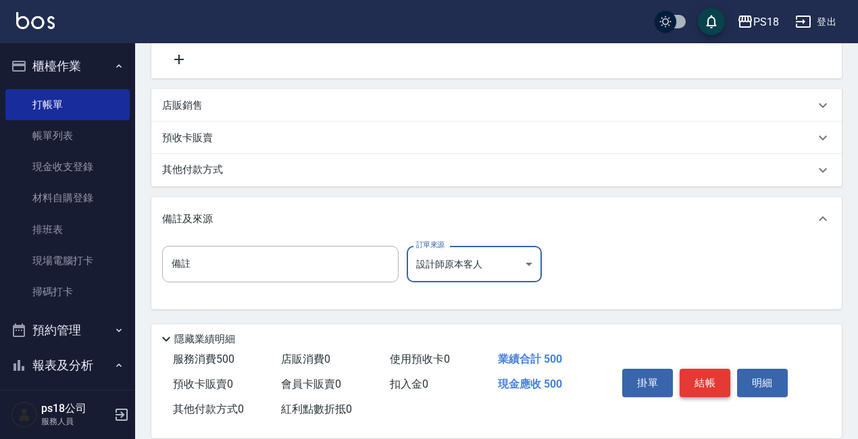
click at [703, 380] on button "結帳" at bounding box center [705, 383] width 51 height 28
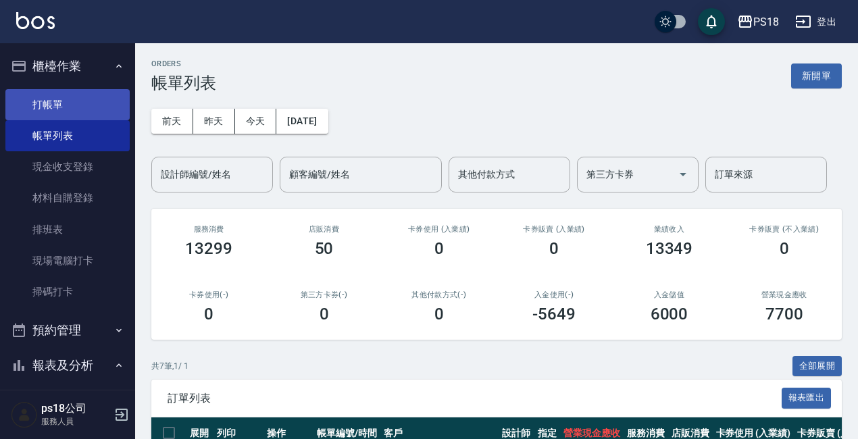
click at [64, 102] on link "打帳單" at bounding box center [67, 104] width 124 height 31
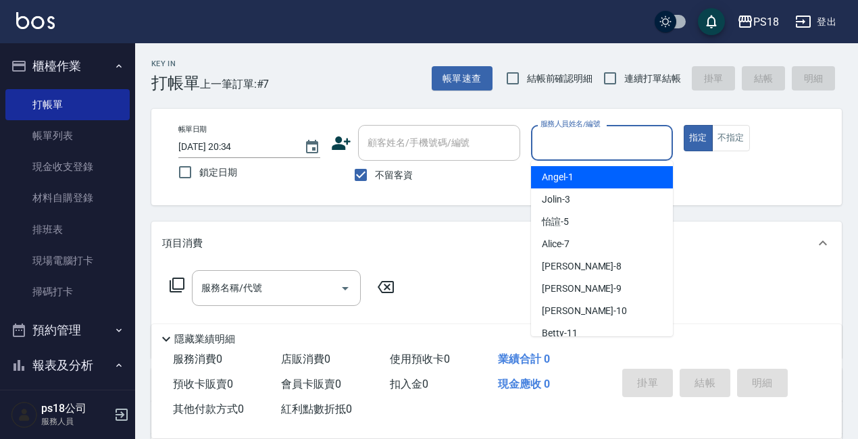
click at [619, 146] on input "服務人員姓名/編號" at bounding box center [602, 143] width 130 height 24
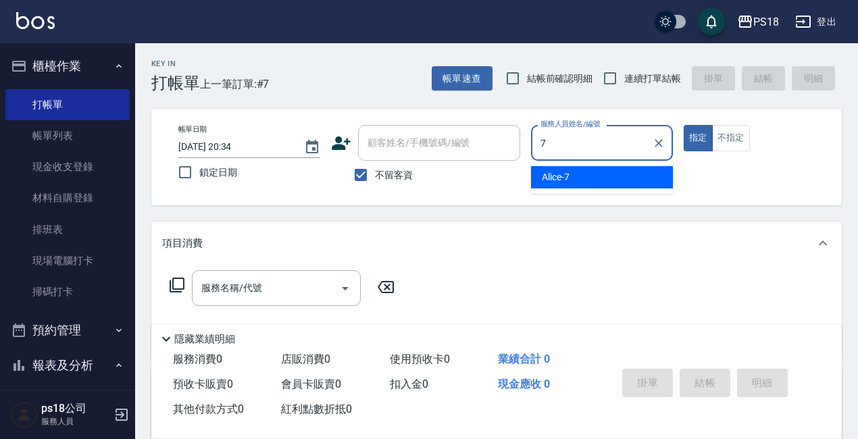
type input "Alice-7"
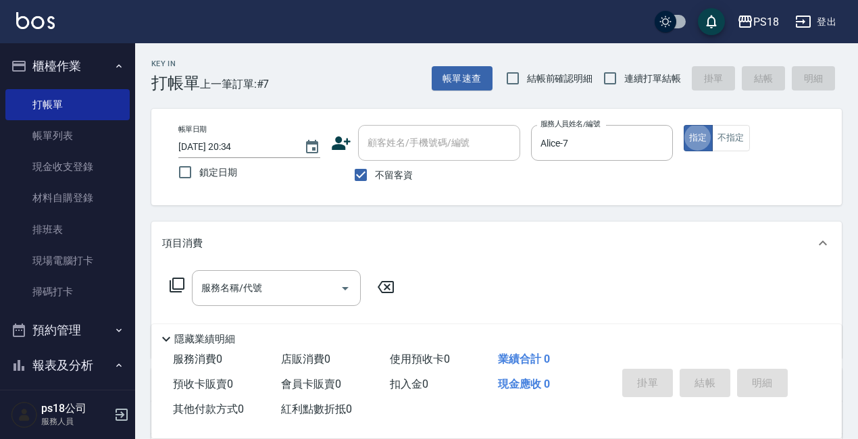
type button "true"
click at [722, 145] on button "不指定" at bounding box center [731, 138] width 38 height 26
click at [170, 281] on icon at bounding box center [177, 285] width 15 height 15
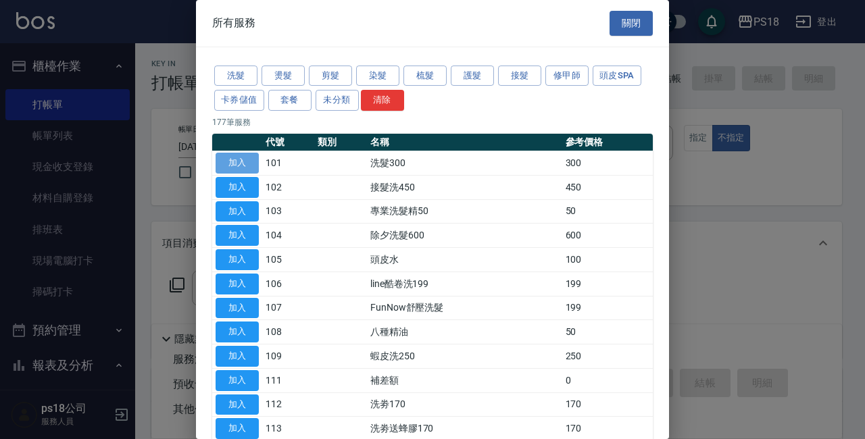
click at [243, 163] on button "加入" at bounding box center [237, 163] width 43 height 21
type input "洗髮300(101)"
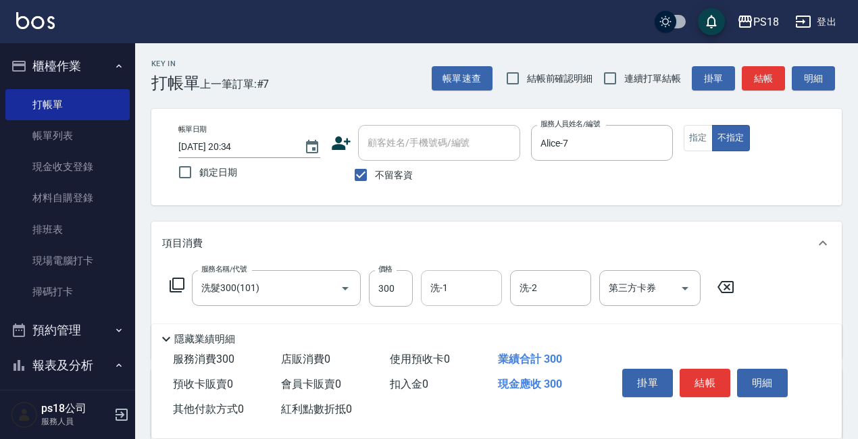
click at [460, 297] on input "洗-1" at bounding box center [461, 288] width 69 height 24
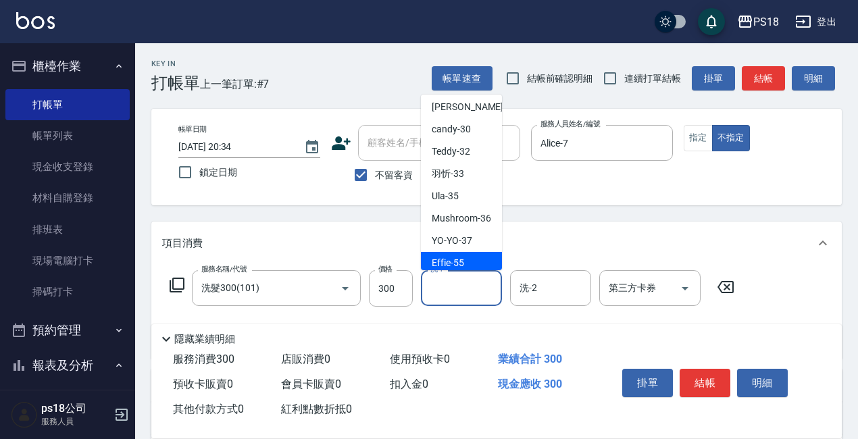
scroll to position [159, 0]
click at [454, 292] on input "洗-1" at bounding box center [461, 288] width 69 height 24
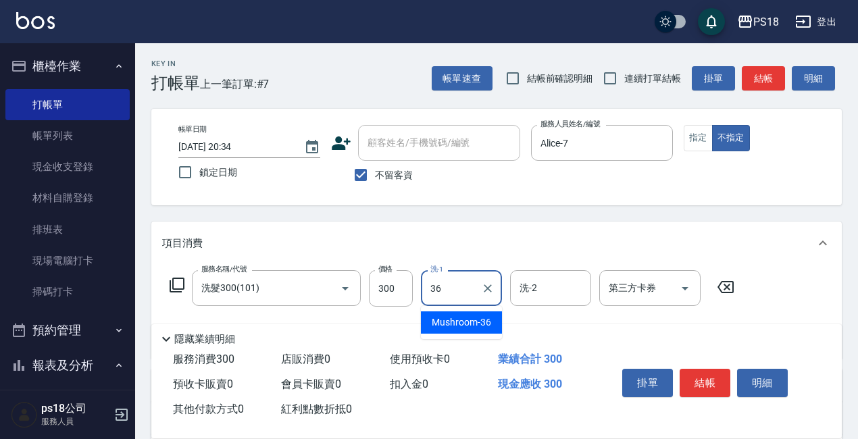
type input "Mushroom-36"
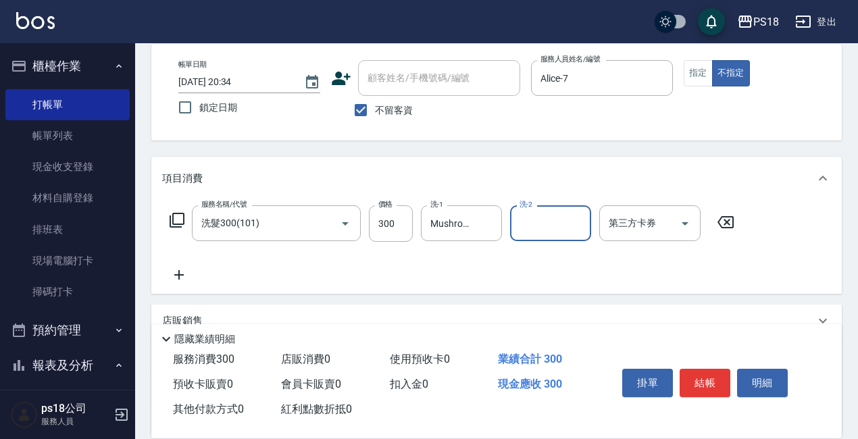
scroll to position [135, 0]
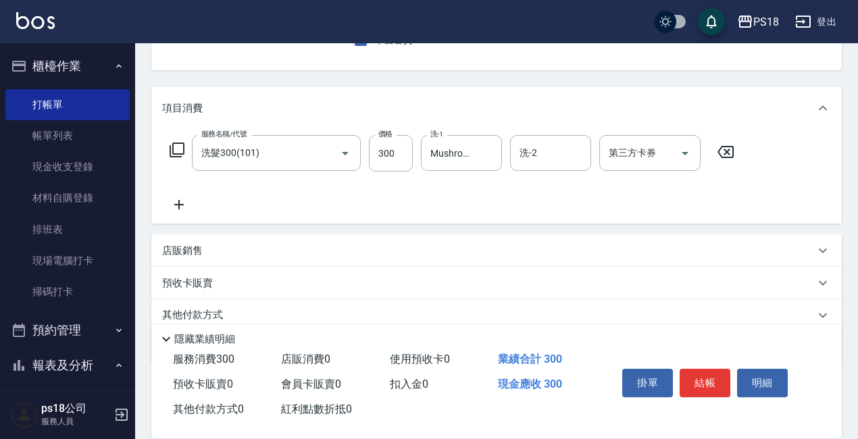
click at [185, 253] on p "店販銷售" at bounding box center [182, 251] width 41 height 14
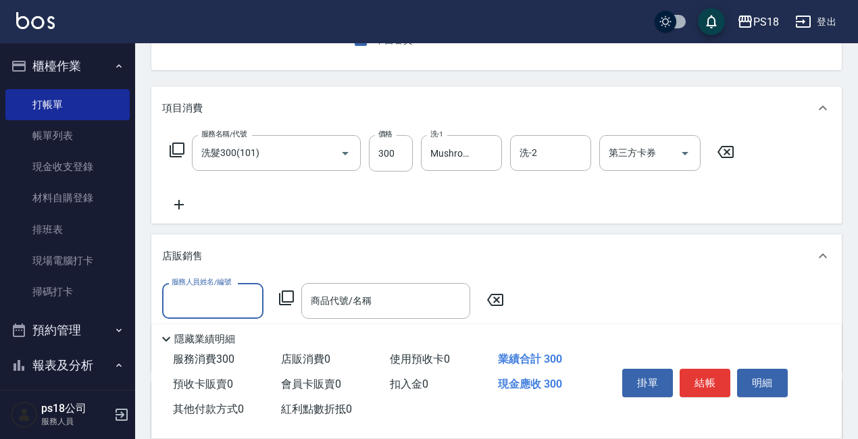
scroll to position [0, 0]
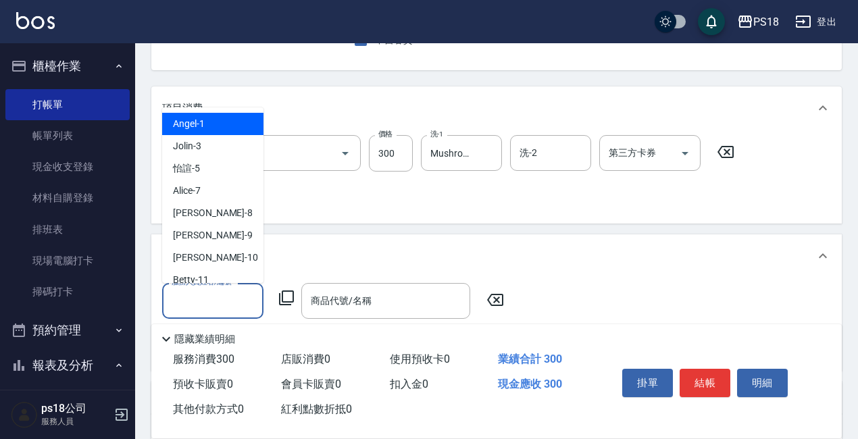
click at [213, 296] on input "服務人員姓名/編號" at bounding box center [212, 301] width 89 height 24
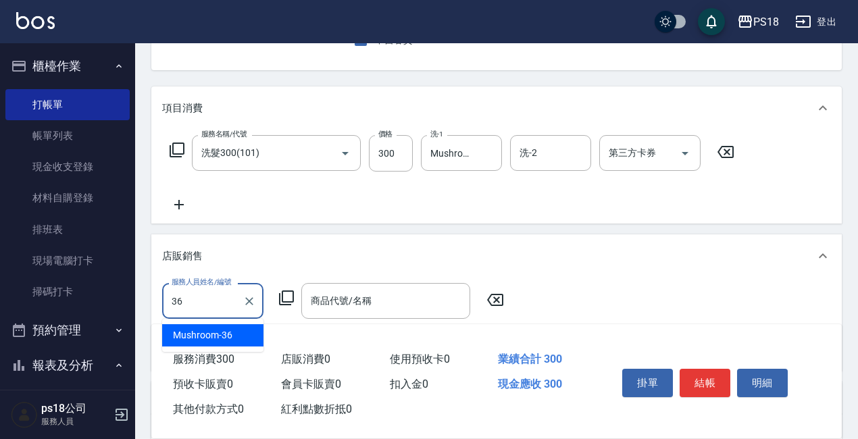
type input "Mushroom-36"
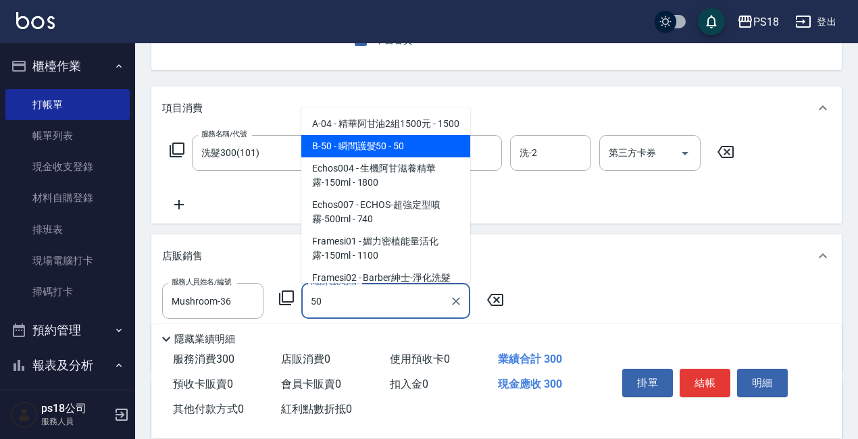
click at [367, 156] on span "B-50 - 瞬間護髮50 - 50" at bounding box center [385, 146] width 169 height 22
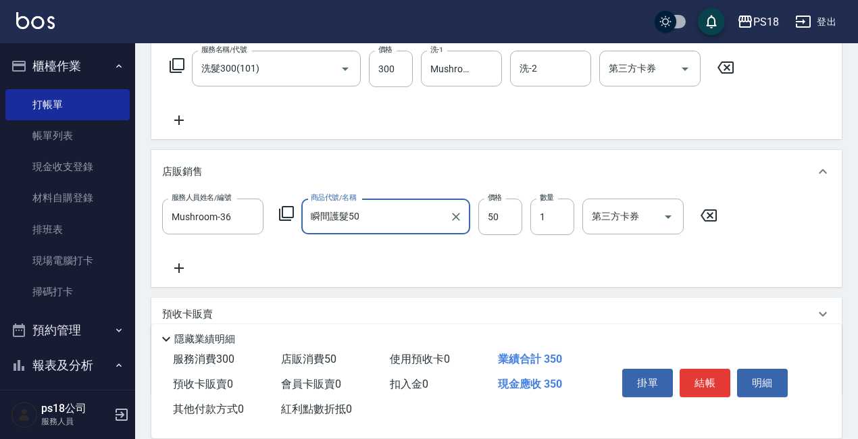
scroll to position [305, 0]
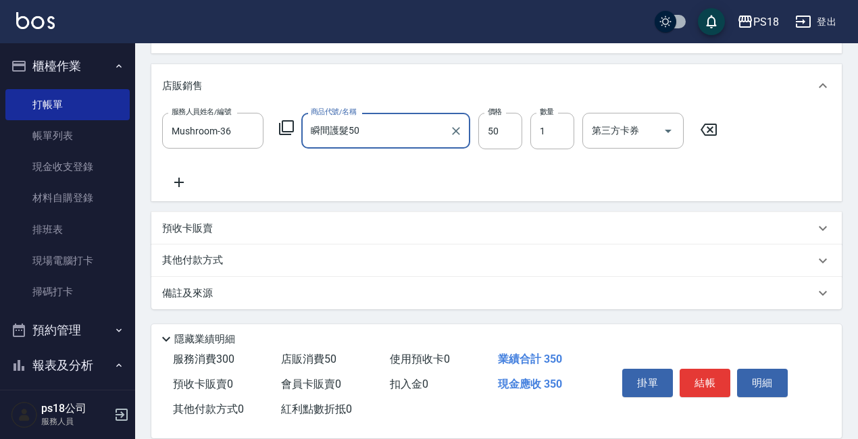
type input "瞬間護髮50"
click at [494, 305] on div "備註及來源" at bounding box center [496, 293] width 690 height 32
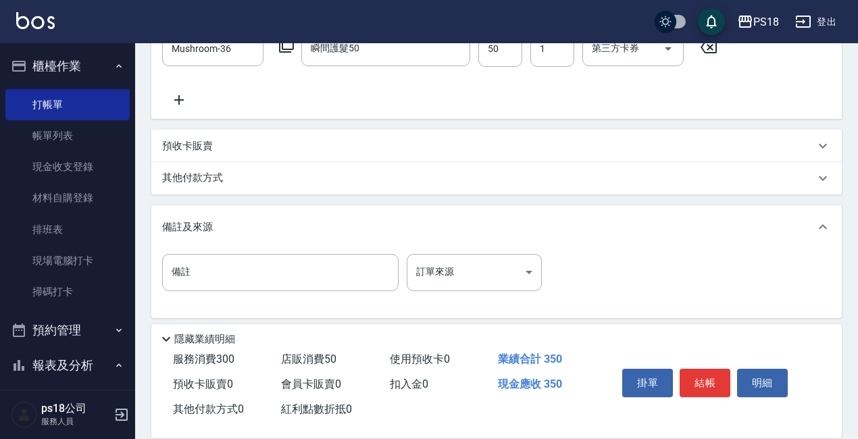
scroll to position [397, 0]
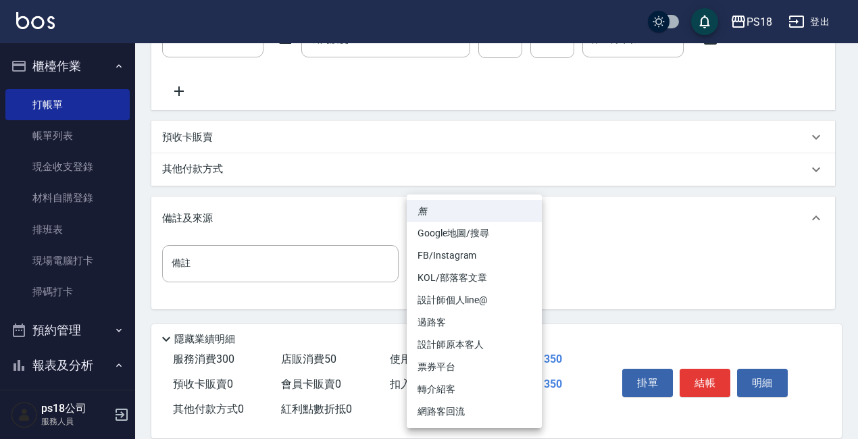
click at [499, 263] on body "PS18 登出 櫃檯作業 打帳單 帳單列表 現金收支登錄 材料自購登錄 排班表 現場電腦打卡 掃碼打卡 預約管理 預約管理 單日預約紀錄 單週預約紀錄 報表及…" at bounding box center [429, 21] width 858 height 836
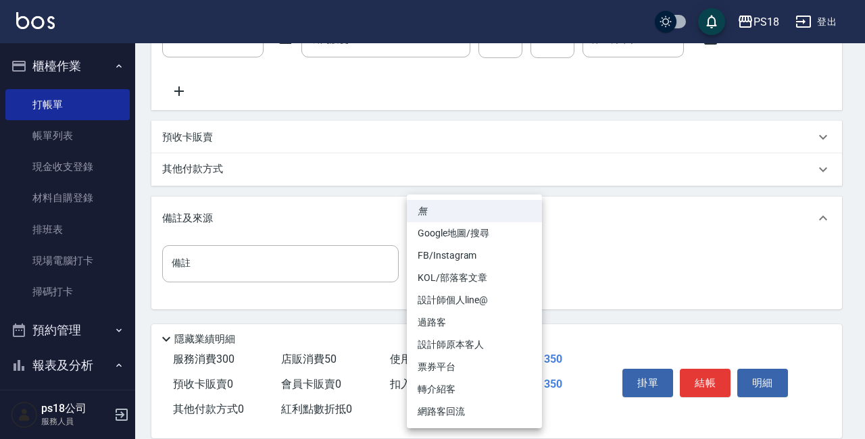
click at [445, 320] on li "過路客" at bounding box center [474, 322] width 135 height 22
type input "過路客"
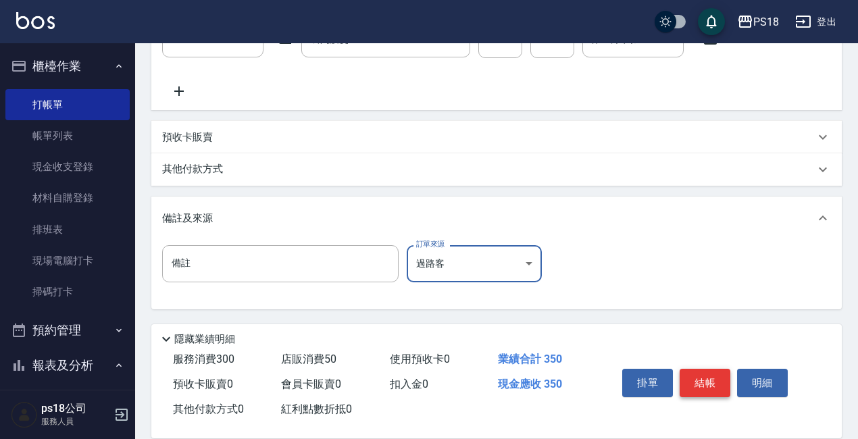
click at [699, 378] on button "結帳" at bounding box center [705, 383] width 51 height 28
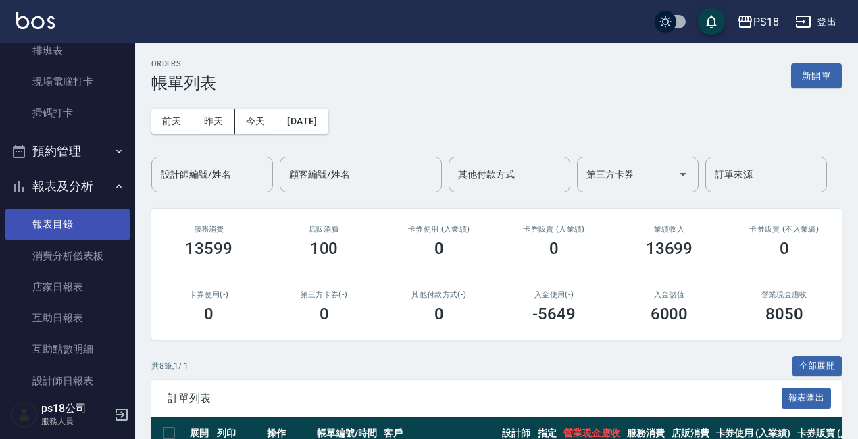
scroll to position [203, 0]
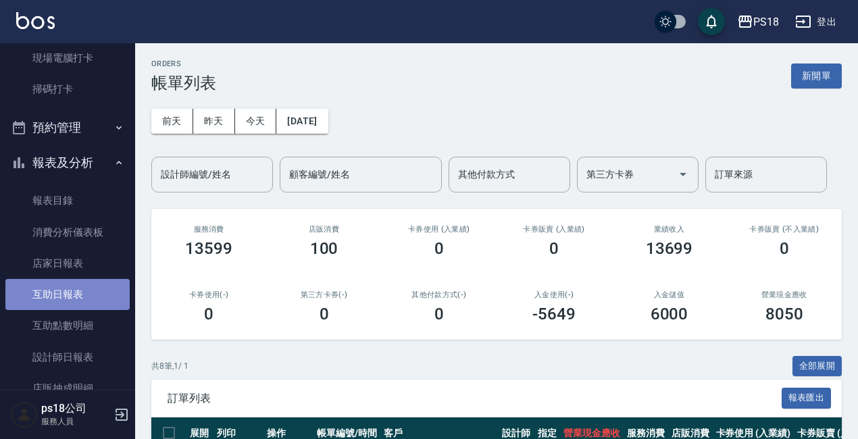
click at [69, 297] on link "互助日報表" at bounding box center [67, 294] width 124 height 31
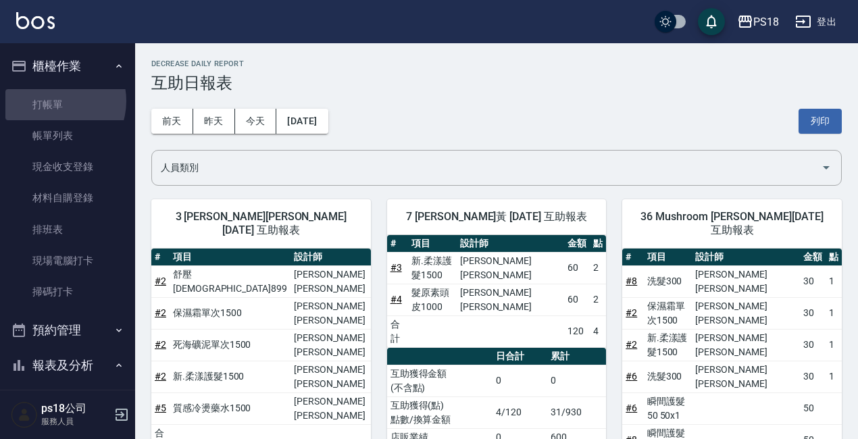
drag, startPoint x: 52, startPoint y: 101, endPoint x: 196, endPoint y: 124, distance: 145.8
click at [53, 101] on link "打帳單" at bounding box center [67, 104] width 124 height 31
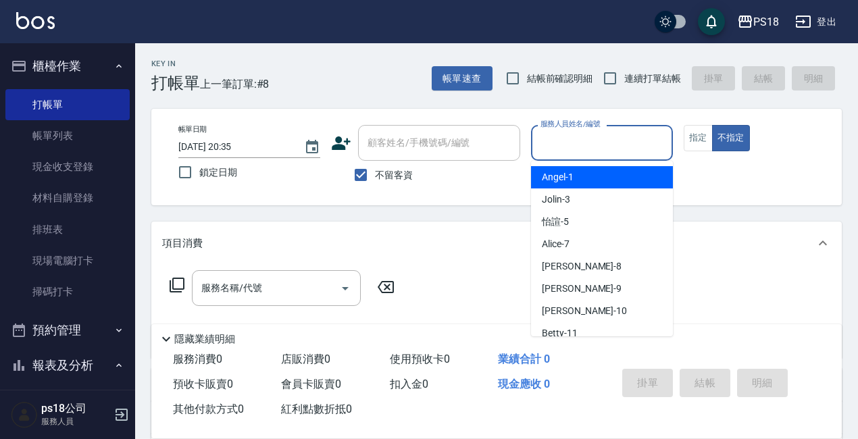
click at [619, 140] on input "服務人員姓名/編號" at bounding box center [602, 143] width 130 height 24
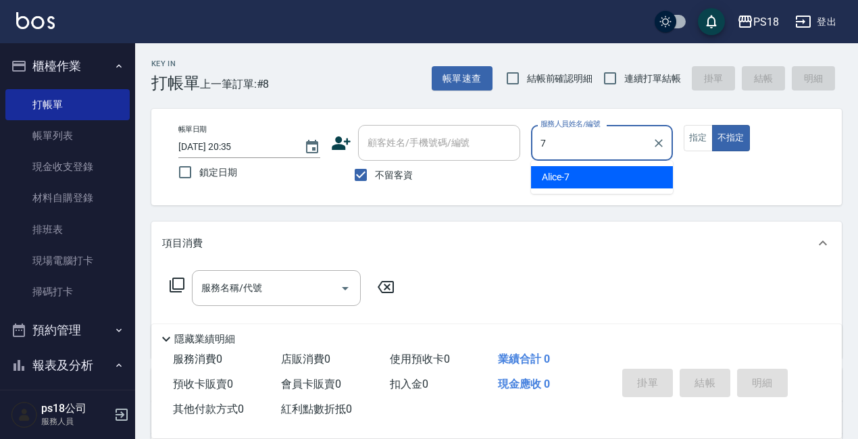
type input "7"
type button "false"
type input "Alice-7"
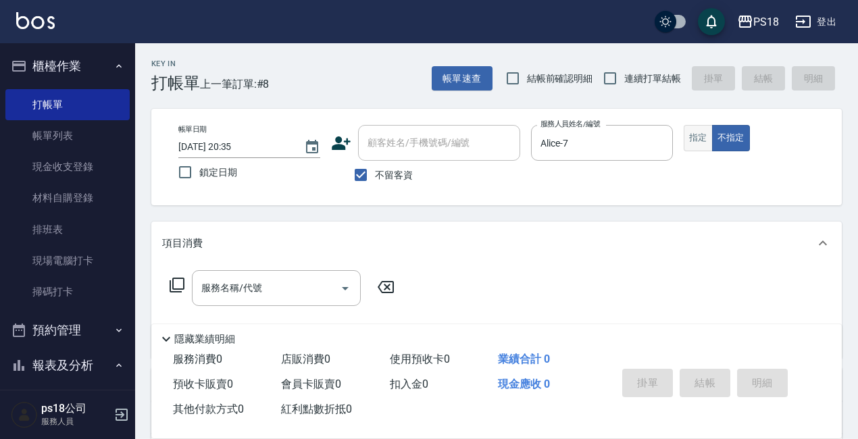
click at [695, 134] on button "指定" at bounding box center [698, 138] width 29 height 26
click at [175, 286] on icon at bounding box center [177, 285] width 16 height 16
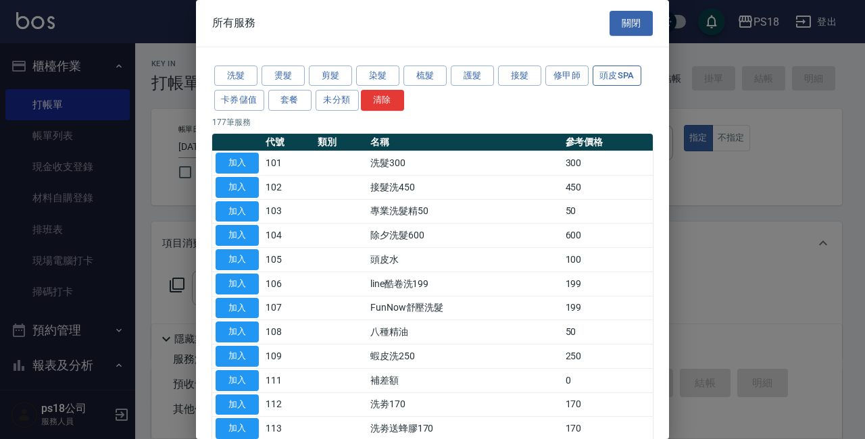
click at [630, 72] on button "頭皮SPA" at bounding box center [616, 76] width 49 height 21
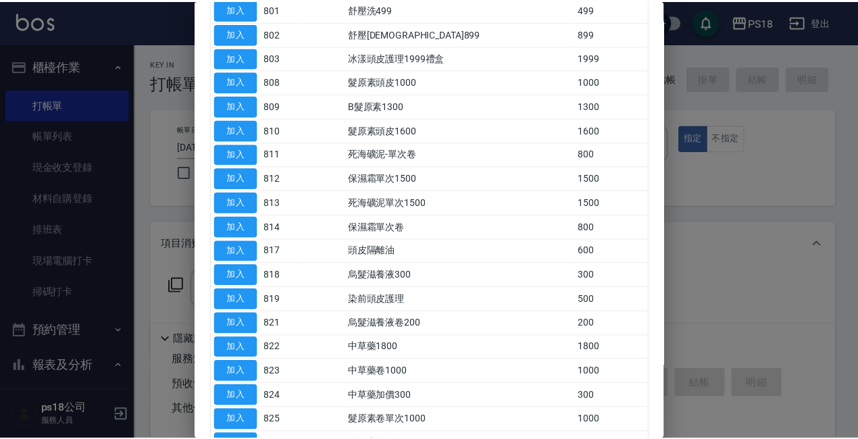
scroll to position [135, 0]
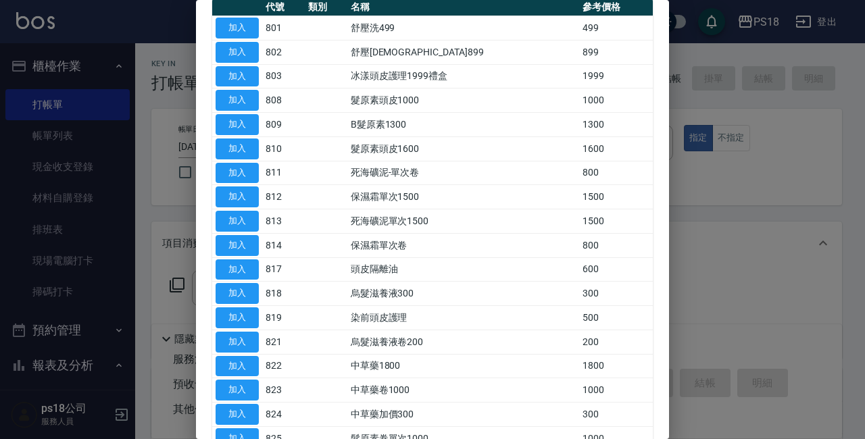
drag, startPoint x: 232, startPoint y: 98, endPoint x: 322, endPoint y: 142, distance: 100.0
click at [231, 98] on button "加入" at bounding box center [237, 100] width 43 height 21
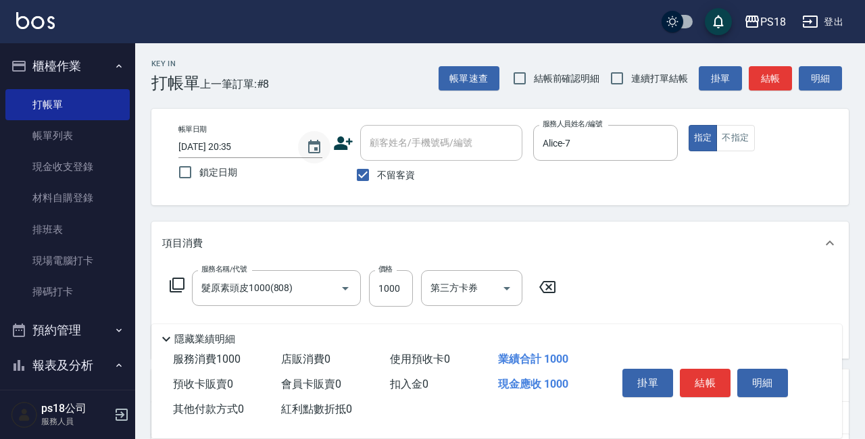
type input "髮原素頭皮1000(808)"
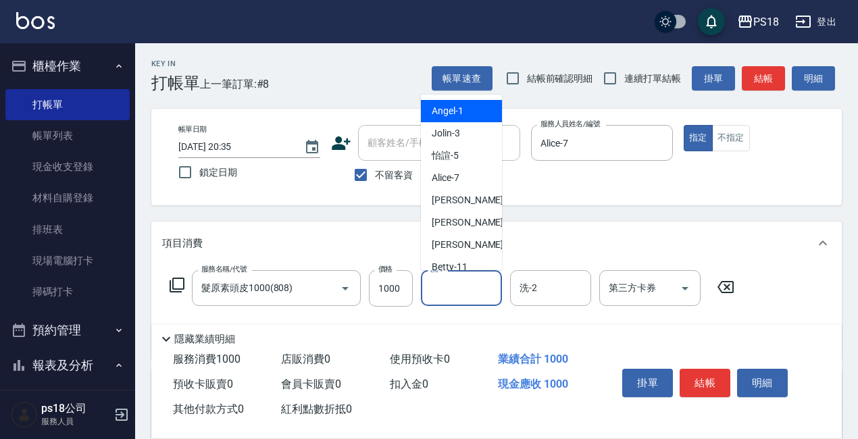
click at [453, 289] on input "洗-1" at bounding box center [461, 288] width 69 height 24
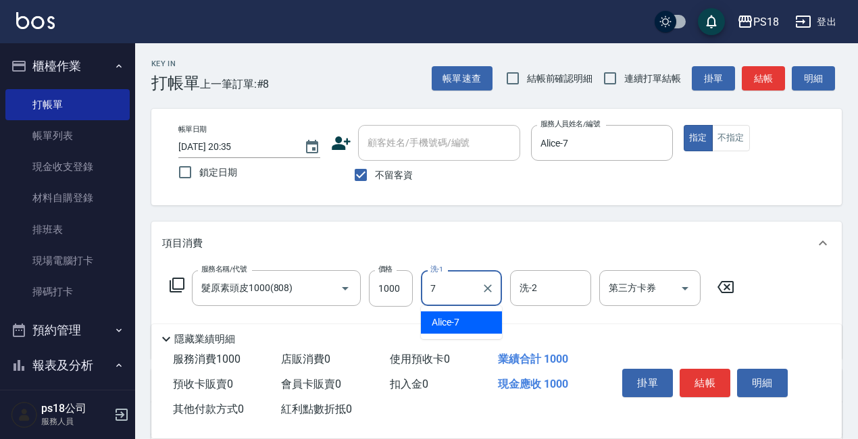
type input "Alice-7"
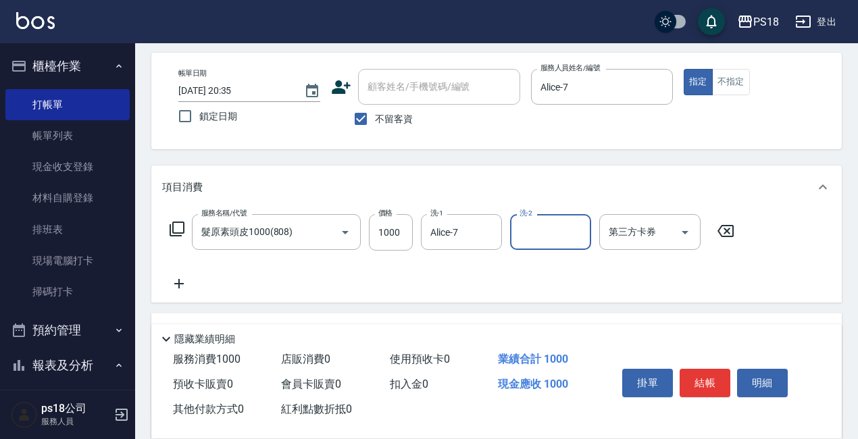
scroll to position [55, 0]
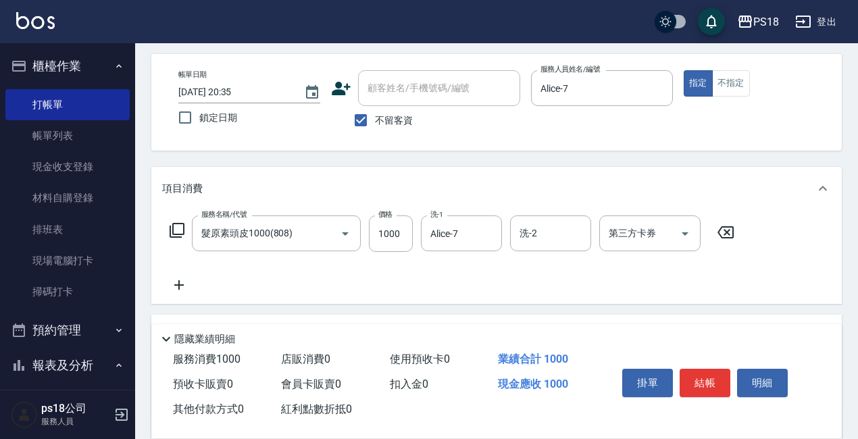
click at [726, 230] on icon at bounding box center [726, 232] width 34 height 16
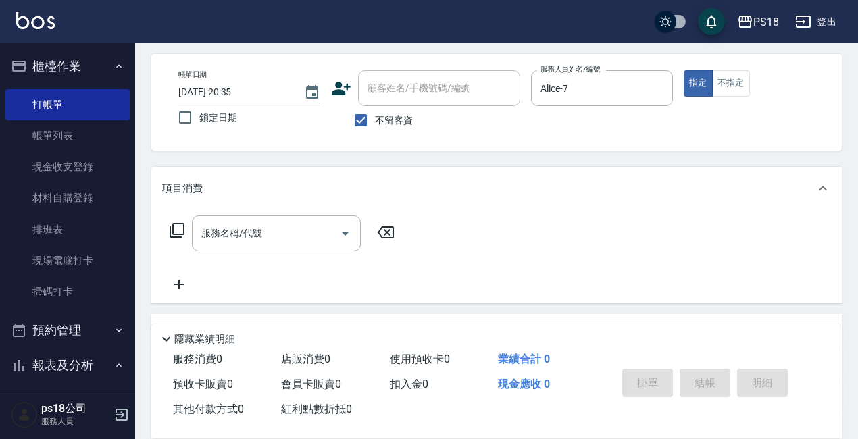
click at [173, 224] on icon at bounding box center [177, 230] width 15 height 15
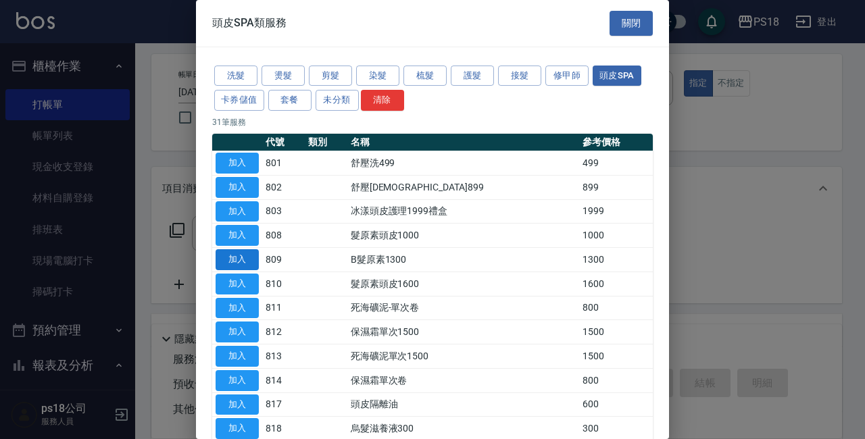
click at [232, 260] on button "加入" at bounding box center [237, 259] width 43 height 21
type input "B髮原素1300(809)"
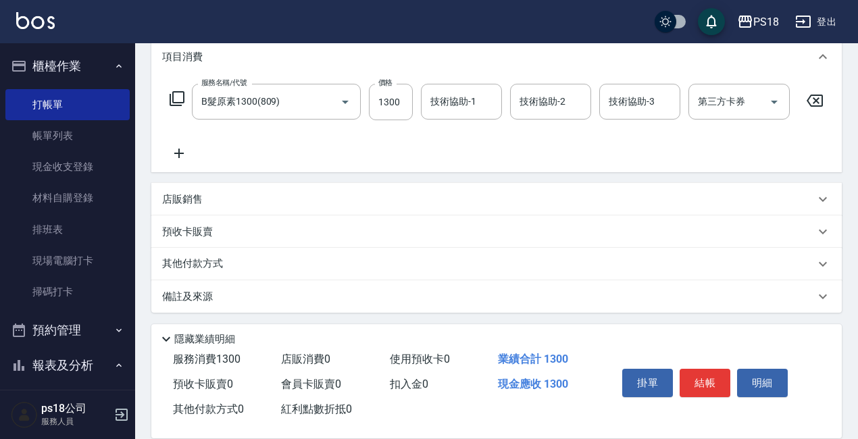
scroll to position [190, 0]
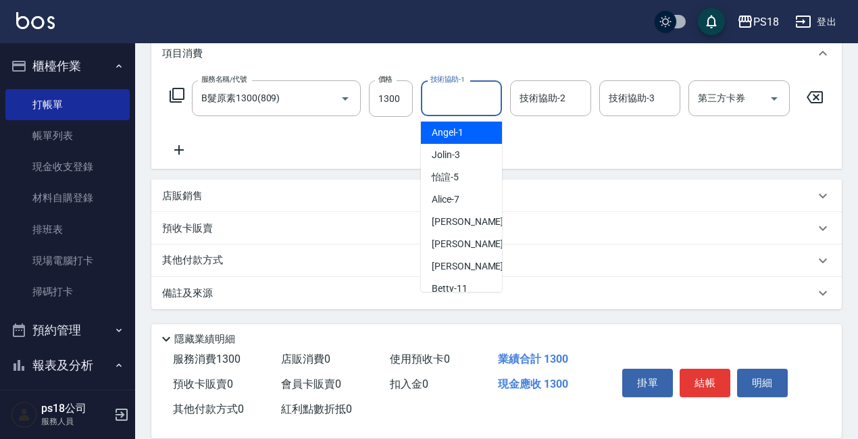
click at [456, 95] on div "技術協助-1 技術協助-1" at bounding box center [461, 98] width 81 height 36
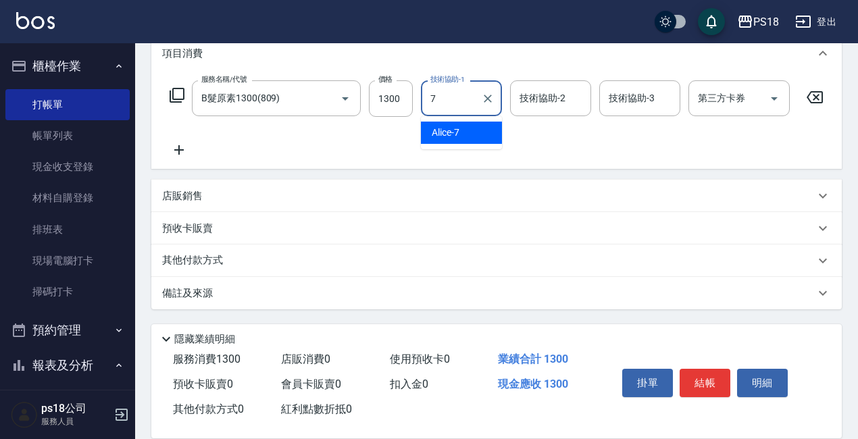
type input "Alice-7"
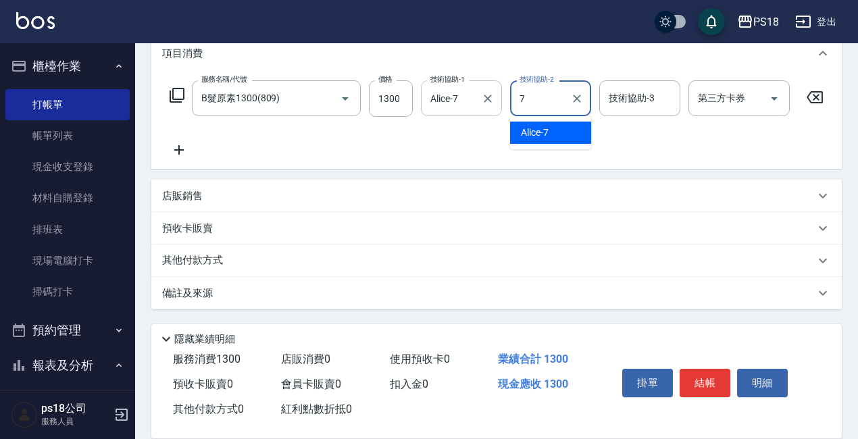
type input "Alice-7"
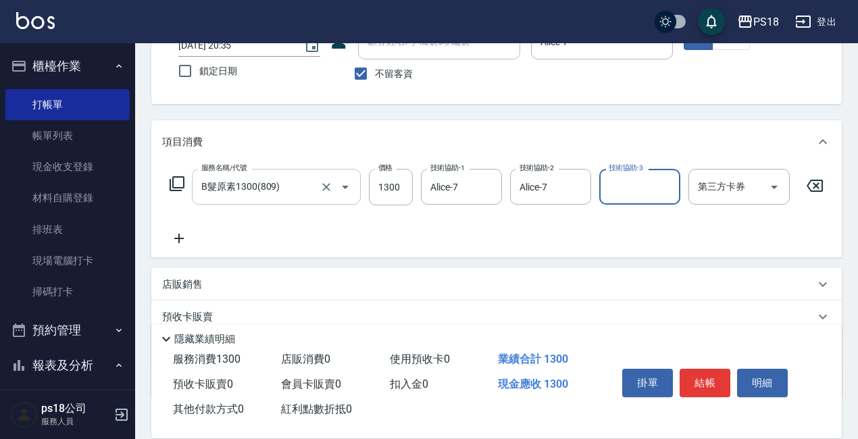
scroll to position [201, 0]
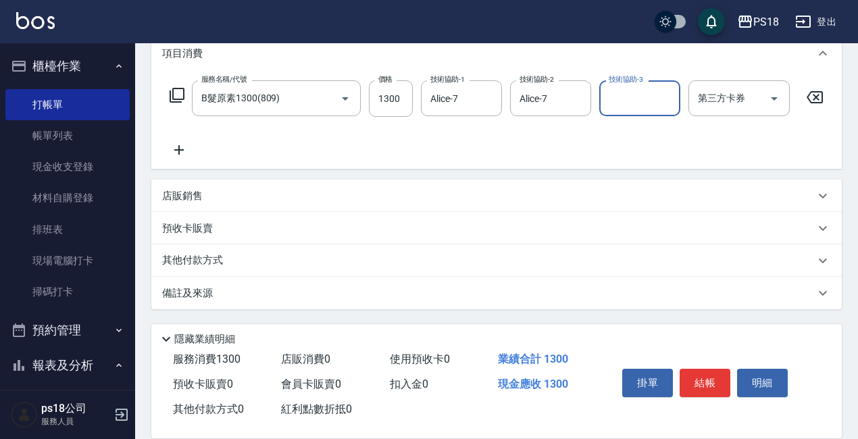
click at [231, 259] on div "其他付款方式" at bounding box center [488, 260] width 653 height 15
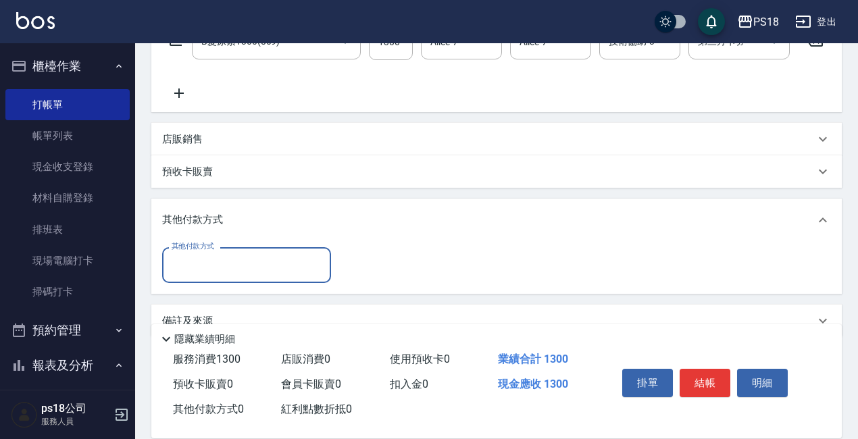
scroll to position [286, 0]
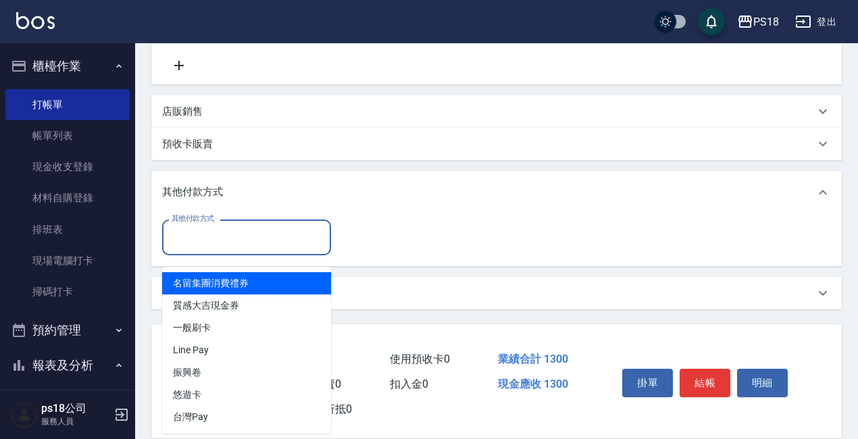
click at [227, 248] on input "其他付款方式" at bounding box center [246, 238] width 157 height 24
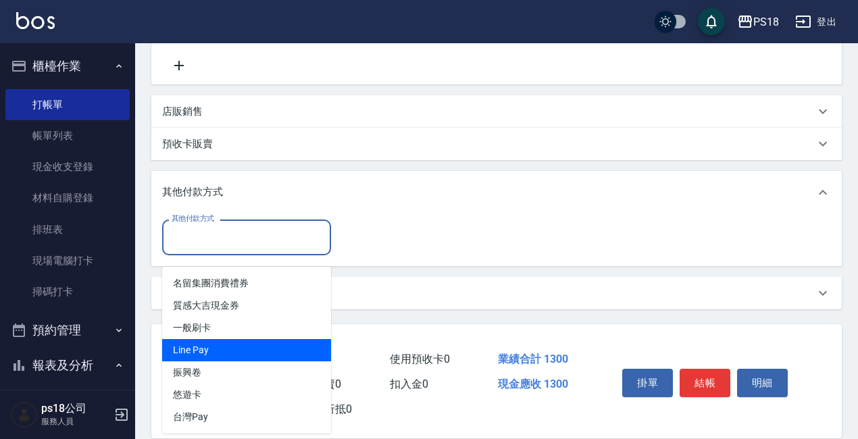
click at [211, 339] on span "Line Pay" at bounding box center [246, 350] width 169 height 22
type input "Line Pay"
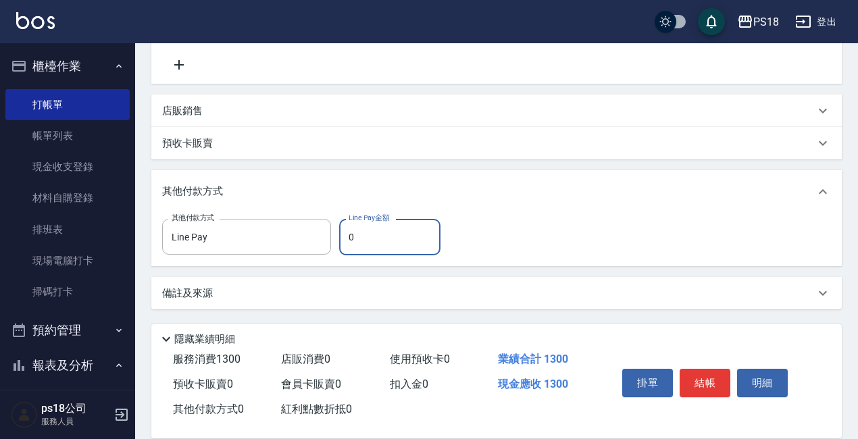
click at [357, 242] on input "0" at bounding box center [389, 237] width 101 height 36
type input "1300"
click at [701, 374] on button "結帳" at bounding box center [705, 383] width 51 height 28
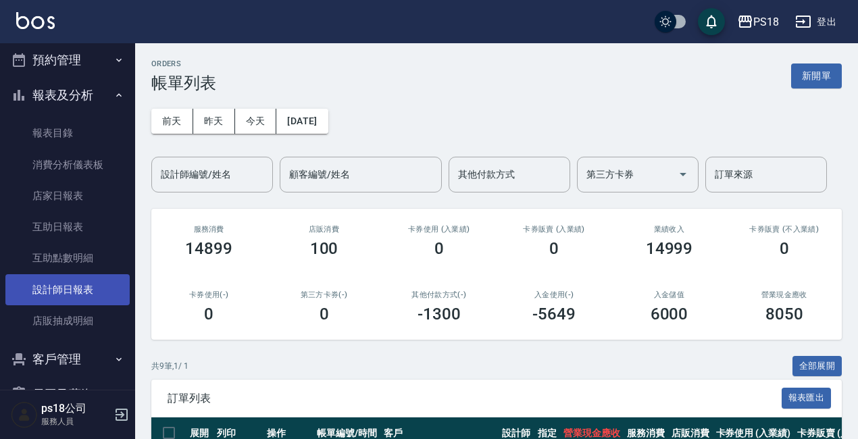
scroll to position [343, 0]
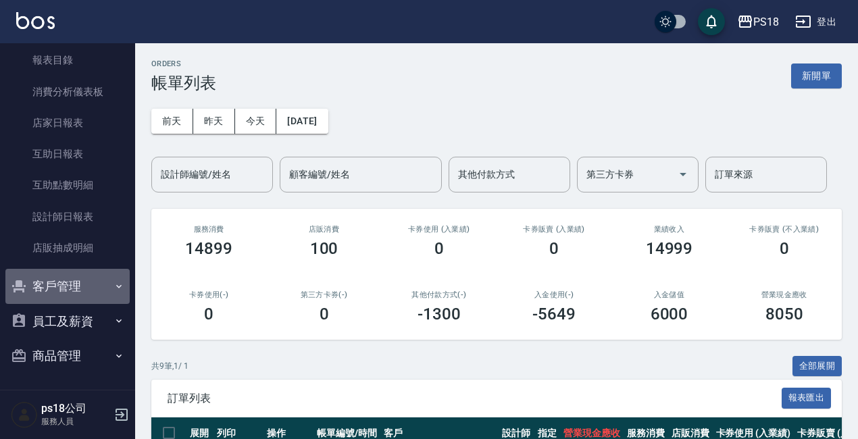
click at [68, 286] on button "客戶管理" at bounding box center [67, 286] width 124 height 35
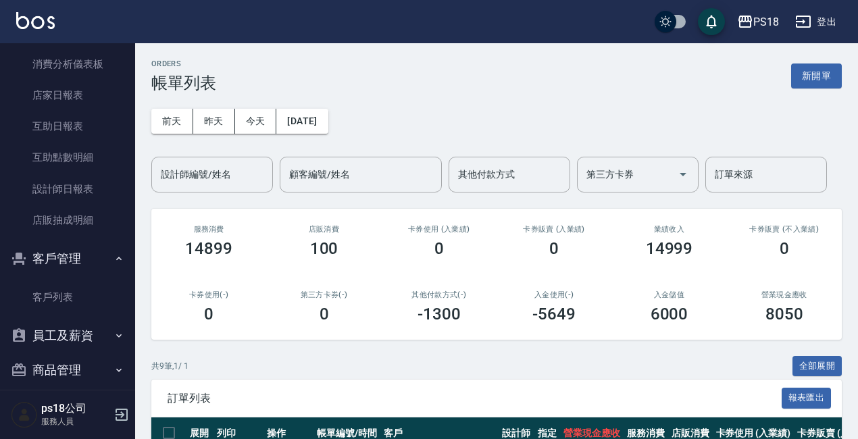
scroll to position [385, 0]
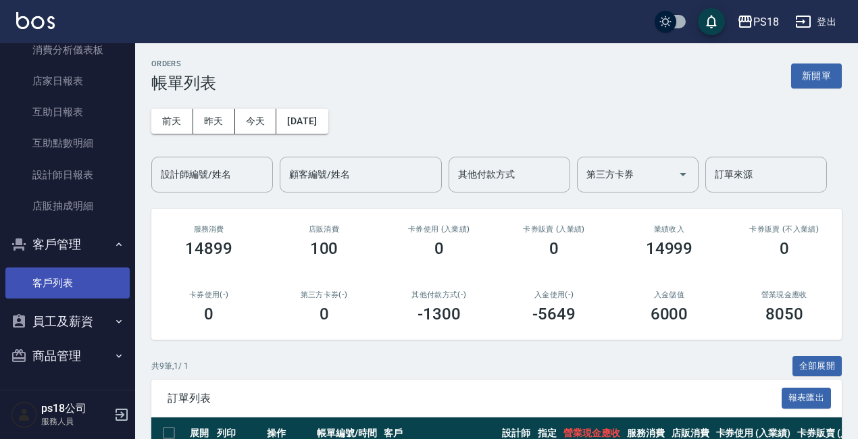
click at [70, 293] on link "客戶列表" at bounding box center [67, 283] width 124 height 31
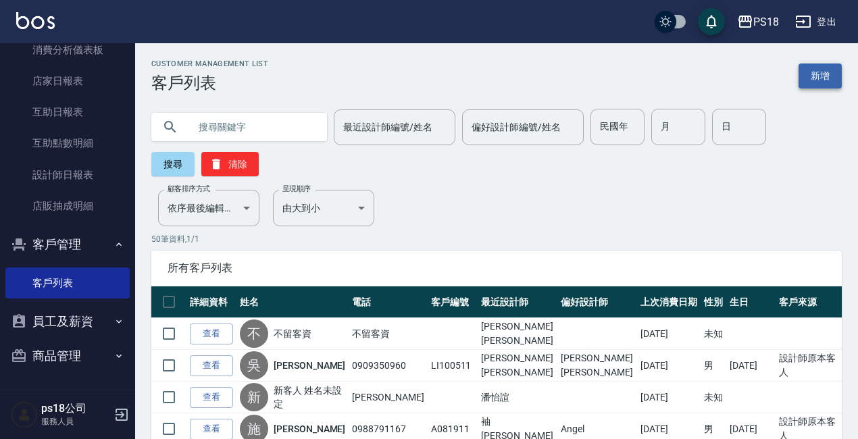
click at [825, 74] on link "新增" at bounding box center [819, 76] width 43 height 25
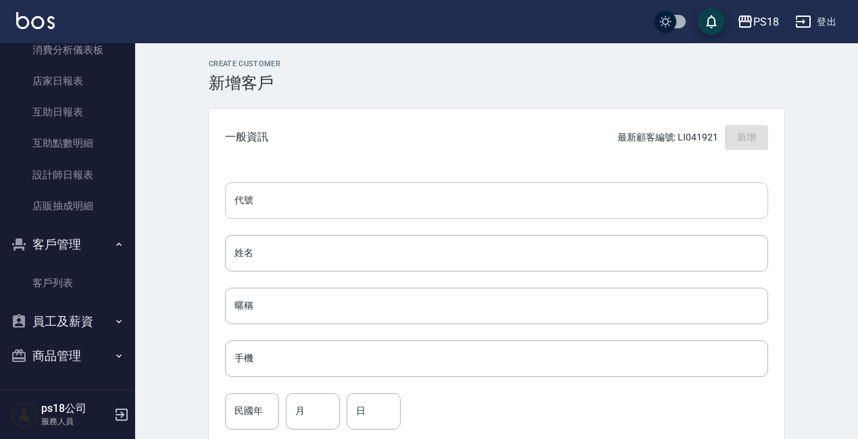
click at [372, 197] on input "代號" at bounding box center [496, 200] width 543 height 36
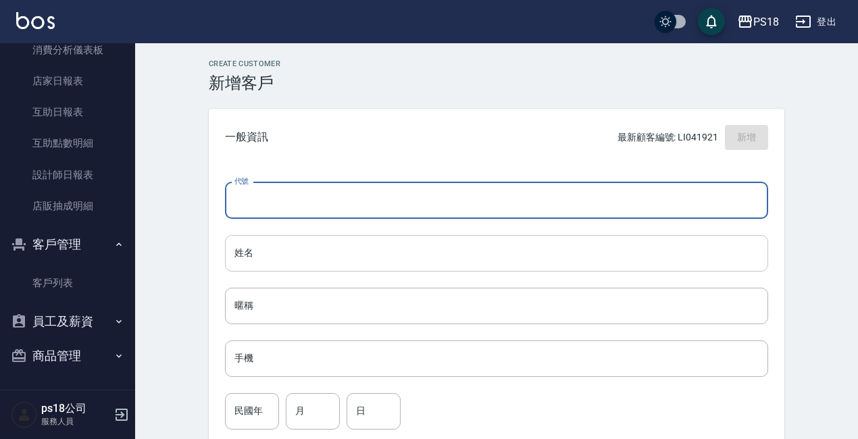
type input "L"
type input "LI101811"
click at [396, 249] on input "姓名" at bounding box center [496, 253] width 543 height 36
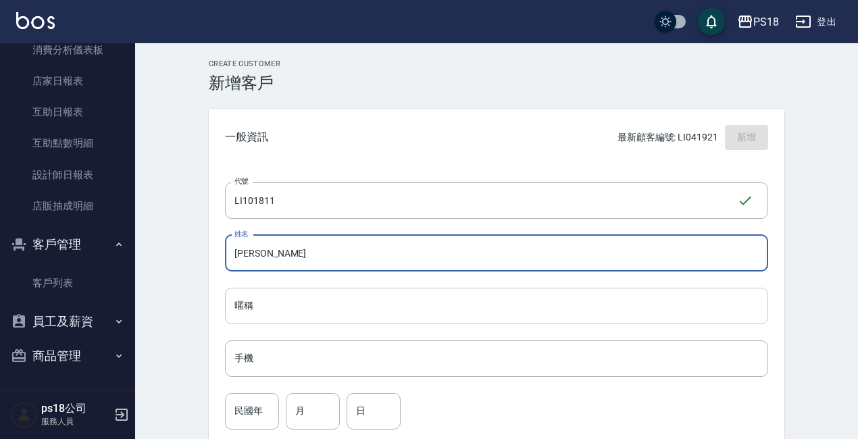
type input "[PERSON_NAME]"
click at [301, 313] on input "暱稱" at bounding box center [496, 306] width 543 height 36
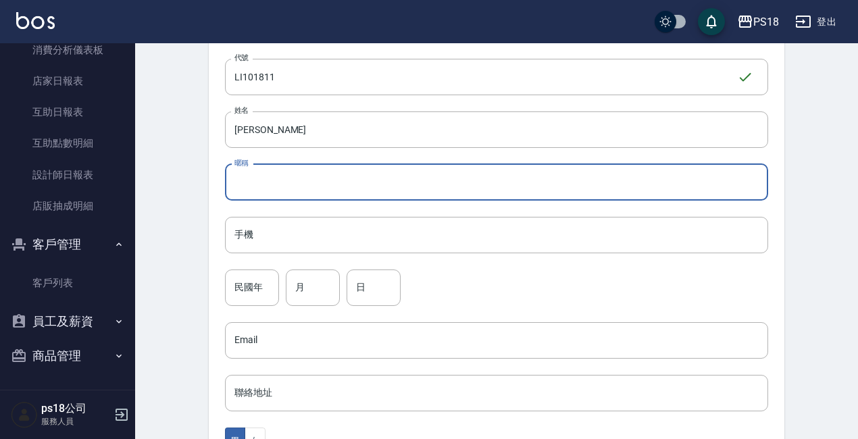
scroll to position [135, 0]
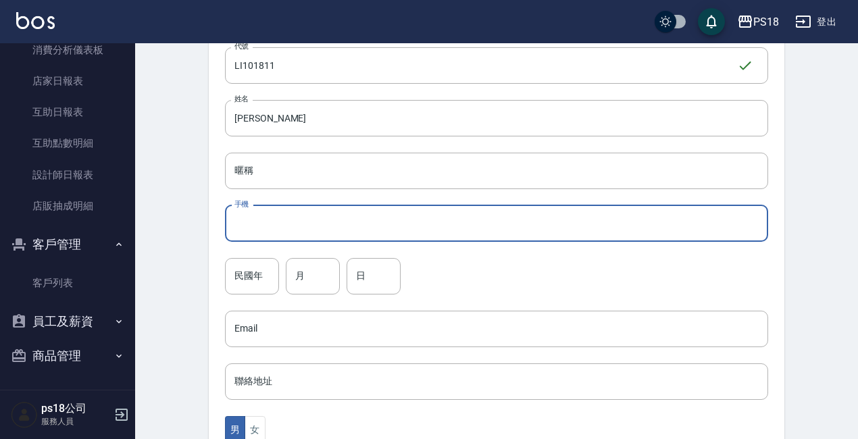
click at [281, 216] on input "手機" at bounding box center [496, 223] width 543 height 36
type input "0980128078"
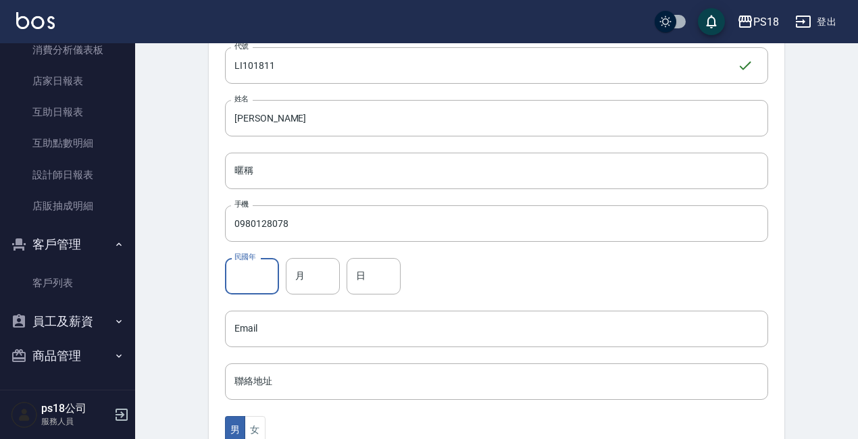
click at [259, 276] on input "民國年" at bounding box center [252, 276] width 54 height 36
type input "85"
click at [316, 282] on input "月" at bounding box center [313, 276] width 54 height 36
type input "10"
click at [381, 280] on input "日" at bounding box center [374, 276] width 54 height 36
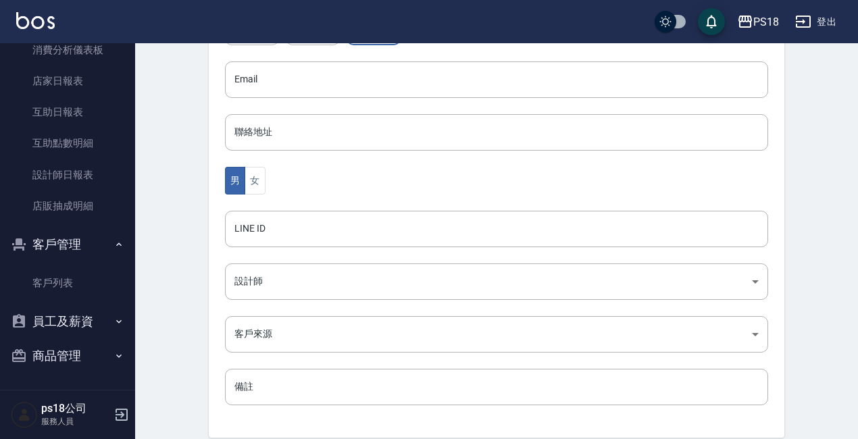
scroll to position [440, 0]
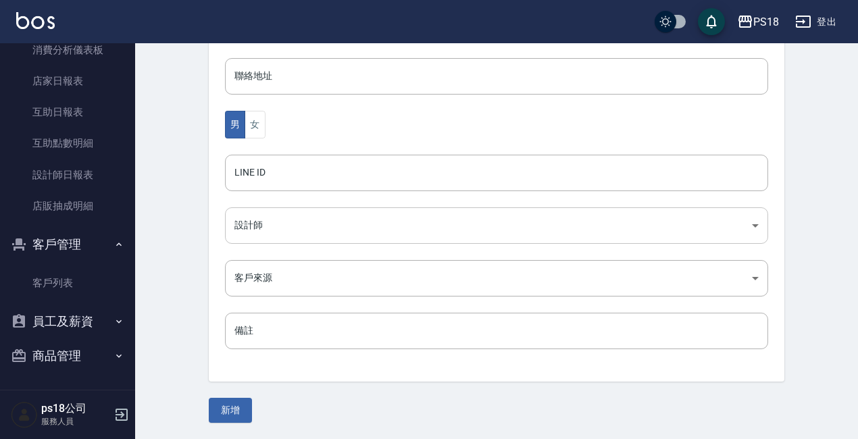
type input "18"
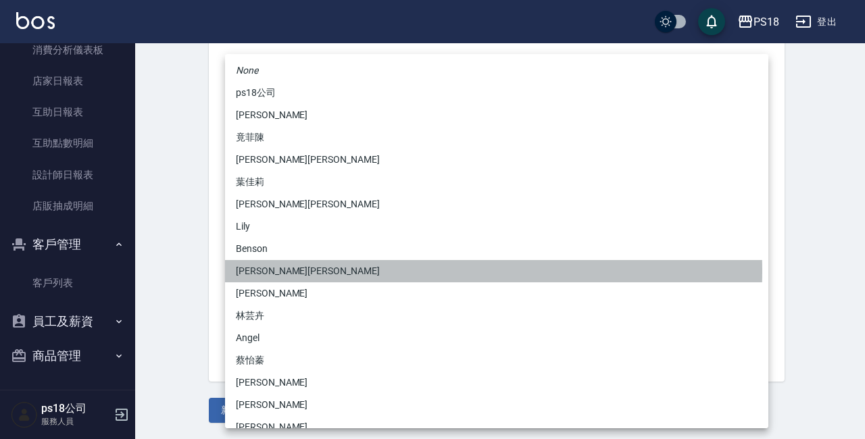
click at [365, 271] on li "[PERSON_NAME][PERSON_NAME]" at bounding box center [496, 271] width 543 height 22
type input "02c46609-93fe-4fd9-80de-6dd4ce070506"
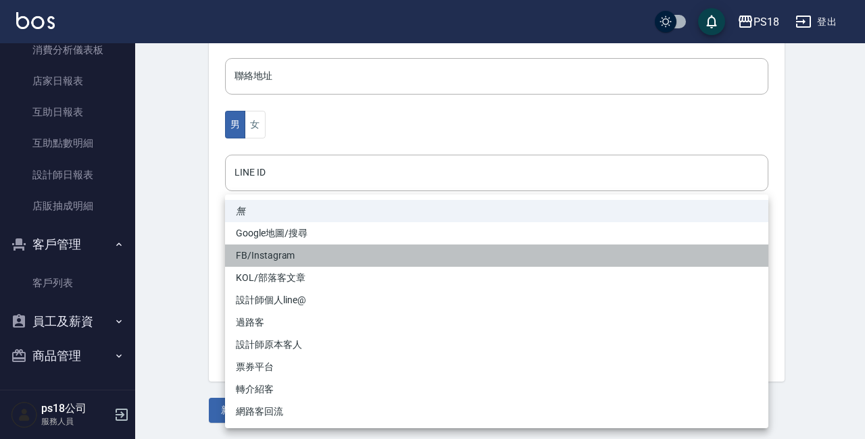
click at [329, 256] on li "FB/Instagram" at bounding box center [496, 256] width 543 height 22
type input "FB/Instagram"
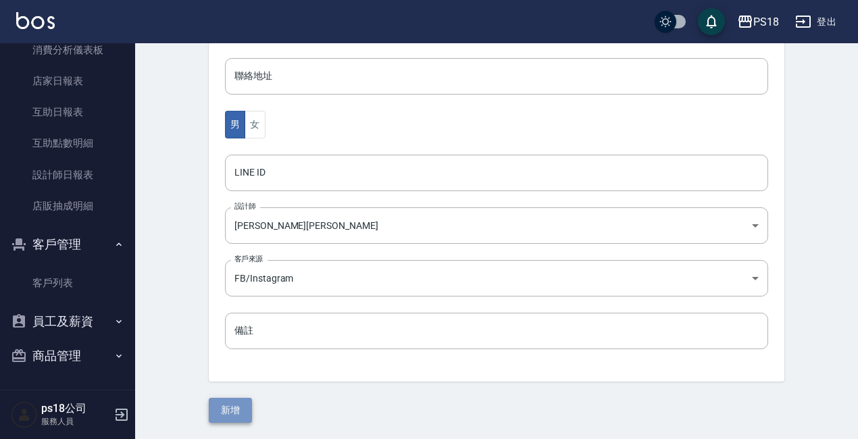
click at [245, 402] on button "新增" at bounding box center [230, 410] width 43 height 25
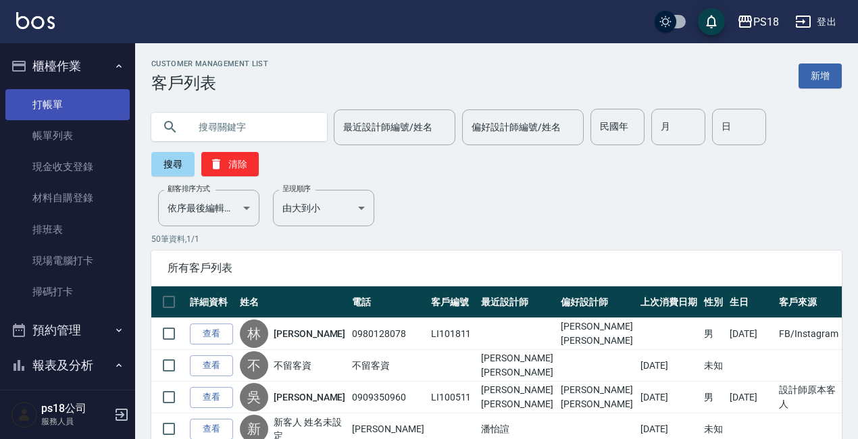
click at [54, 111] on link "打帳單" at bounding box center [67, 104] width 124 height 31
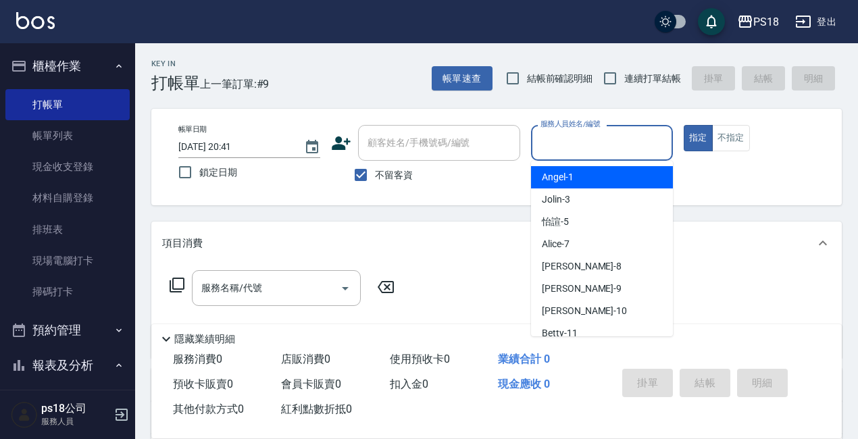
click at [586, 134] on input "服務人員姓名/編號" at bounding box center [602, 143] width 130 height 24
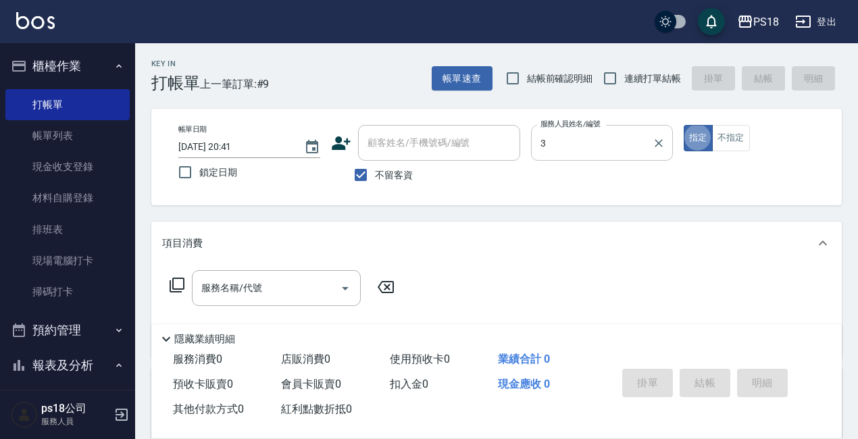
type input "Jolin-3"
type button "true"
click at [180, 282] on icon at bounding box center [177, 285] width 16 height 16
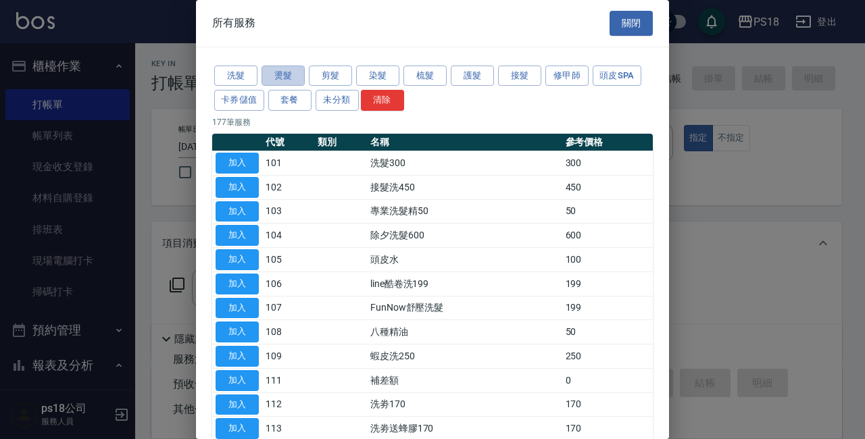
drag, startPoint x: 293, startPoint y: 74, endPoint x: 305, endPoint y: 82, distance: 14.8
click at [293, 76] on button "燙髮" at bounding box center [282, 76] width 43 height 21
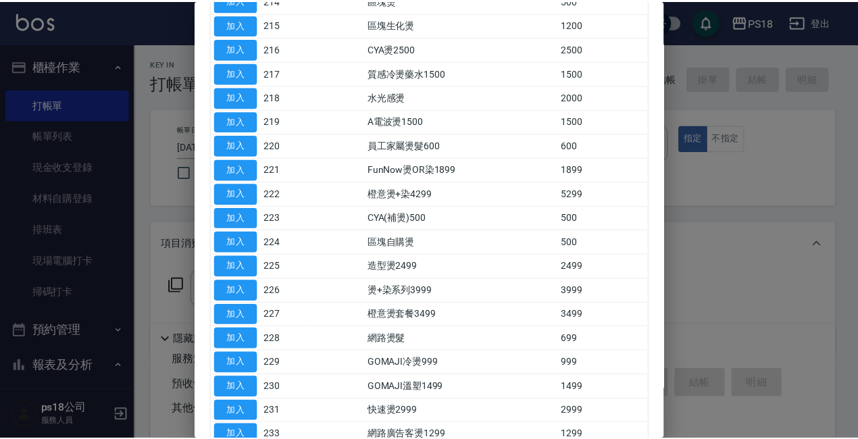
scroll to position [559, 0]
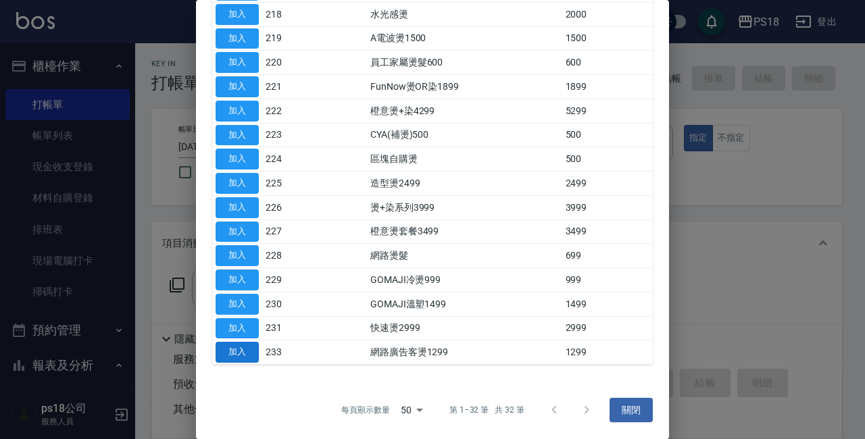
click at [235, 355] on button "加入" at bounding box center [237, 352] width 43 height 21
type input "網路廣告客燙1299(233)"
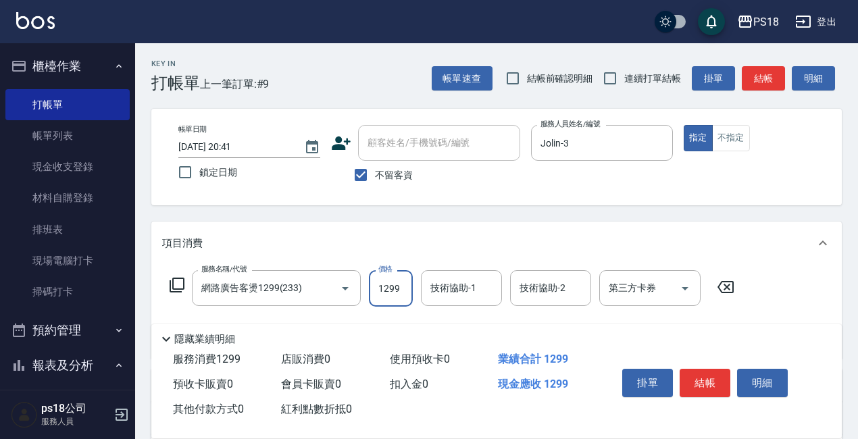
click at [384, 281] on input "1299" at bounding box center [391, 288] width 44 height 36
type input "1899"
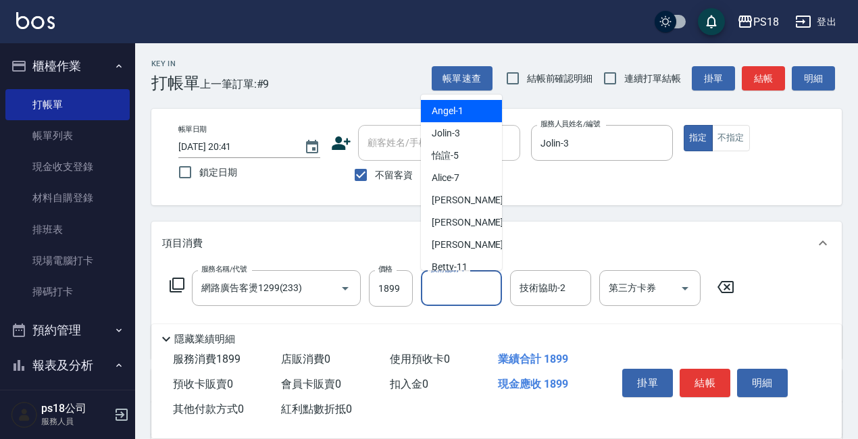
click at [451, 286] on input "技術協助-1" at bounding box center [461, 288] width 69 height 24
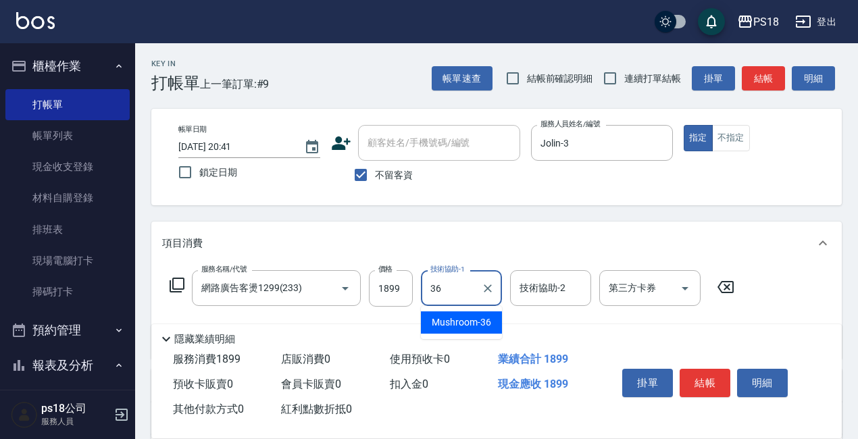
type input "Mushroom-36"
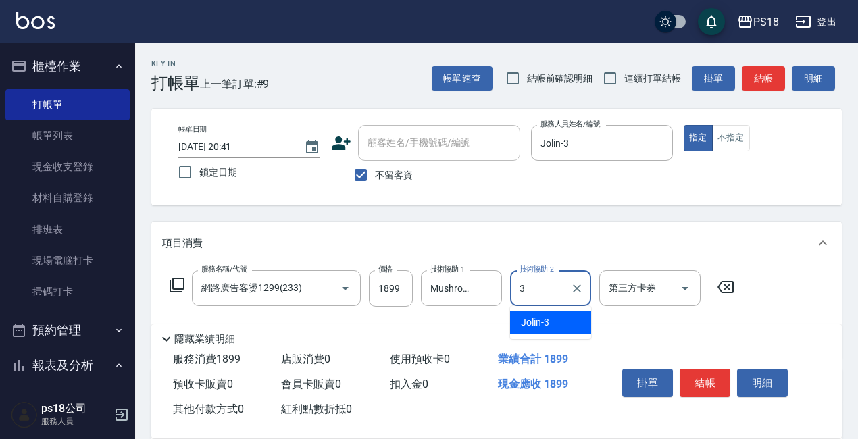
type input "Jolin-3"
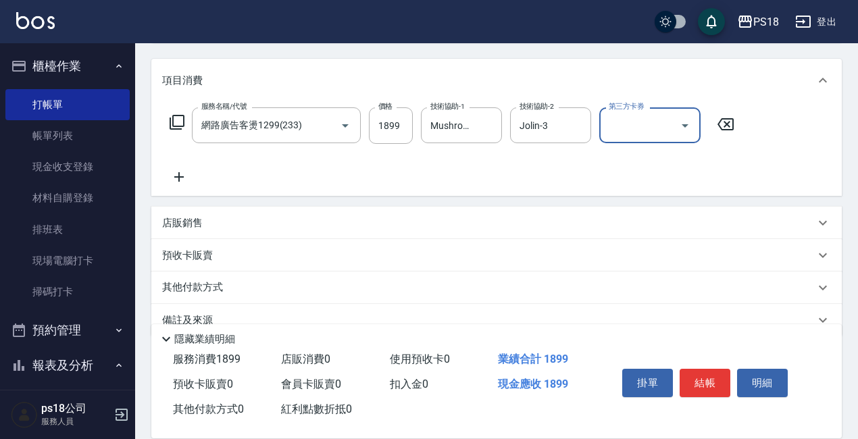
scroll to position [190, 0]
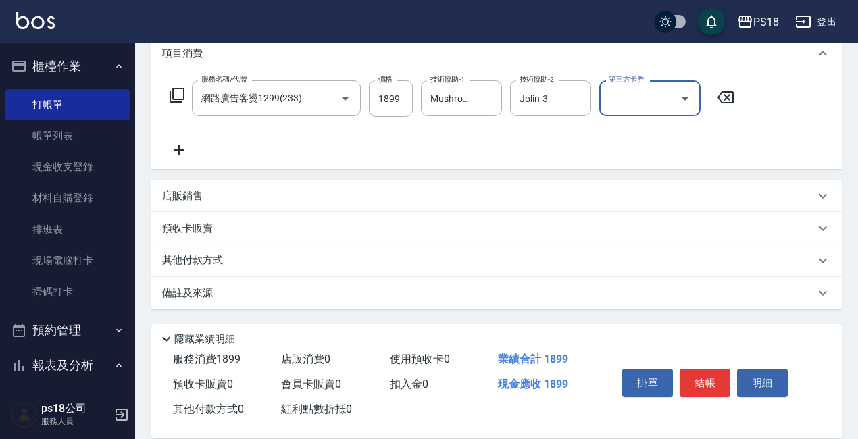
click at [590, 293] on div "備註及來源" at bounding box center [488, 293] width 653 height 14
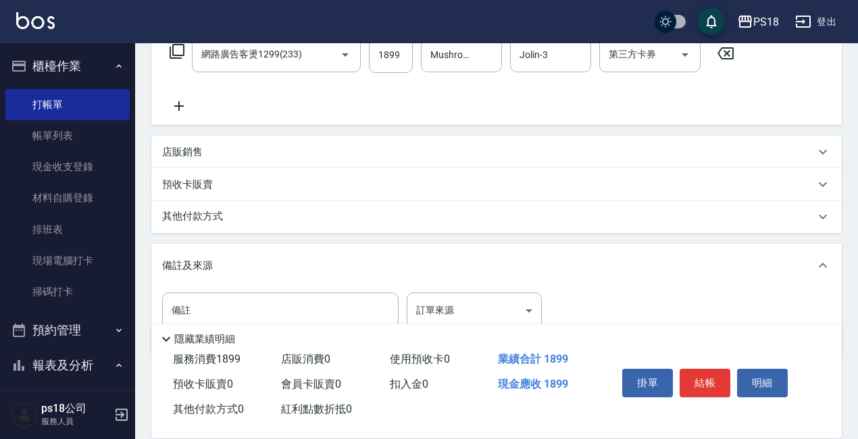
scroll to position [280, 0]
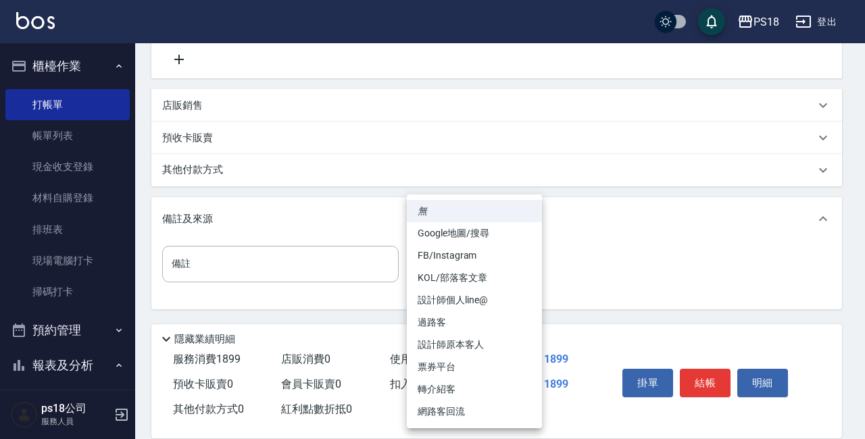
click at [507, 268] on body "PS18 登出 櫃檯作業 打帳單 帳單列表 現金收支登錄 材料自購登錄 排班表 現場電腦打卡 掃碼打卡 預約管理 預約管理 單日預約紀錄 單週預約紀錄 報表及…" at bounding box center [432, 79] width 865 height 719
click at [476, 257] on li "FB/Instagram" at bounding box center [474, 256] width 135 height 22
type input "FB/Instagram"
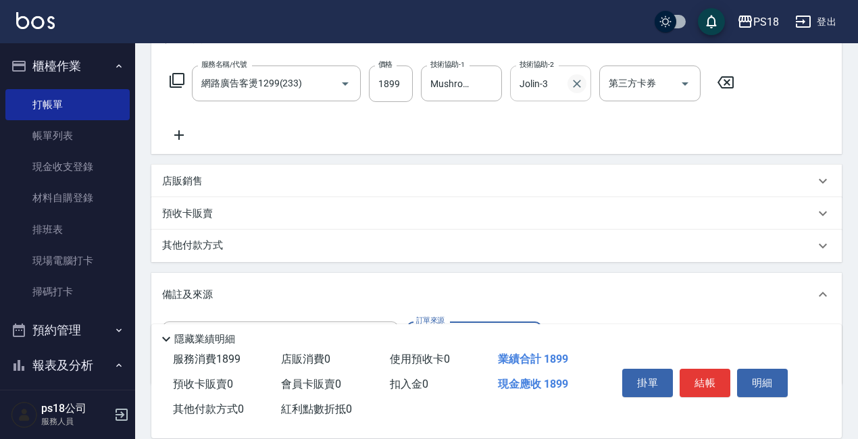
scroll to position [10, 0]
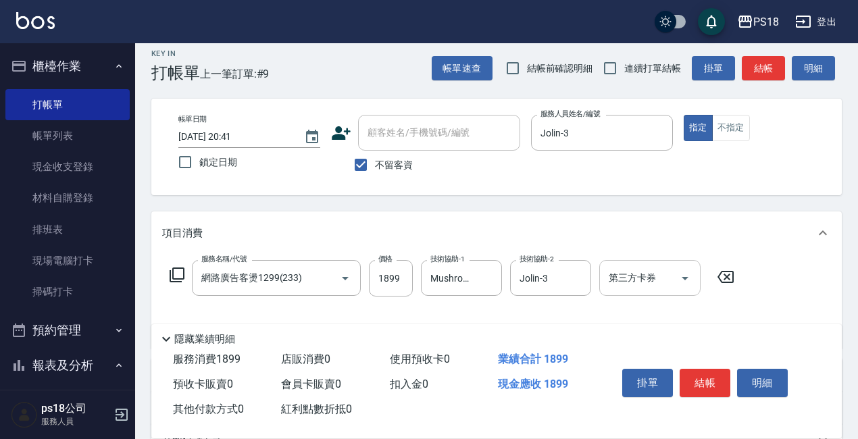
click at [684, 280] on icon "Open" at bounding box center [685, 278] width 16 height 16
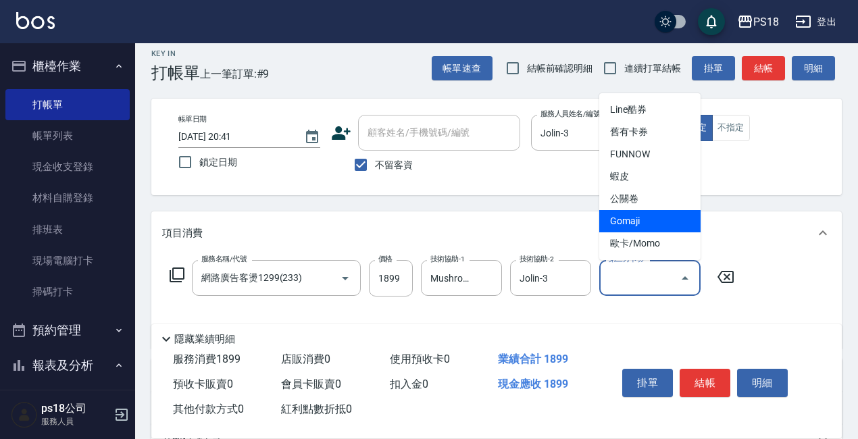
click at [524, 202] on div "Key In 打帳單 上一筆訂單:#9 帳單速查 結帳前確認明細 連續打單結帳 掛單 結帳 明細 帳單日期 2025/10/08 20:41 鎖定日期 顧客姓…" at bounding box center [496, 371] width 723 height 676
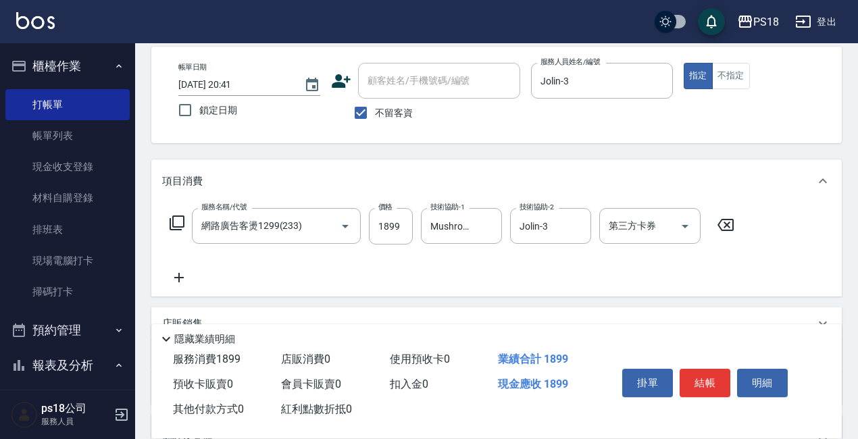
scroll to position [145, 0]
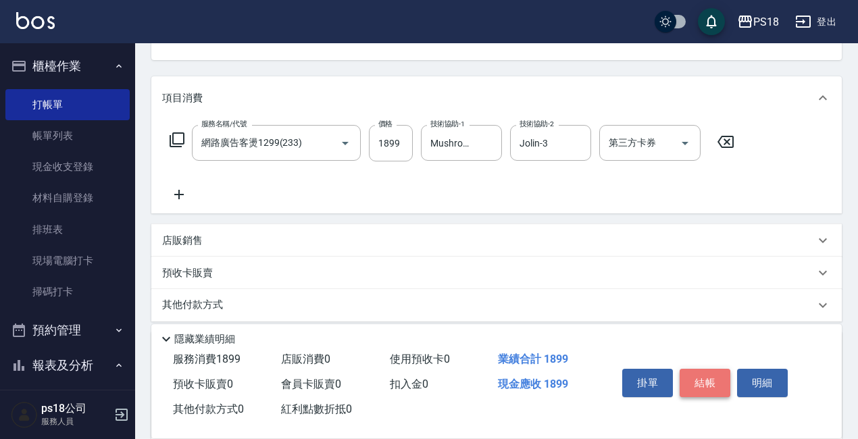
click at [692, 378] on button "結帳" at bounding box center [705, 383] width 51 height 28
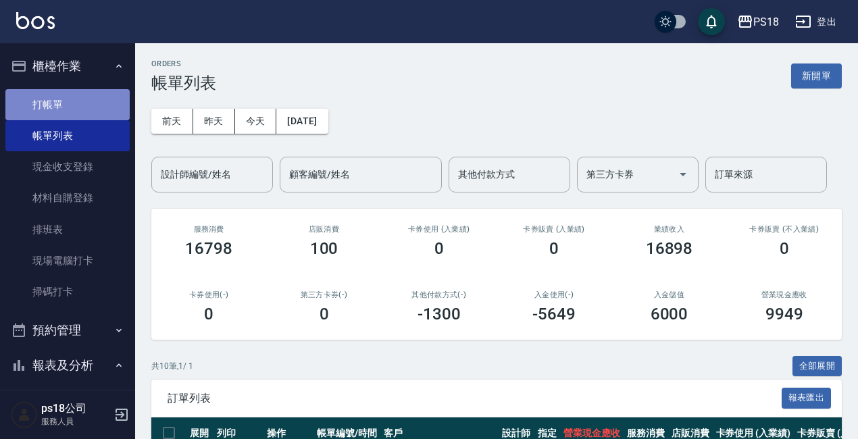
click at [84, 99] on link "打帳單" at bounding box center [67, 104] width 124 height 31
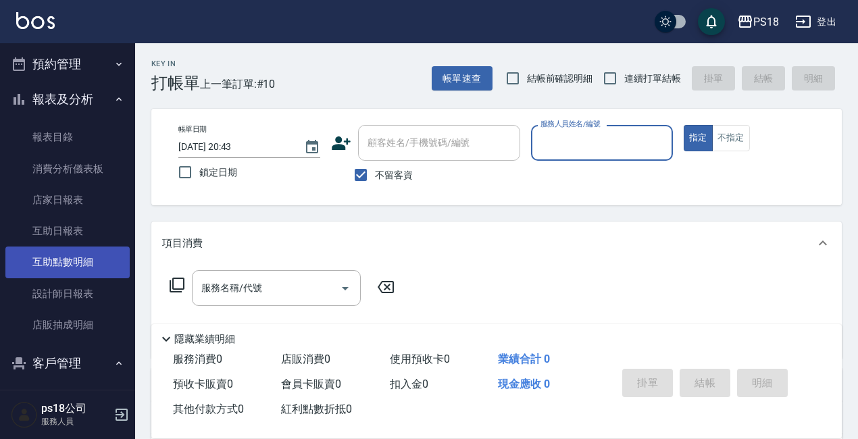
scroll to position [270, 0]
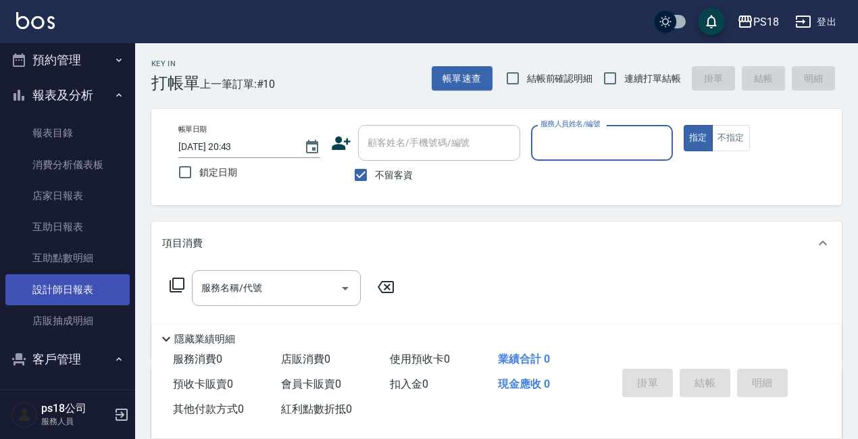
click at [82, 287] on link "設計師日報表" at bounding box center [67, 289] width 124 height 31
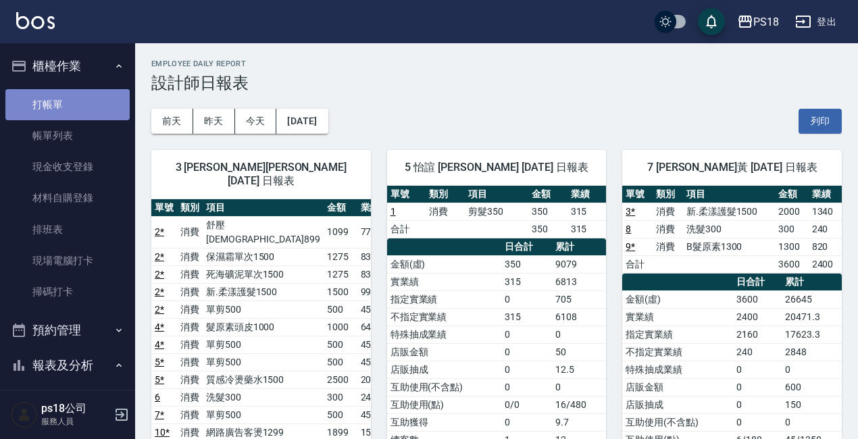
click at [80, 104] on link "打帳單" at bounding box center [67, 104] width 124 height 31
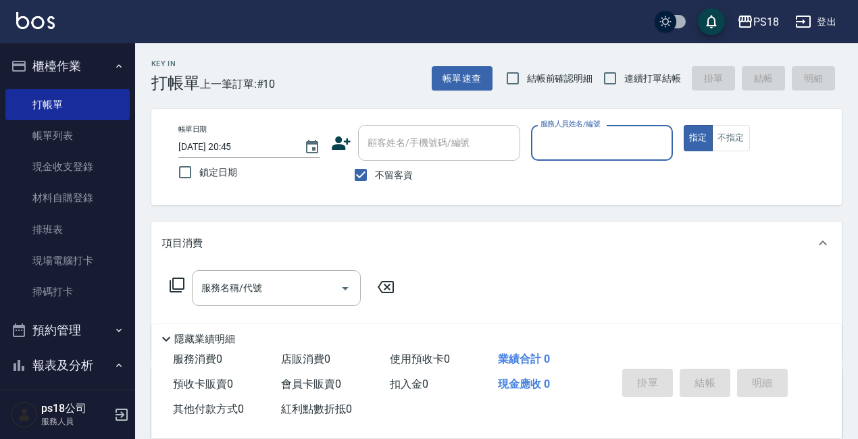
scroll to position [68, 0]
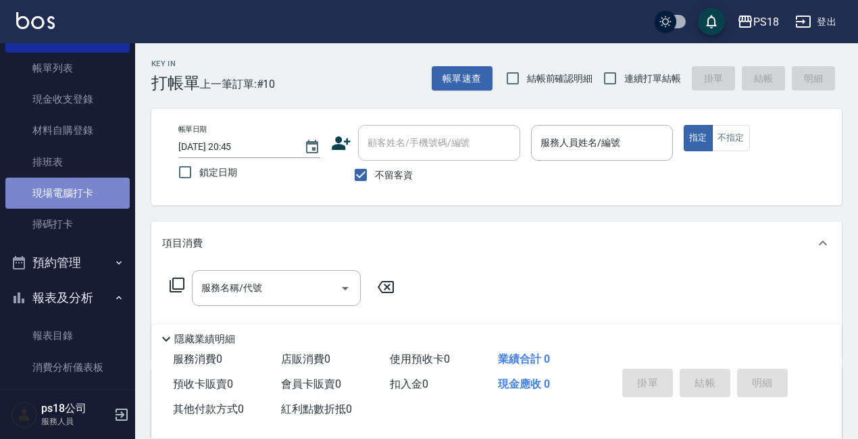
click at [84, 193] on link "現場電腦打卡" at bounding box center [67, 193] width 124 height 31
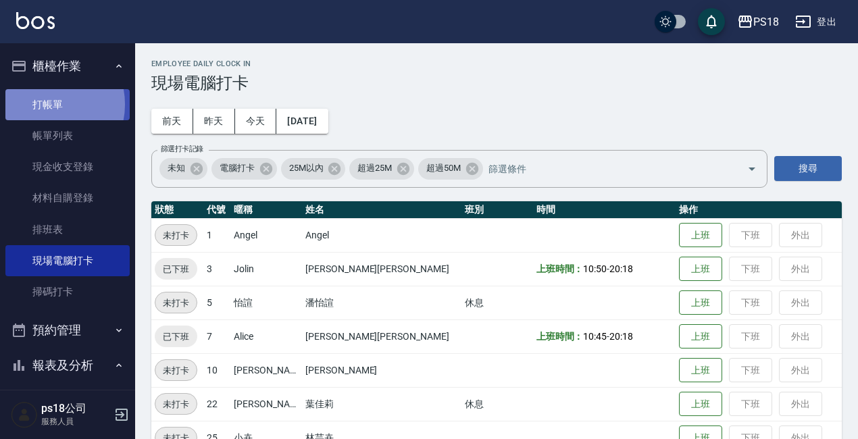
click at [45, 104] on link "打帳單" at bounding box center [67, 104] width 124 height 31
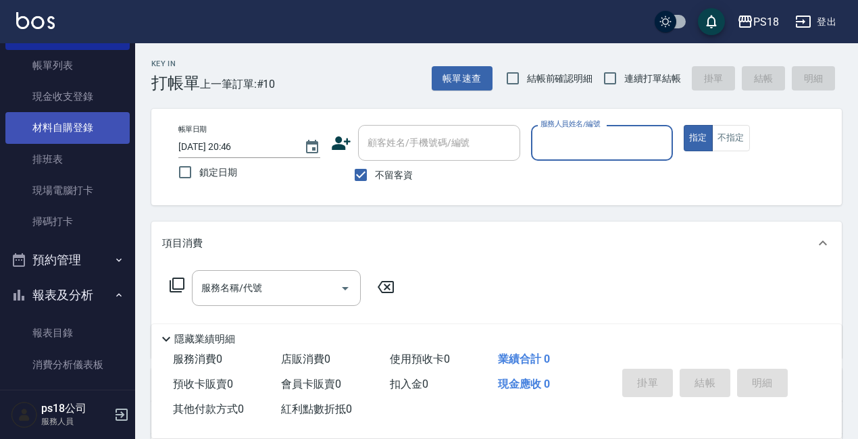
scroll to position [203, 0]
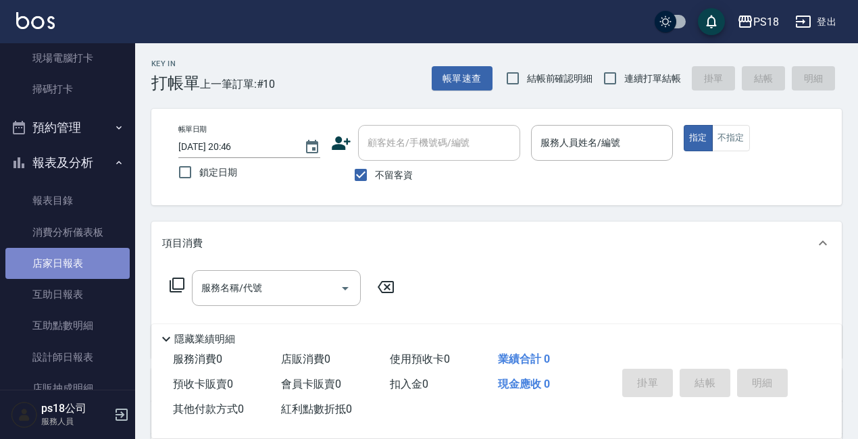
click at [74, 270] on link "店家日報表" at bounding box center [67, 263] width 124 height 31
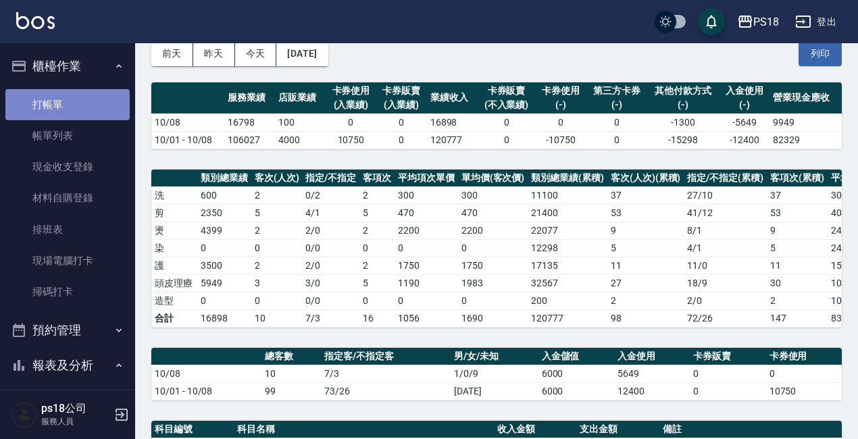
click at [87, 105] on link "打帳單" at bounding box center [67, 104] width 124 height 31
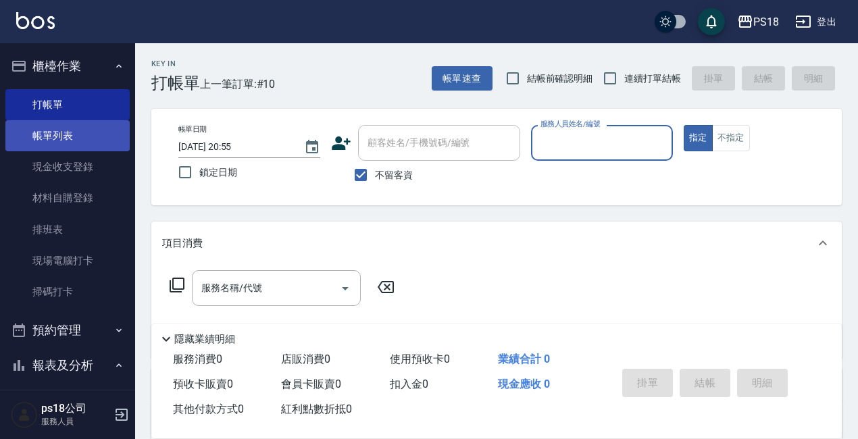
click at [72, 136] on link "帳單列表" at bounding box center [67, 135] width 124 height 31
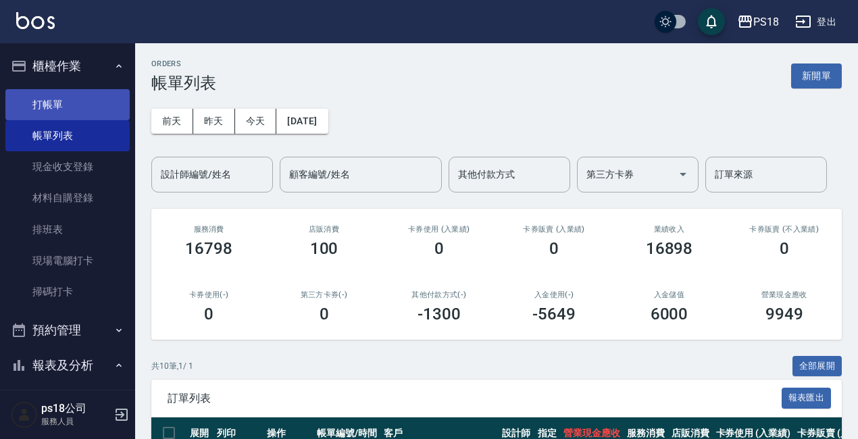
click at [63, 103] on link "打帳單" at bounding box center [67, 104] width 124 height 31
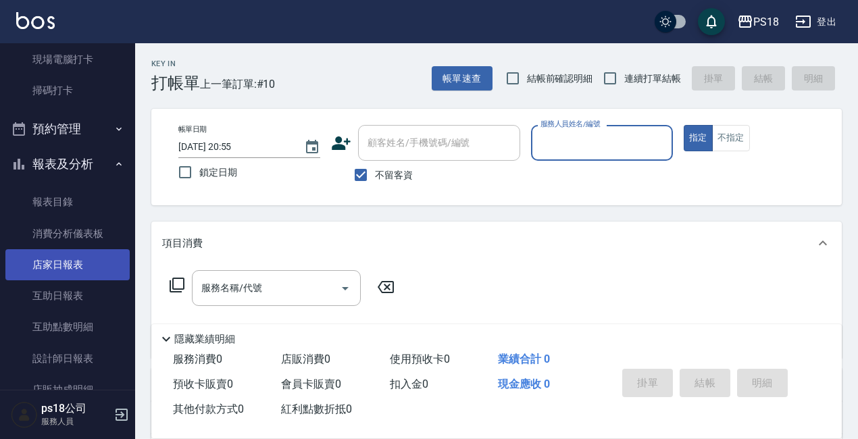
scroll to position [203, 0]
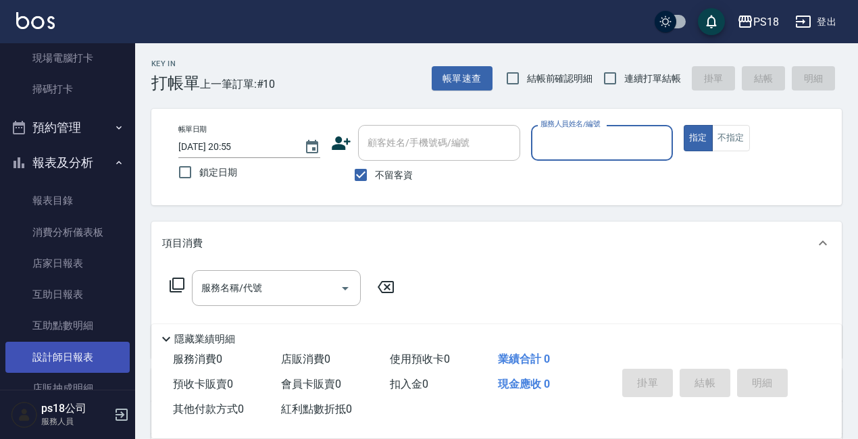
click at [77, 358] on link "設計師日報表" at bounding box center [67, 357] width 124 height 31
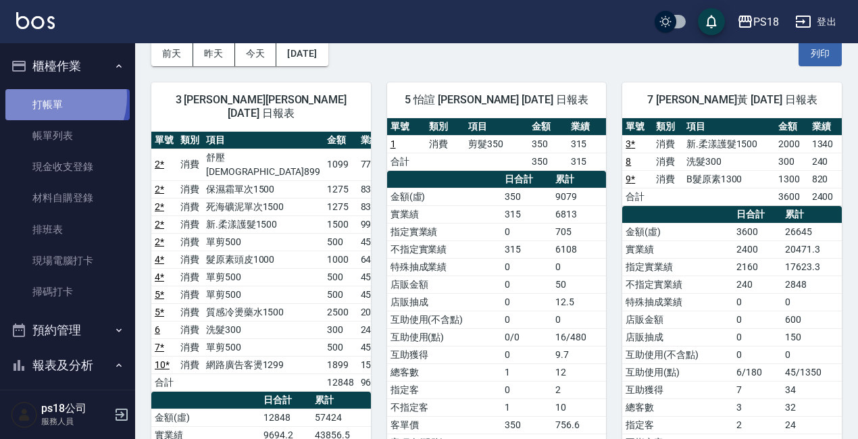
click at [49, 97] on link "打帳單" at bounding box center [67, 104] width 124 height 31
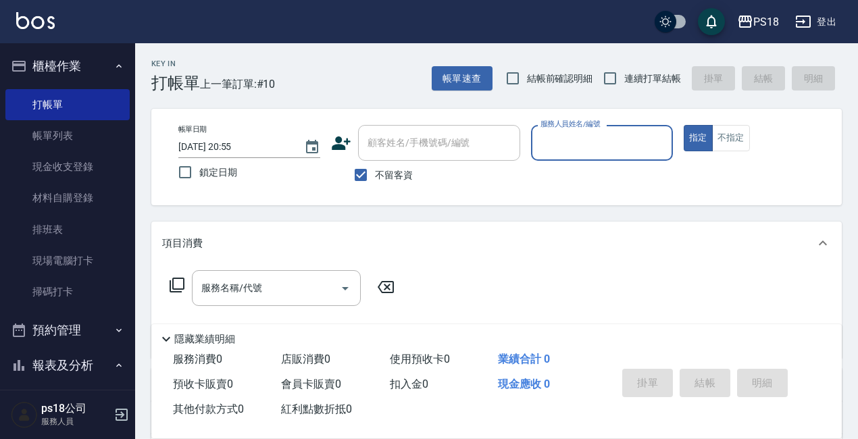
click at [555, 135] on input "服務人員姓名/編號" at bounding box center [602, 143] width 130 height 24
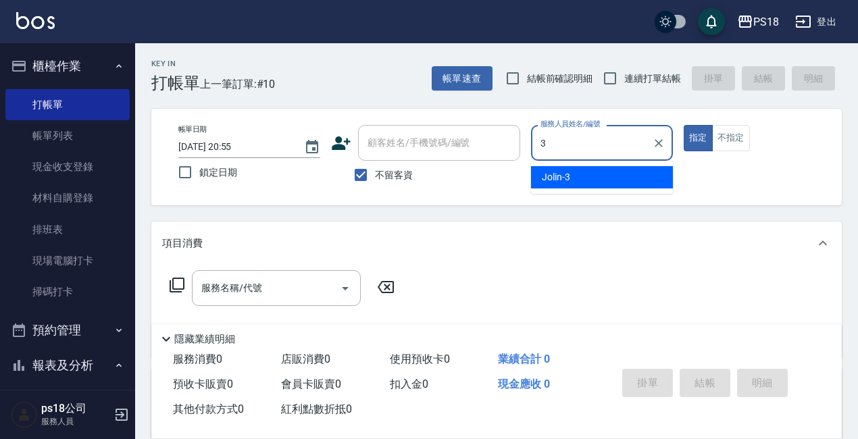
type input "Jolin-3"
type button "true"
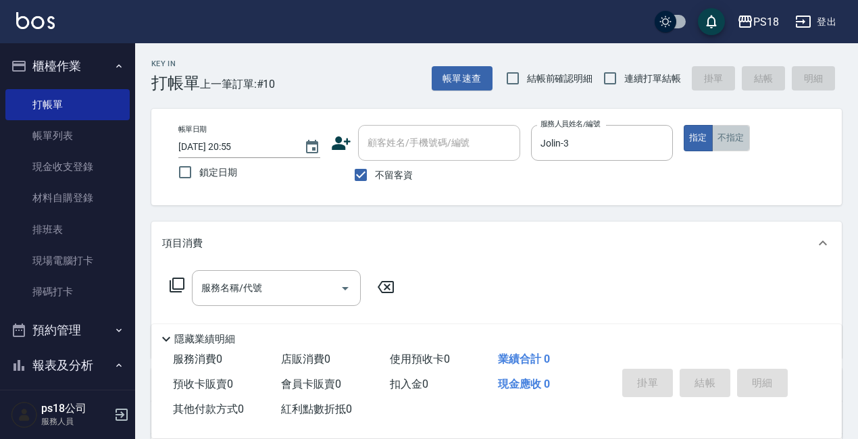
click at [729, 136] on button "不指定" at bounding box center [731, 138] width 38 height 26
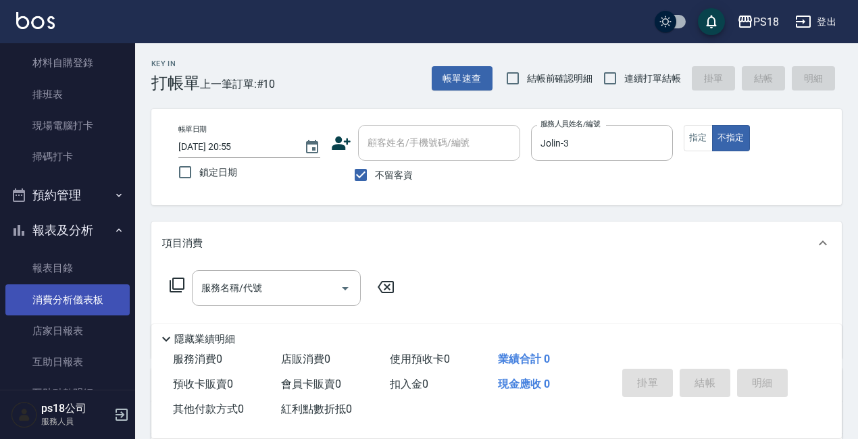
scroll to position [203, 0]
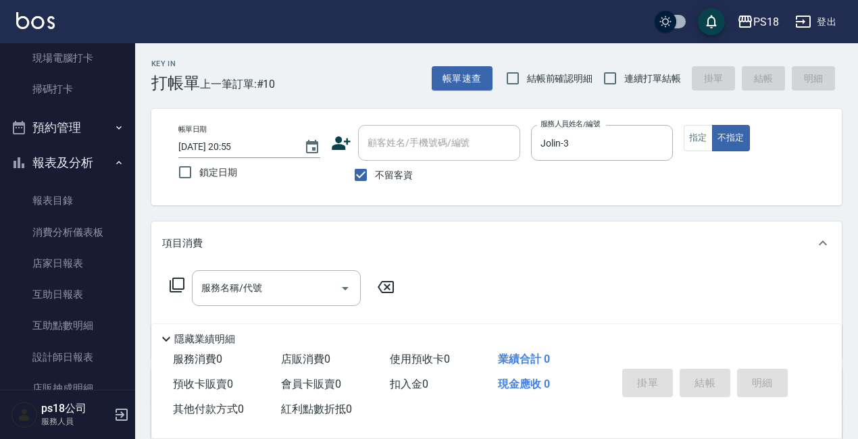
click at [178, 284] on icon at bounding box center [177, 285] width 16 height 16
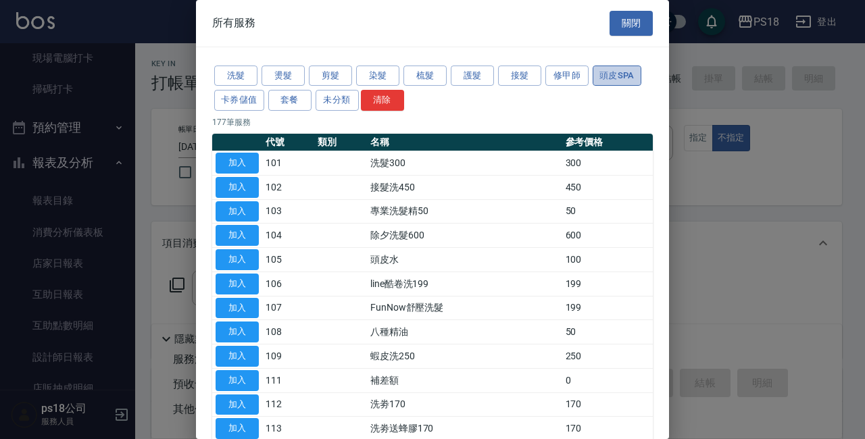
drag, startPoint x: 609, startPoint y: 72, endPoint x: 609, endPoint y: 80, distance: 7.4
click at [609, 73] on button "頭皮SPA" at bounding box center [616, 76] width 49 height 21
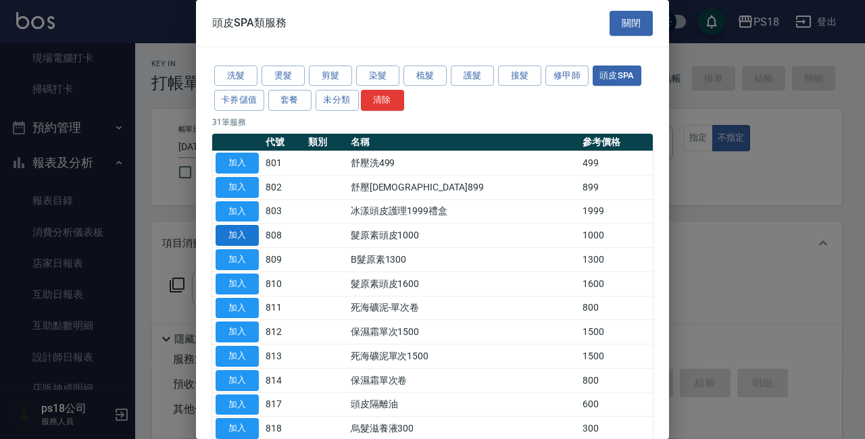
click at [242, 233] on button "加入" at bounding box center [237, 235] width 43 height 21
type input "髮原素頭皮1000(808)"
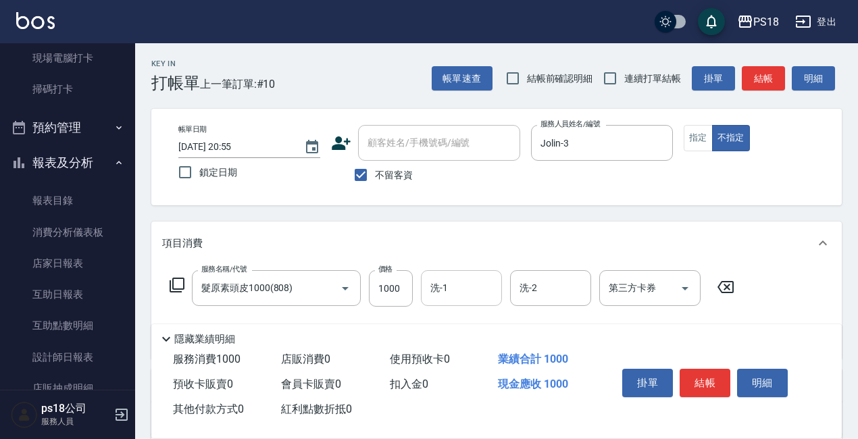
click at [472, 286] on input "洗-1" at bounding box center [461, 288] width 69 height 24
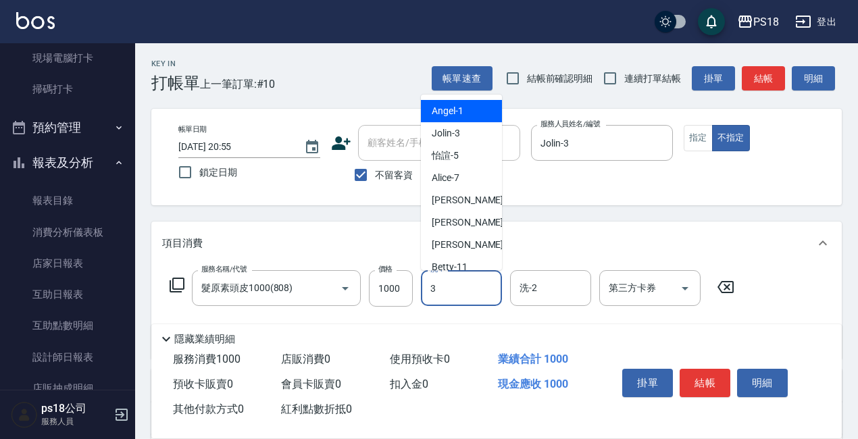
type input "Jolin-3"
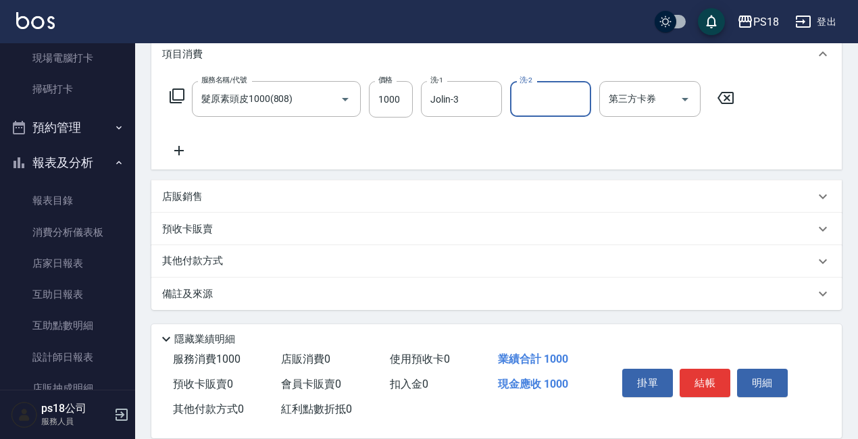
scroll to position [190, 0]
click at [482, 297] on div "備註及來源" at bounding box center [488, 293] width 653 height 14
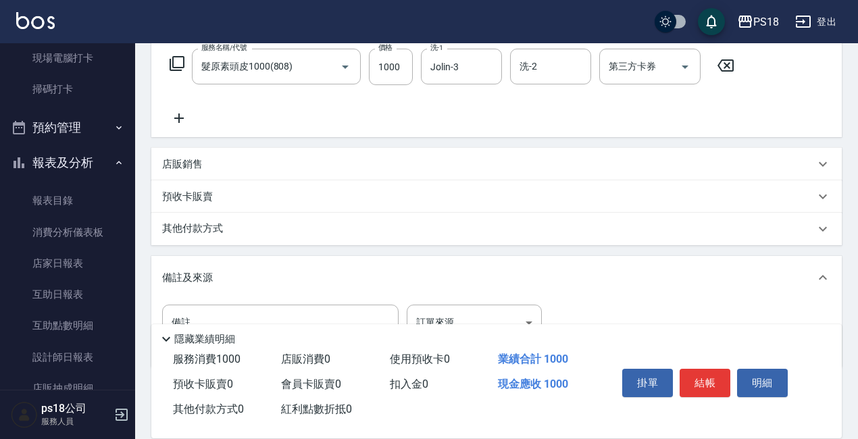
scroll to position [280, 0]
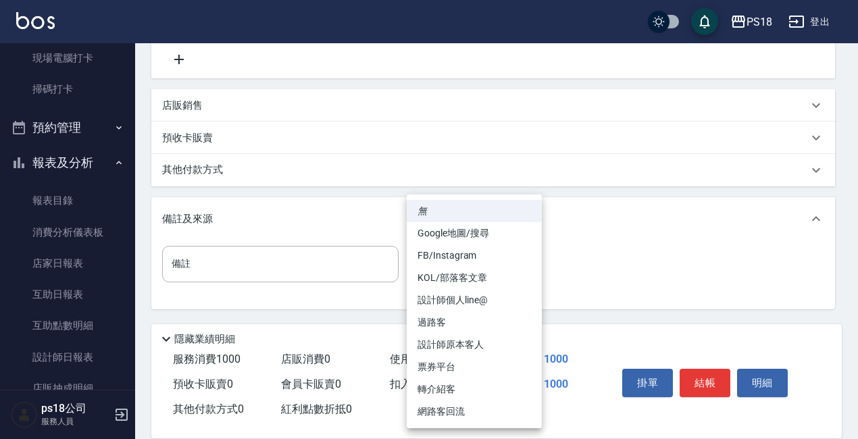
click at [468, 265] on body "PS18 登出 櫃檯作業 打帳單 帳單列表 現金收支登錄 材料自購登錄 排班表 現場電腦打卡 掃碼打卡 預約管理 預約管理 單日預約紀錄 單週預約紀錄 報表及…" at bounding box center [429, 79] width 858 height 719
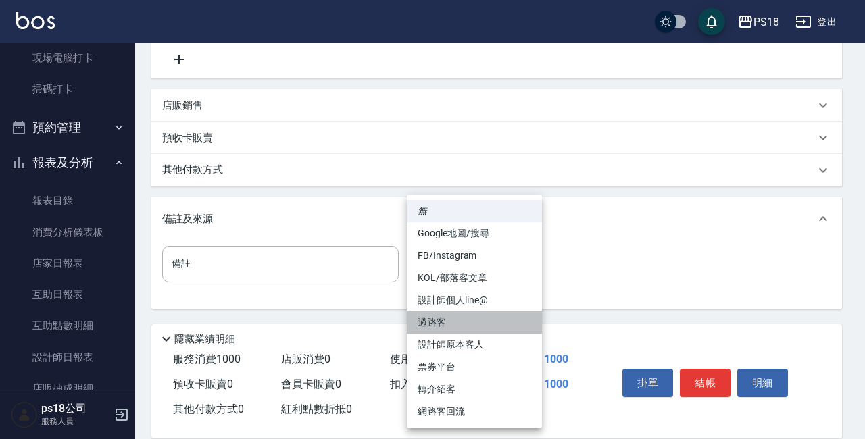
click at [445, 317] on li "過路客" at bounding box center [474, 322] width 135 height 22
type input "過路客"
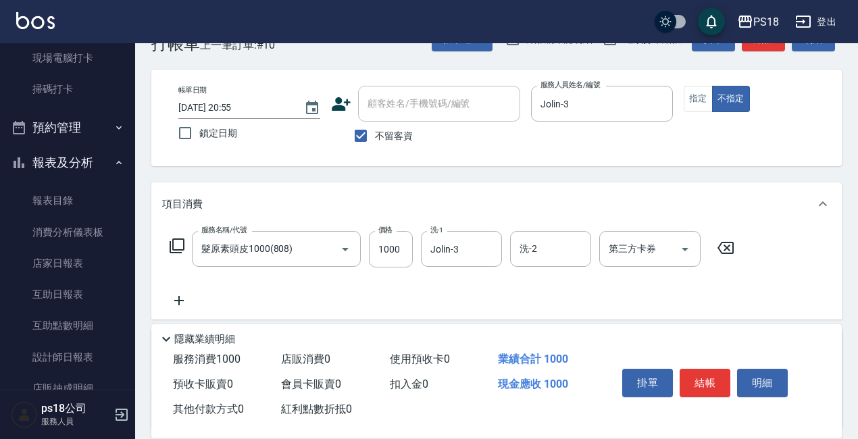
scroll to position [0, 0]
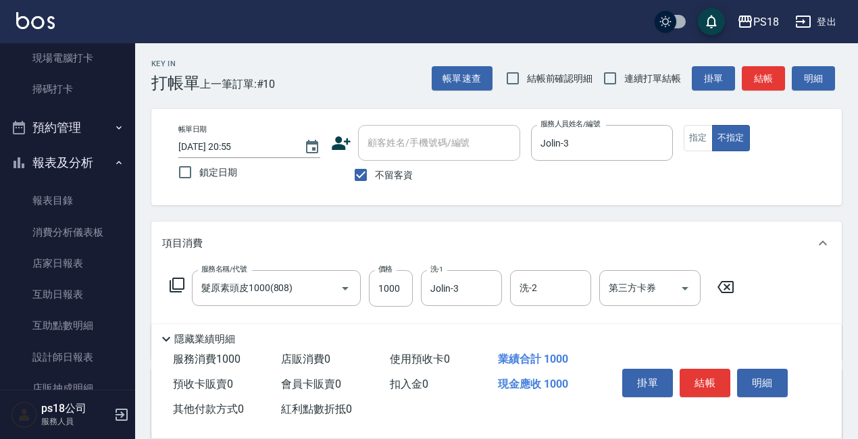
click at [705, 379] on button "結帳" at bounding box center [705, 383] width 51 height 28
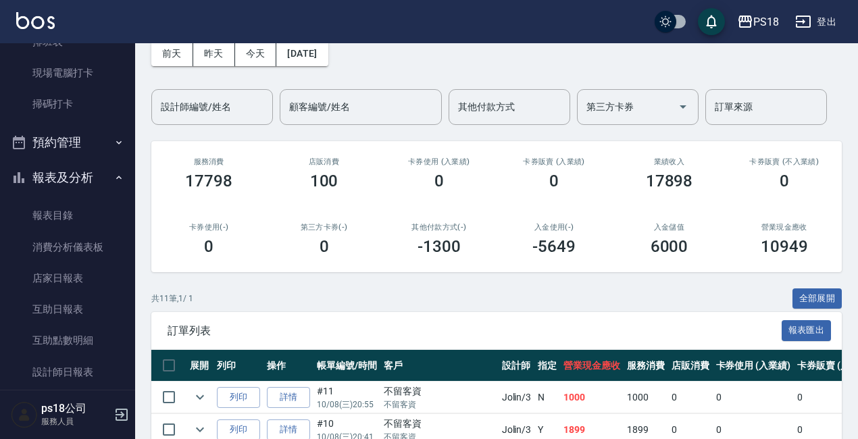
scroll to position [182, 0]
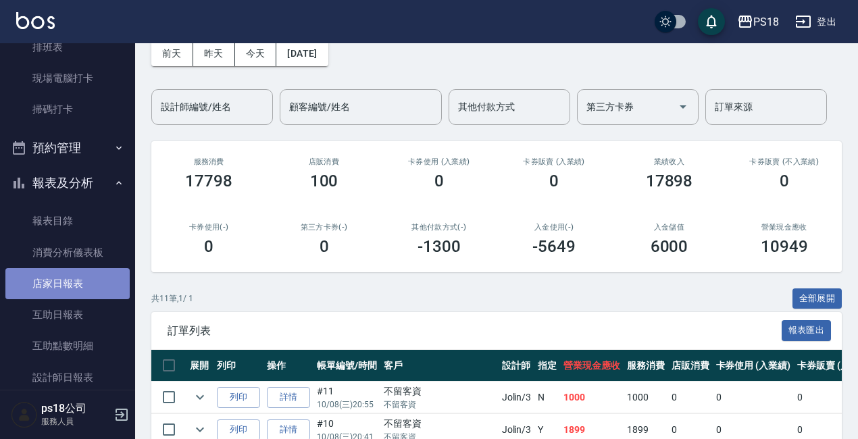
click at [70, 275] on link "店家日報表" at bounding box center [67, 283] width 124 height 31
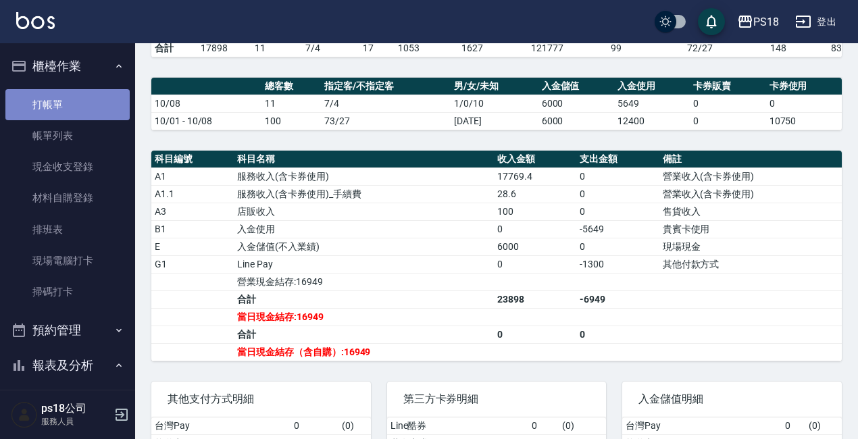
click at [76, 103] on link "打帳單" at bounding box center [67, 104] width 124 height 31
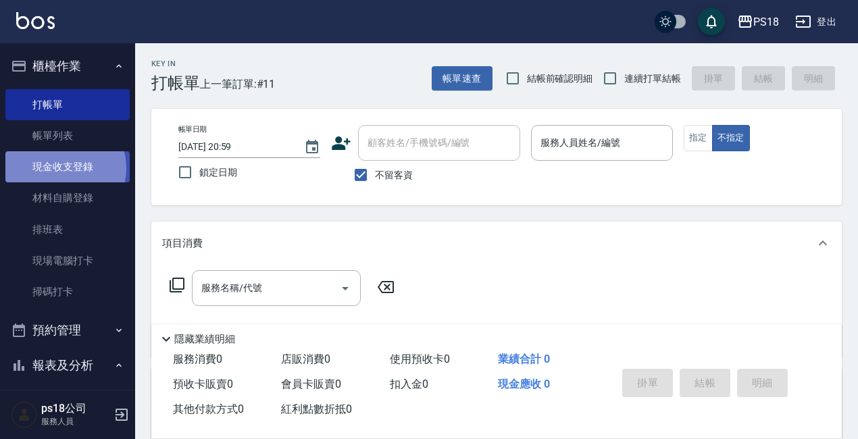
click at [61, 168] on link "現金收支登錄" at bounding box center [67, 166] width 124 height 31
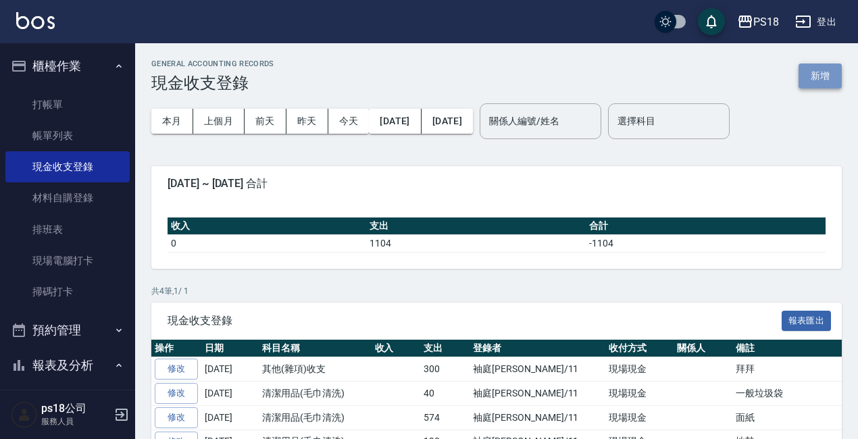
click at [832, 76] on button "新增" at bounding box center [819, 76] width 43 height 25
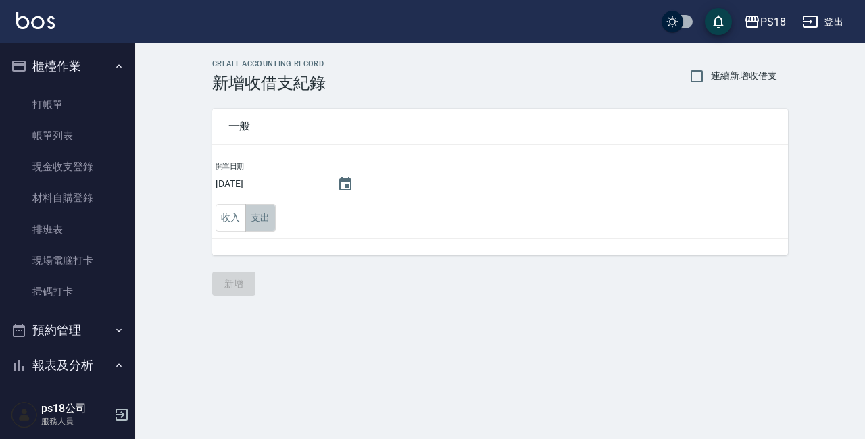
click at [256, 218] on button "支出" at bounding box center [260, 218] width 30 height 28
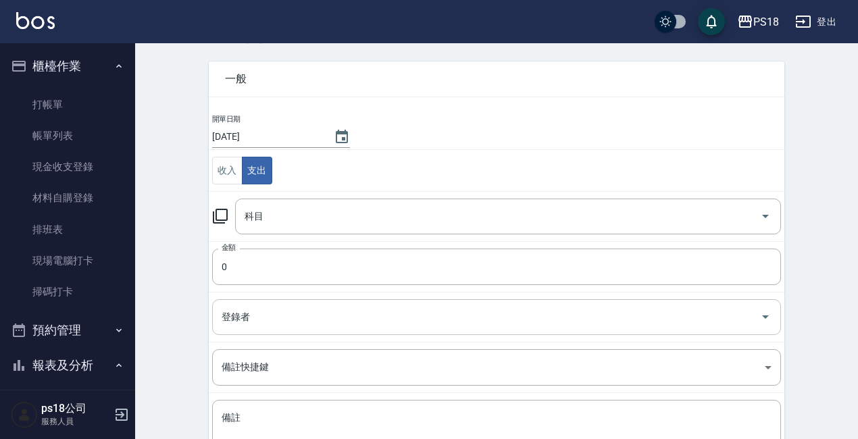
scroll to position [135, 0]
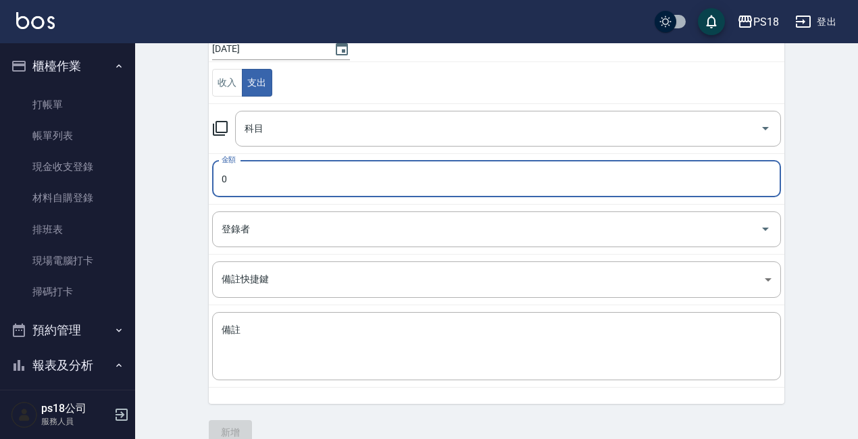
click at [316, 176] on input "0" at bounding box center [496, 179] width 569 height 36
click at [288, 181] on input "0" at bounding box center [496, 179] width 569 height 36
click at [255, 178] on input "0" at bounding box center [496, 179] width 569 height 36
click at [227, 178] on input "060" at bounding box center [496, 179] width 569 height 36
type input "60"
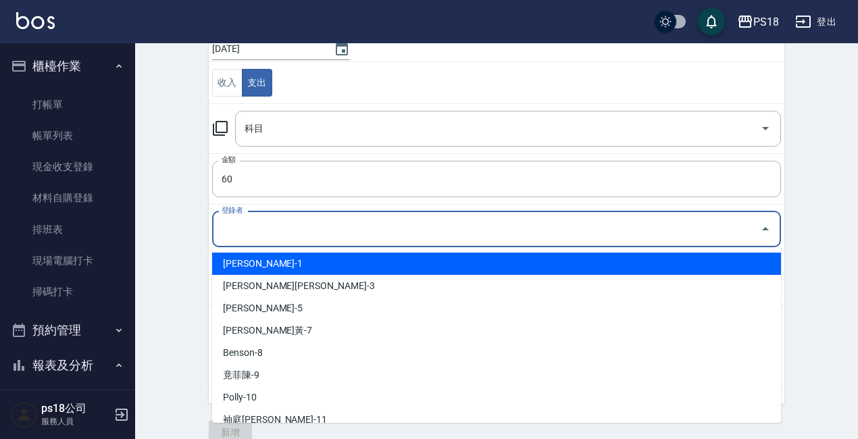
click at [266, 232] on input "登錄者" at bounding box center [486, 230] width 536 height 24
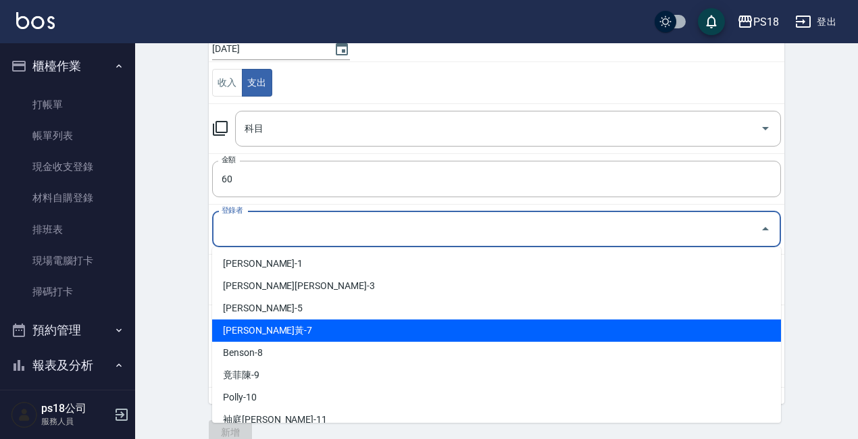
click at [232, 331] on li "宥臻黃-7" at bounding box center [496, 331] width 569 height 22
type input "宥臻黃-7"
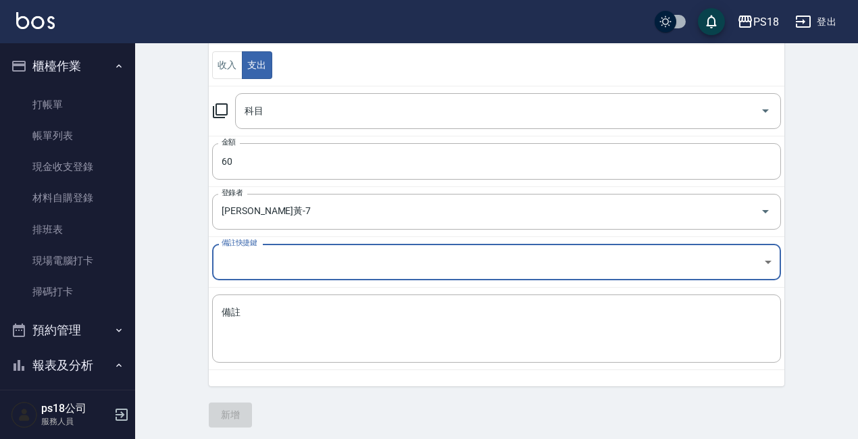
scroll to position [157, 0]
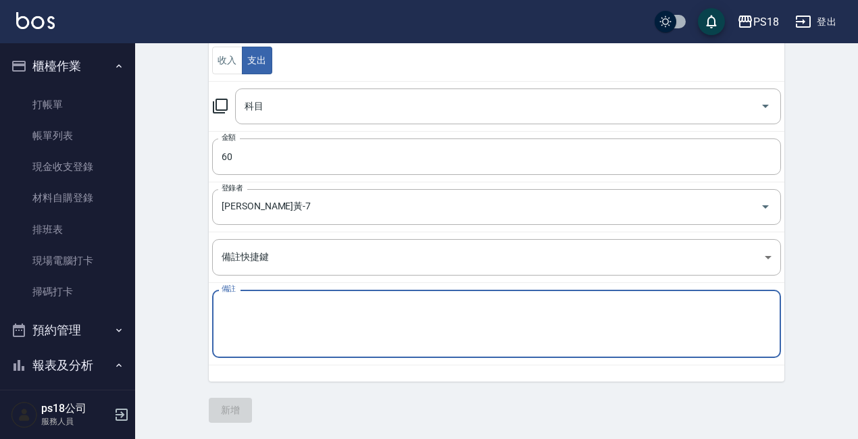
click at [240, 307] on textarea "備註" at bounding box center [497, 324] width 550 height 46
type textarea "熟"
type textarea "收"
type textarea "守"
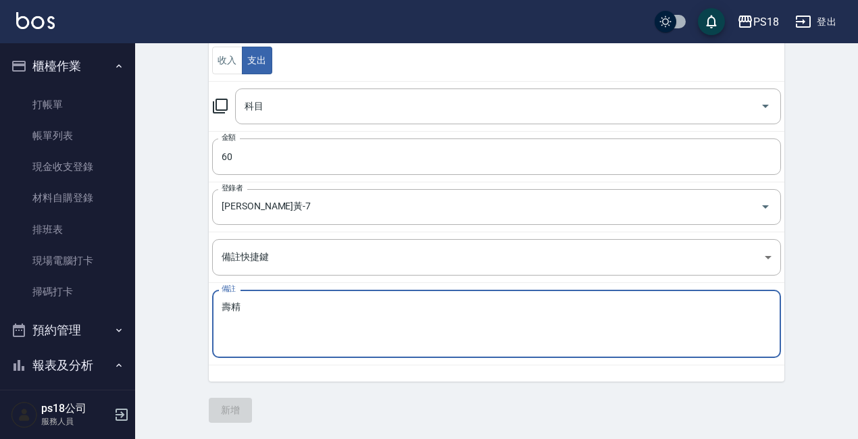
drag, startPoint x: 276, startPoint y: 318, endPoint x: 249, endPoint y: 312, distance: 27.6
click at [255, 313] on textarea "壽精" at bounding box center [497, 324] width 550 height 46
click at [273, 306] on textarea "壽金" at bounding box center [497, 324] width 550 height 46
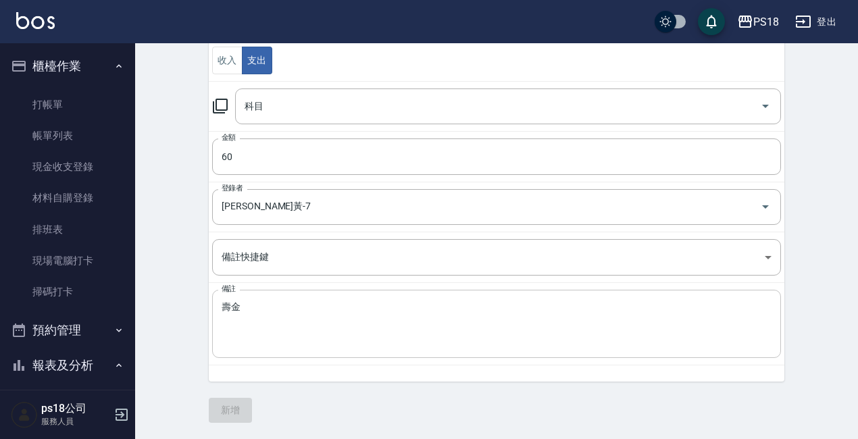
click at [213, 308] on div "壽金 x 備註" at bounding box center [496, 324] width 569 height 68
click at [220, 307] on div "壽金 x 備註" at bounding box center [496, 324] width 569 height 68
click at [218, 305] on div "壽金 x 備註" at bounding box center [496, 324] width 569 height 68
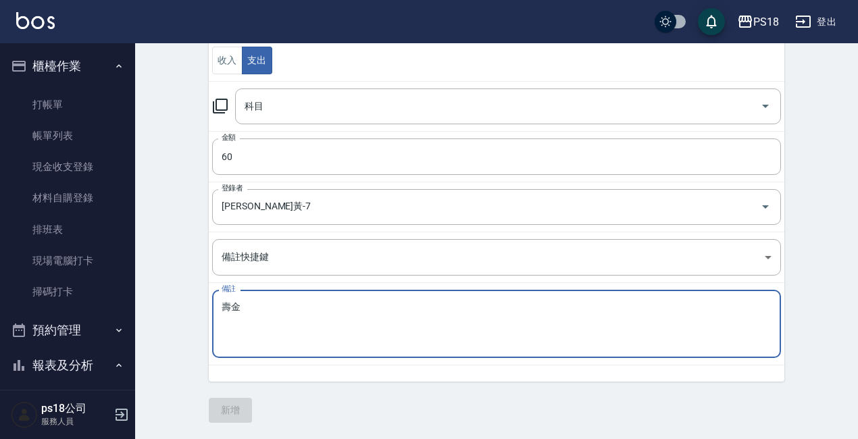
drag, startPoint x: 236, startPoint y: 306, endPoint x: 213, endPoint y: 306, distance: 22.3
click at [213, 306] on div "壽金 x 備註" at bounding box center [496, 324] width 569 height 68
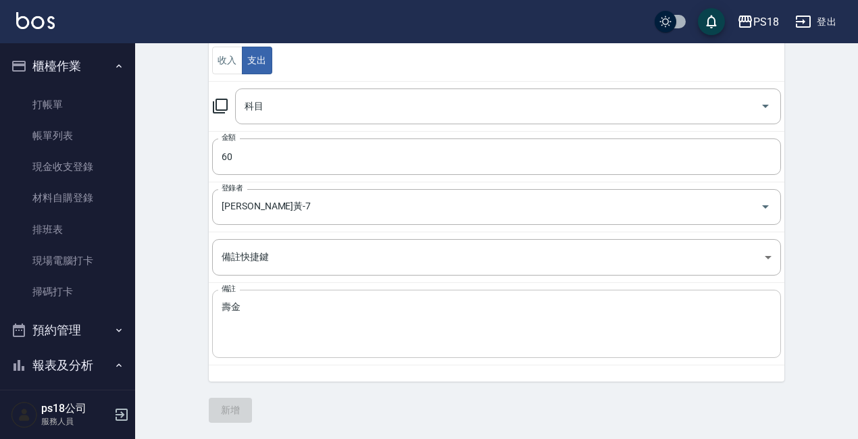
click at [220, 306] on div "壽金 x 備註" at bounding box center [496, 324] width 569 height 68
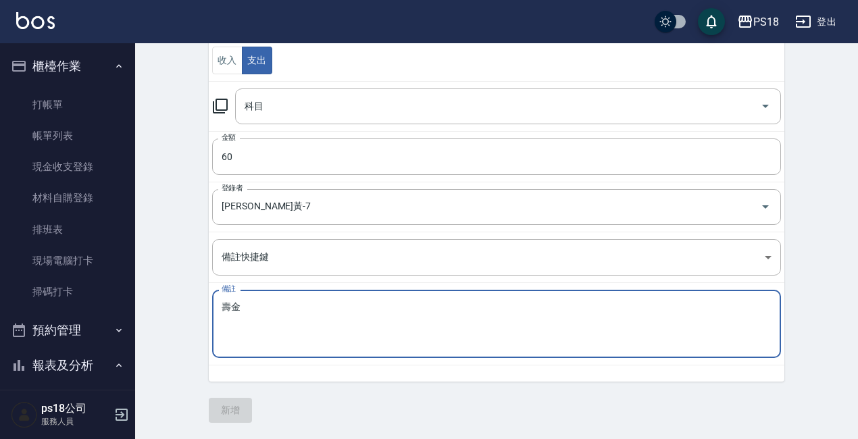
click at [245, 306] on textarea "壽金" at bounding box center [497, 324] width 550 height 46
click at [276, 304] on textarea "壽金濟公" at bounding box center [497, 324] width 550 height 46
type textarea "壽金濟公.50"
click at [448, 105] on input "科目" at bounding box center [497, 107] width 513 height 24
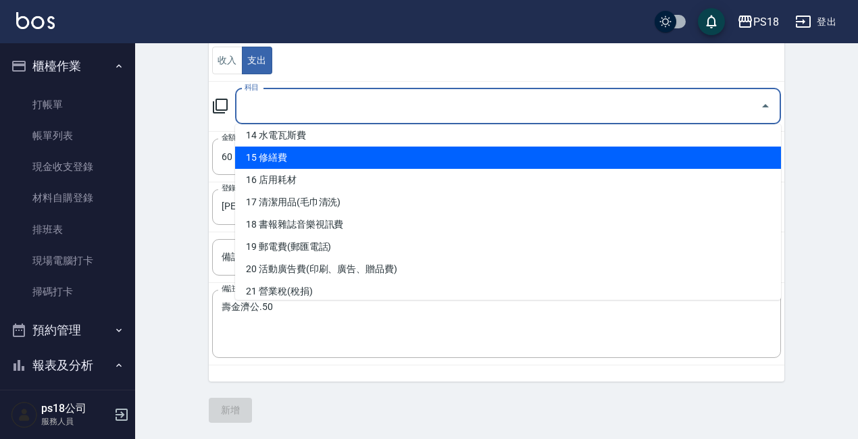
scroll to position [338, 0]
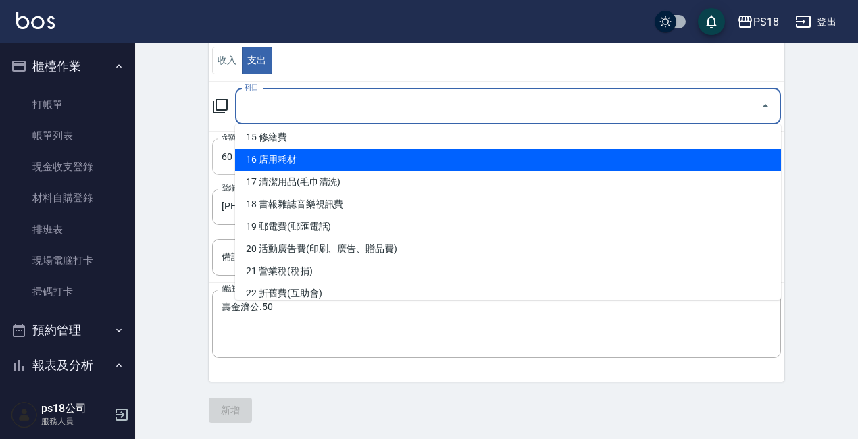
click at [275, 159] on li "16 店用耗材" at bounding box center [508, 160] width 546 height 22
type input "16 店用耗材"
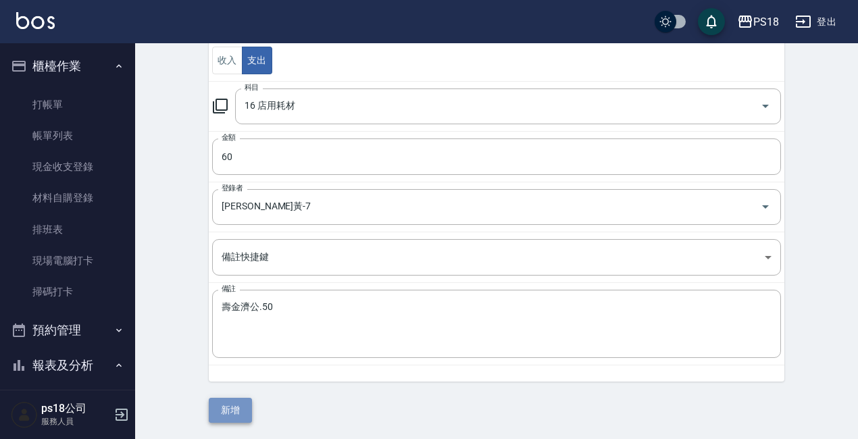
click at [232, 407] on button "新增" at bounding box center [230, 410] width 43 height 25
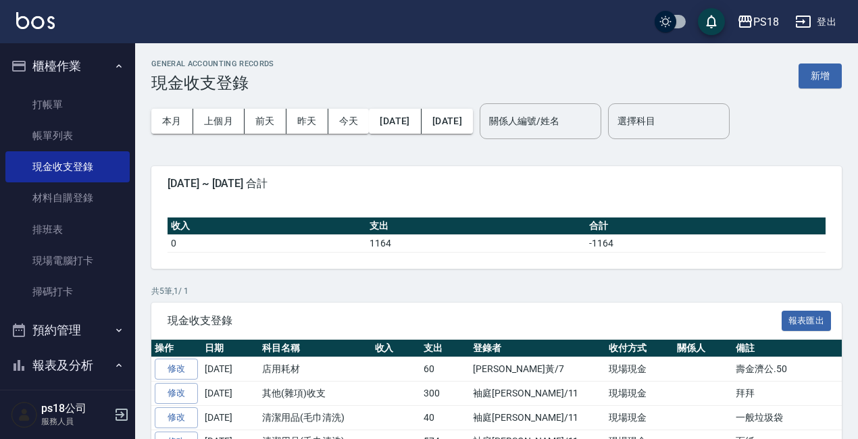
click at [185, 371] on link "修改" at bounding box center [176, 369] width 43 height 21
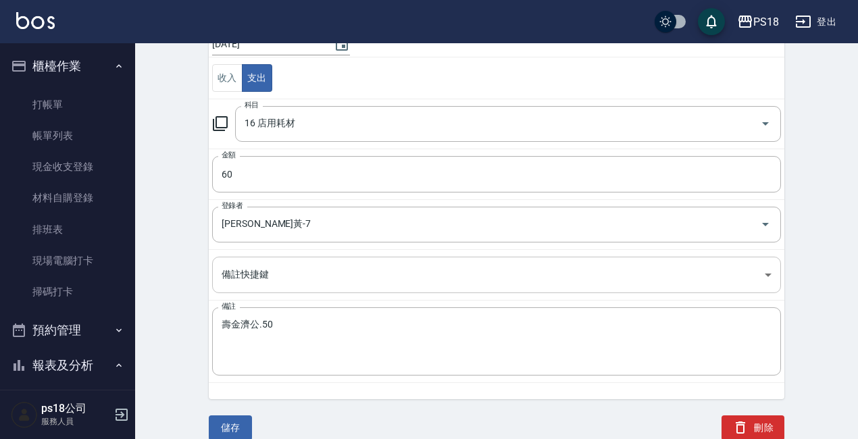
scroll to position [141, 0]
click at [234, 420] on button "儲存" at bounding box center [230, 426] width 43 height 25
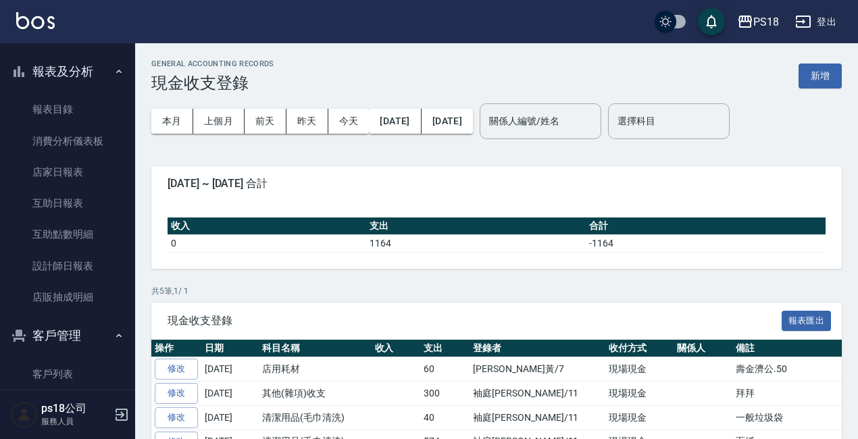
scroll to position [182, 0]
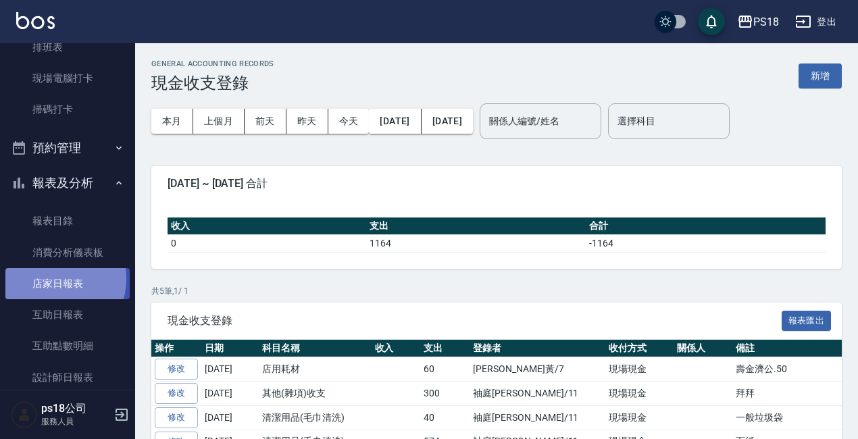
click at [52, 279] on link "店家日報表" at bounding box center [67, 283] width 124 height 31
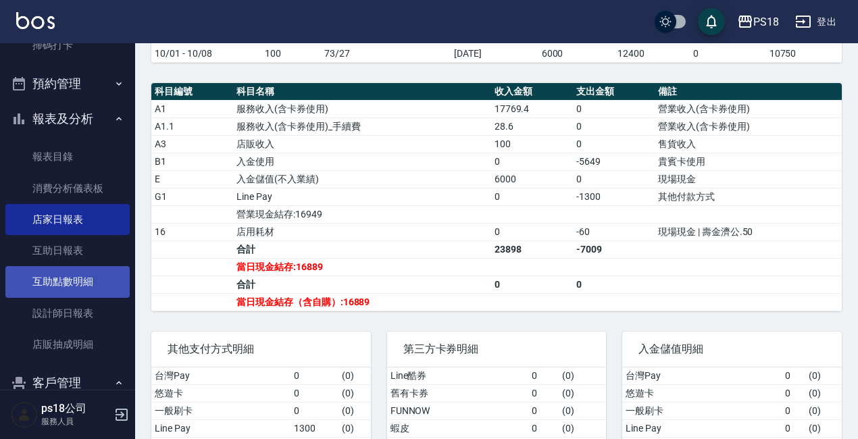
scroll to position [270, 0]
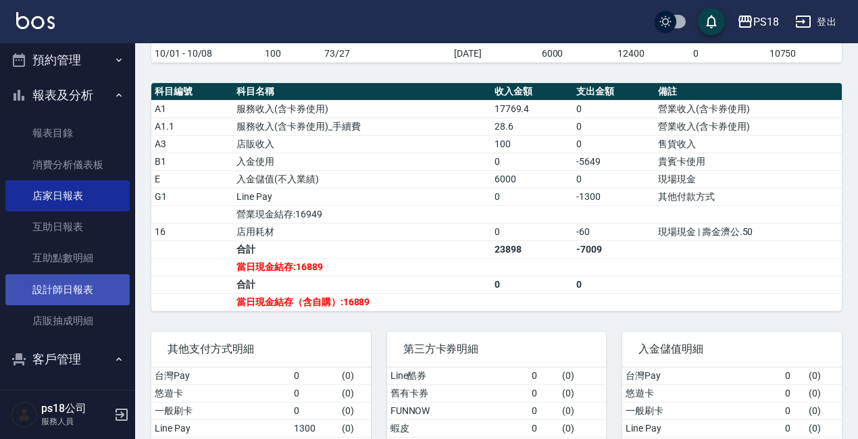
click at [66, 287] on link "設計師日報表" at bounding box center [67, 289] width 124 height 31
